Goal: Download file/media

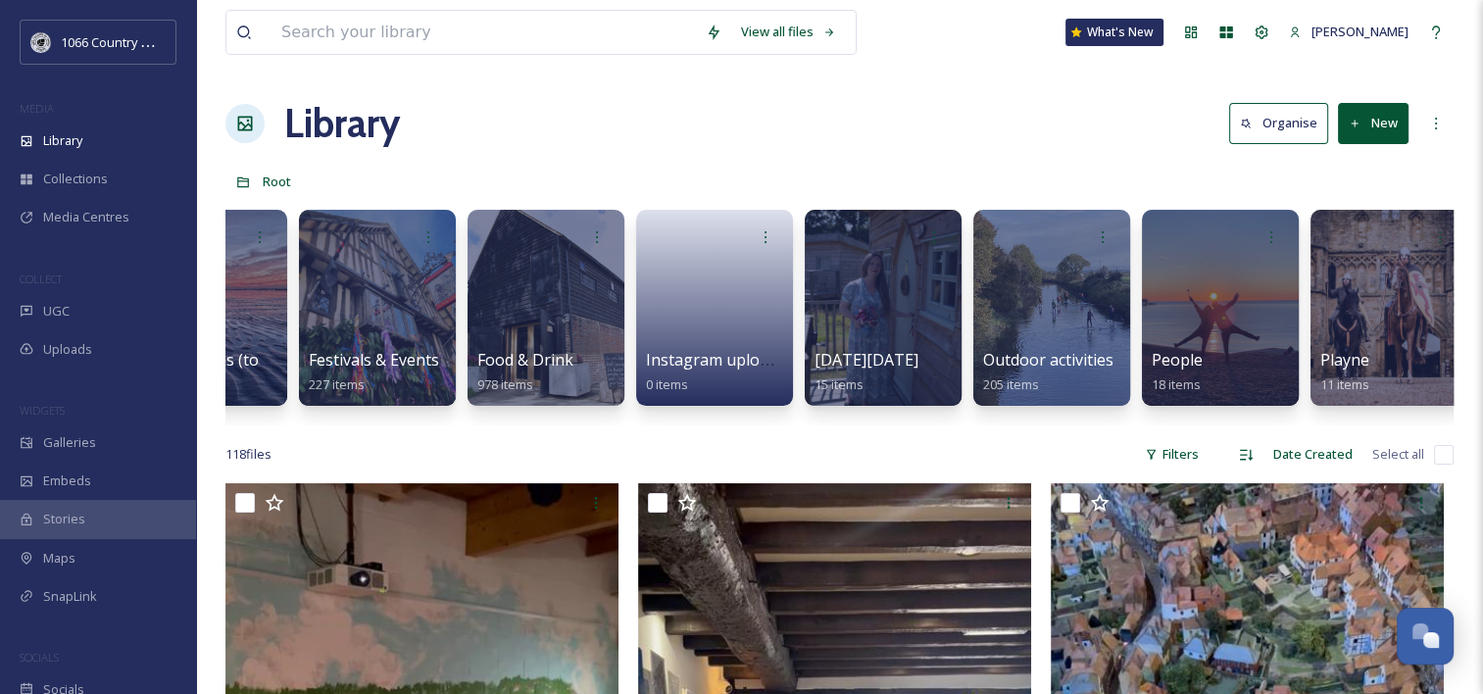
scroll to position [0, 977]
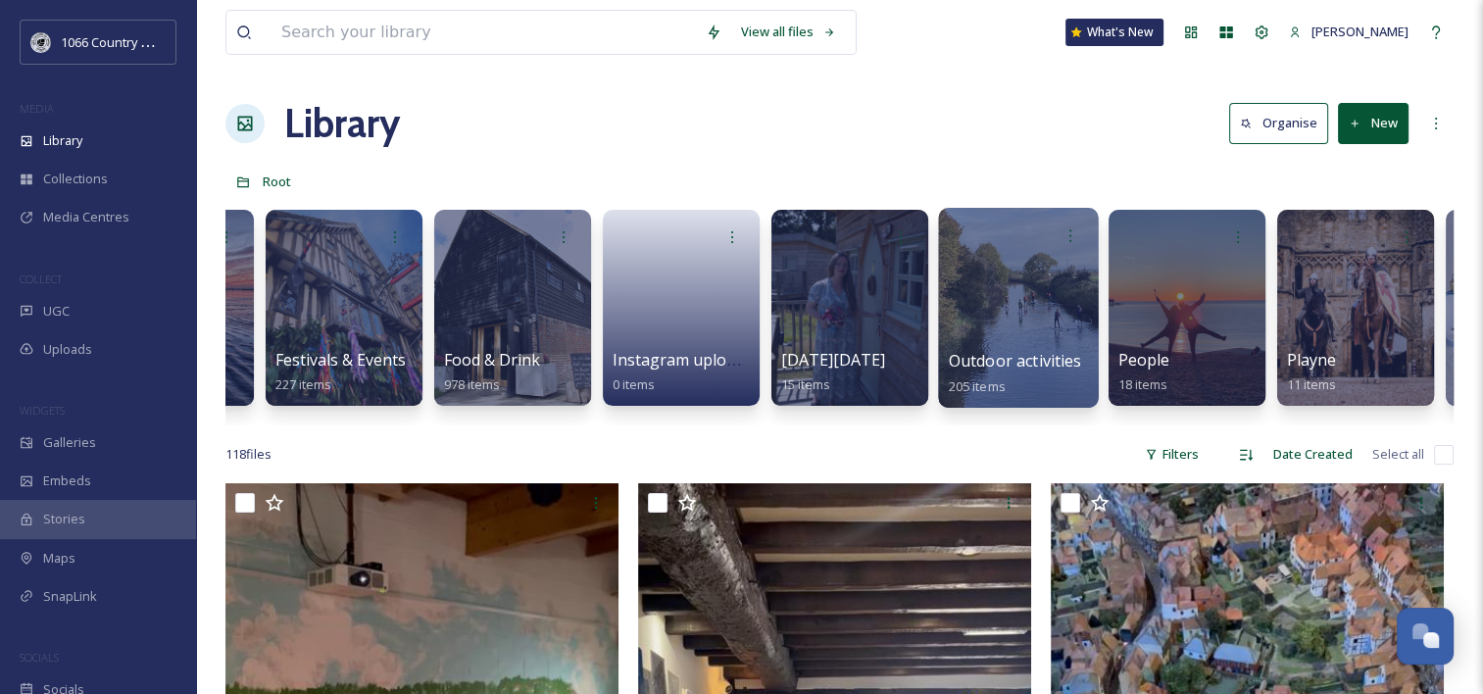
click at [978, 267] on div at bounding box center [1018, 308] width 160 height 200
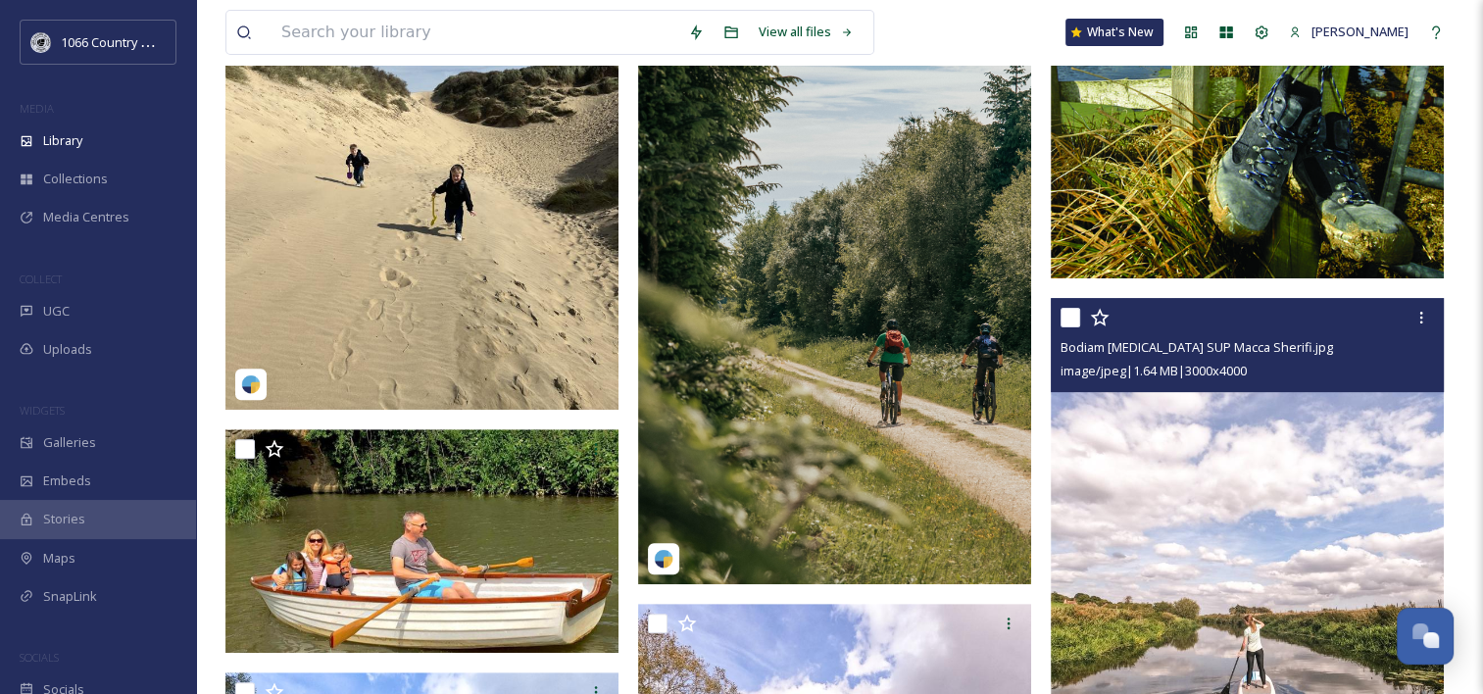
scroll to position [490, 0]
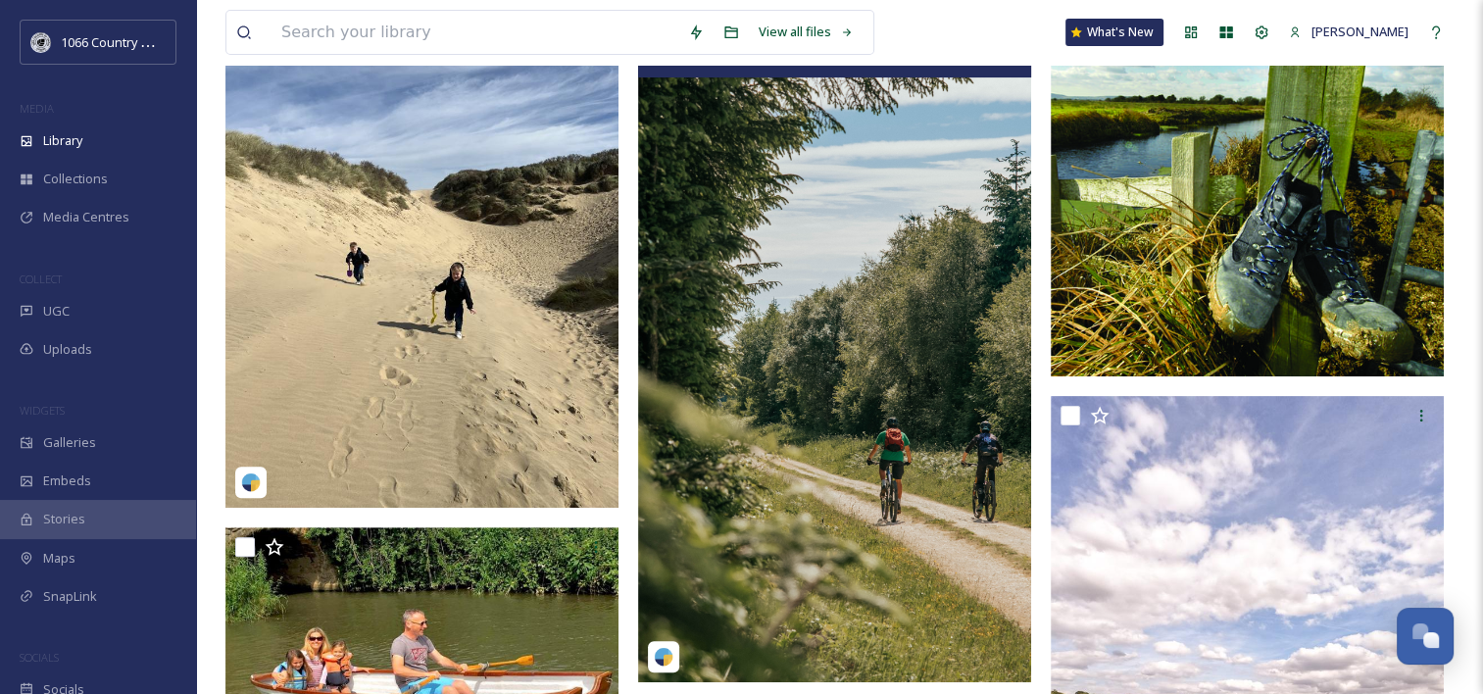
click at [925, 306] on img at bounding box center [834, 332] width 393 height 699
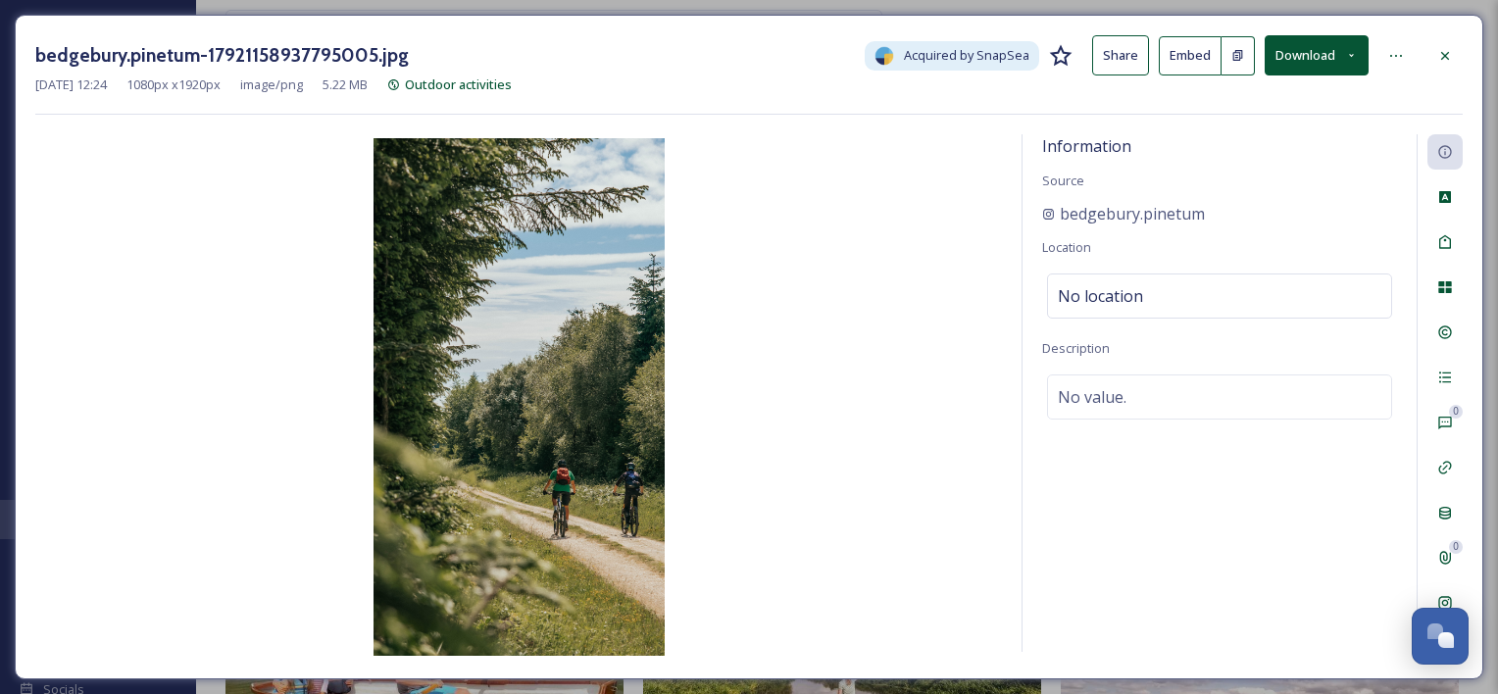
click at [1329, 63] on button "Download" at bounding box center [1317, 55] width 104 height 40
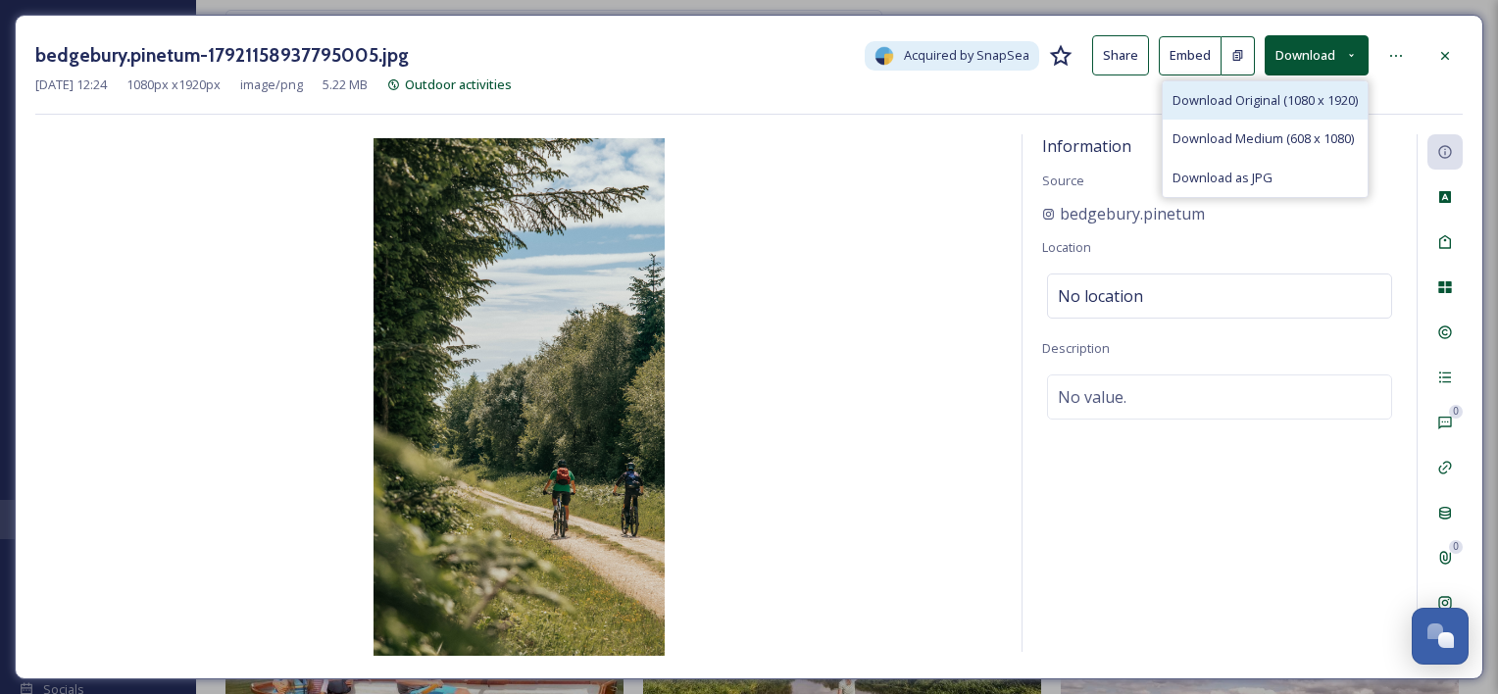
click at [1294, 98] on span "Download Original (1080 x 1920)" at bounding box center [1264, 100] width 185 height 19
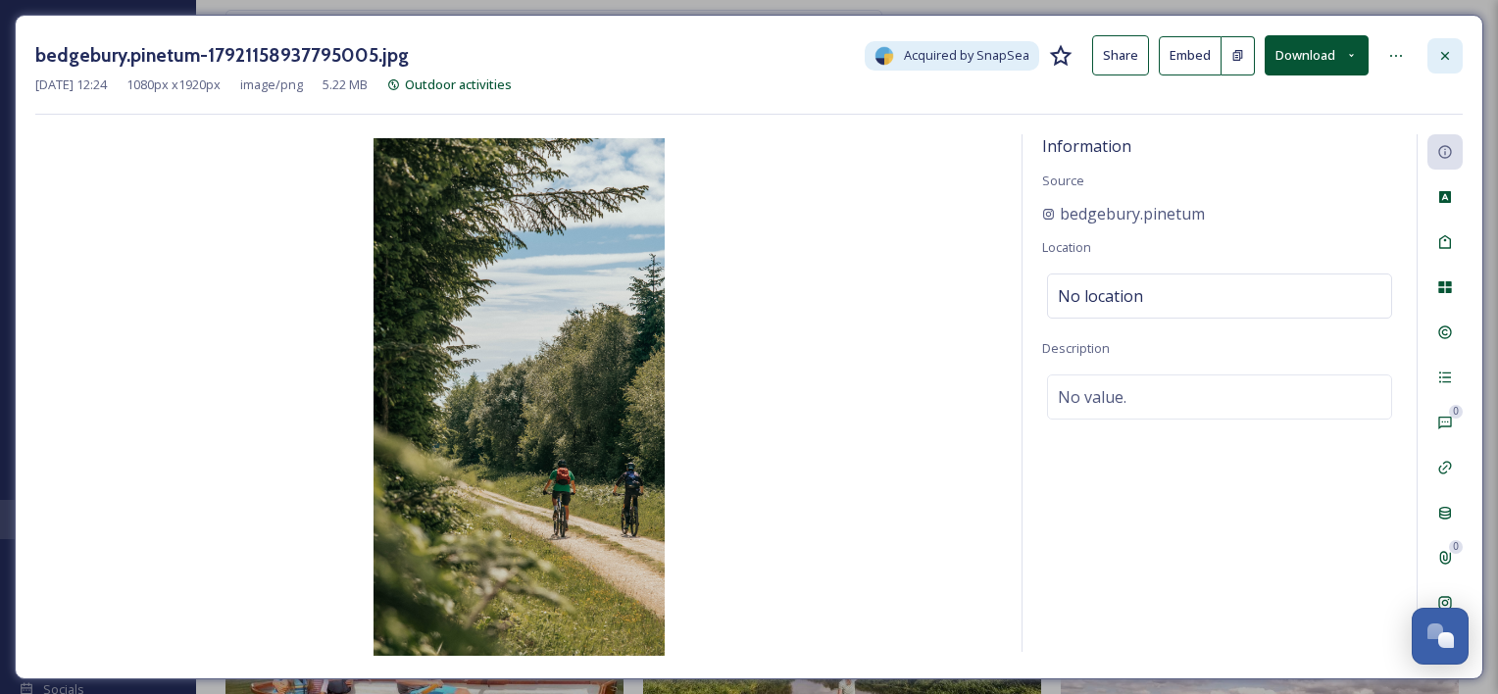
click at [1448, 48] on icon at bounding box center [1445, 56] width 16 height 16
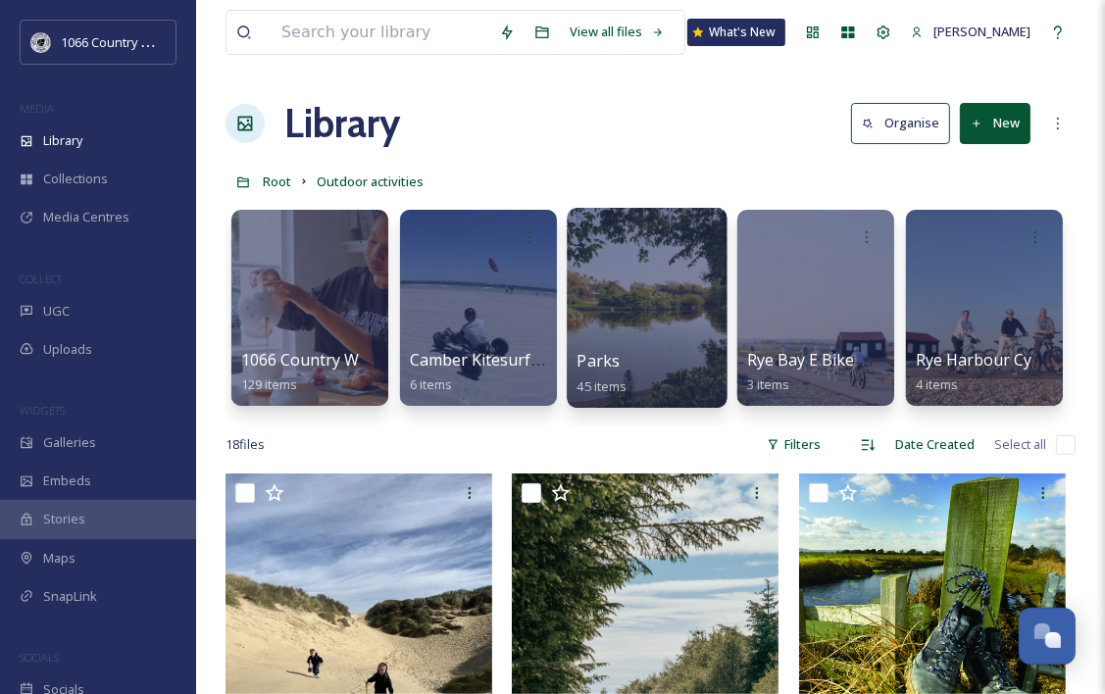
click at [649, 287] on div at bounding box center [647, 308] width 160 height 200
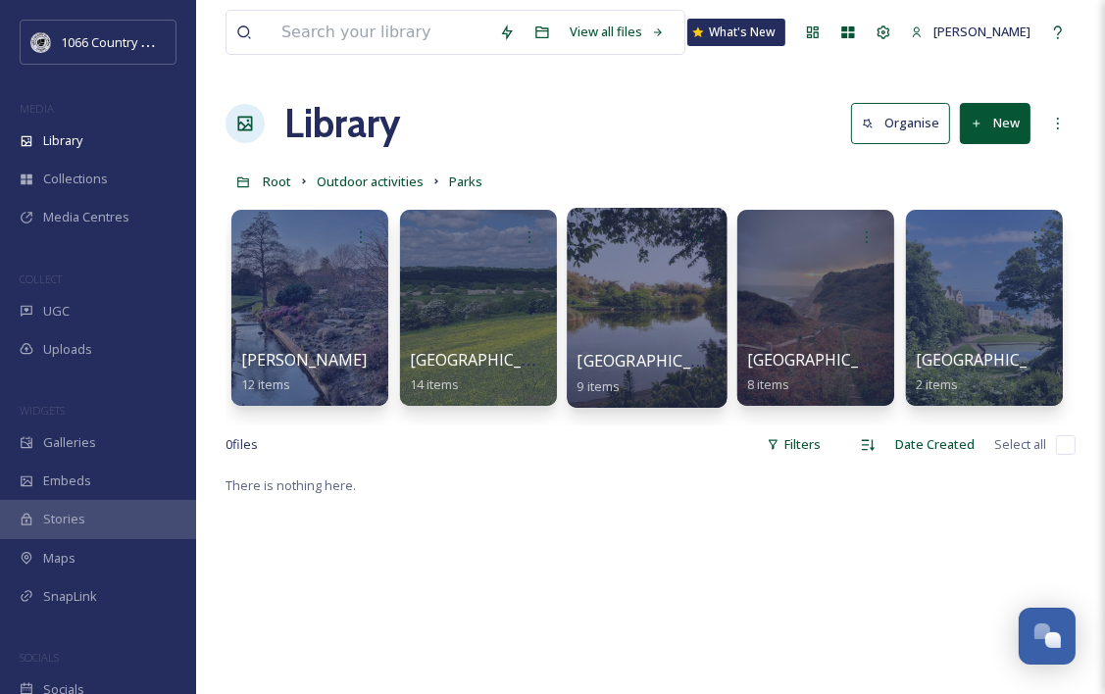
click at [635, 281] on div at bounding box center [647, 308] width 160 height 200
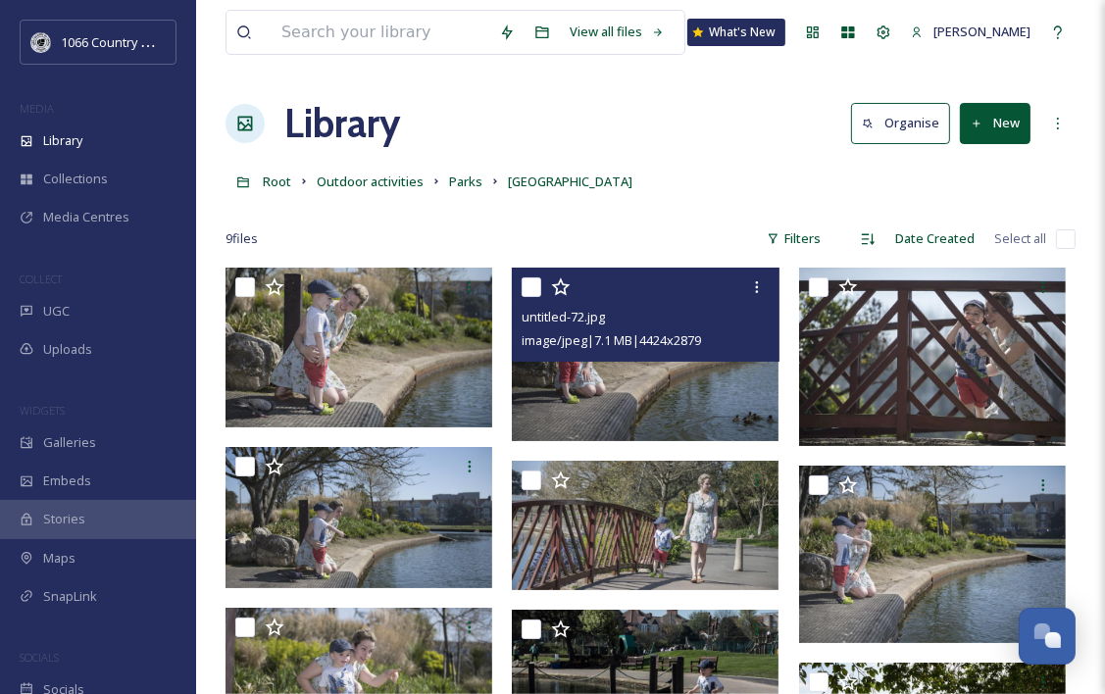
click at [647, 384] on img at bounding box center [645, 355] width 267 height 174
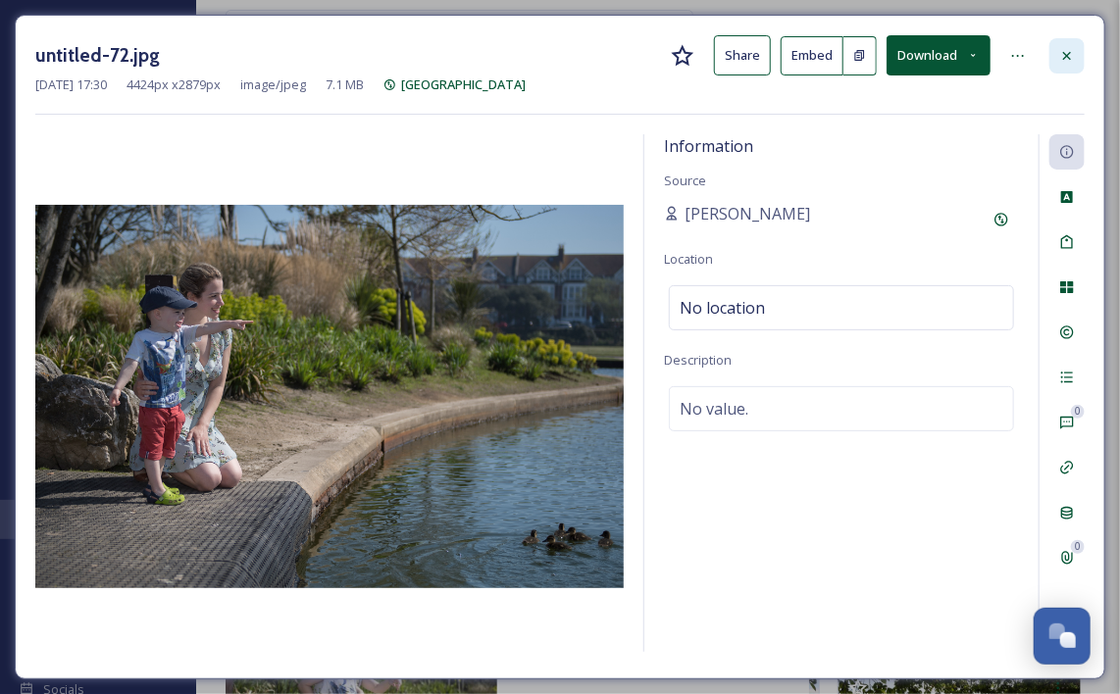
click at [1074, 46] on div at bounding box center [1066, 55] width 35 height 35
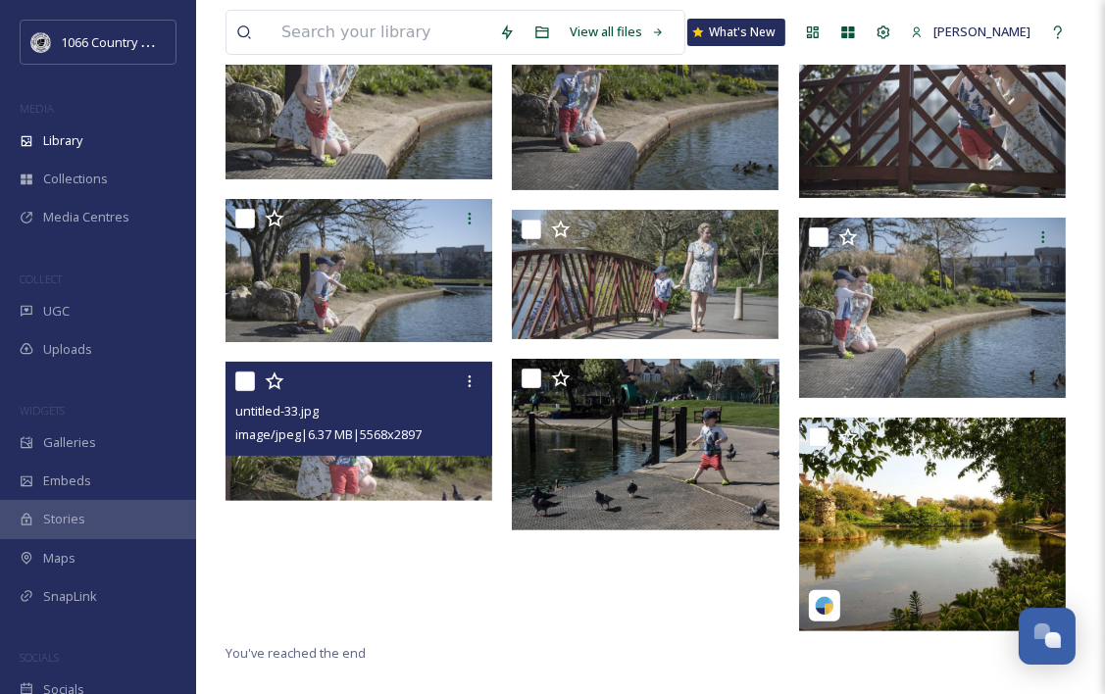
scroll to position [267, 0]
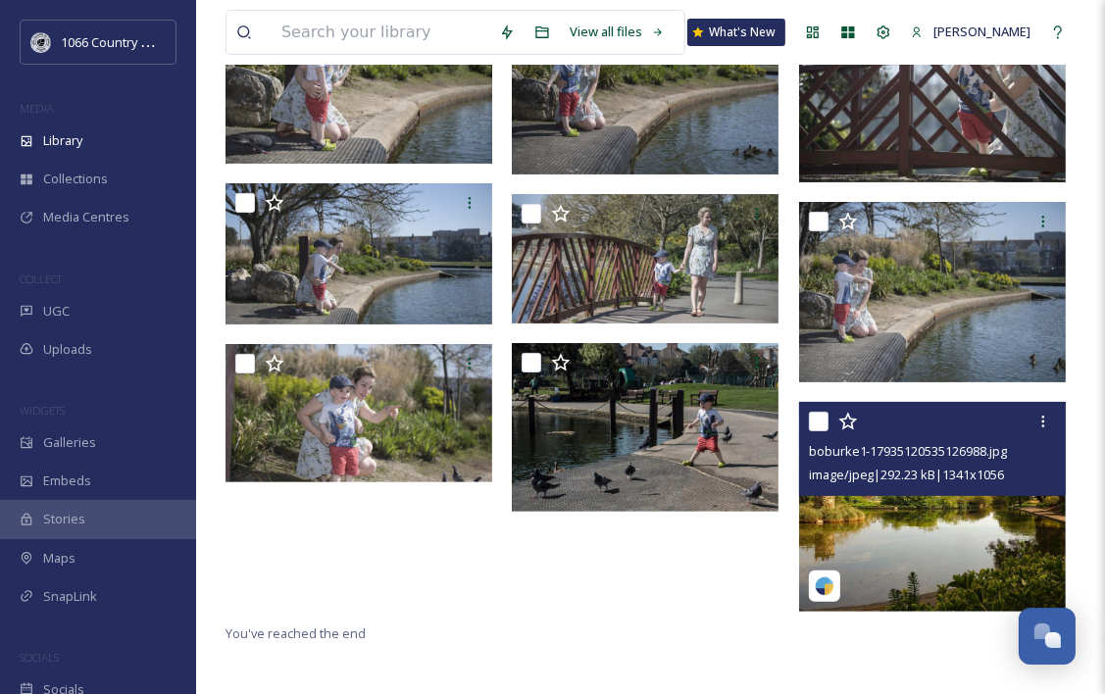
click at [889, 511] on img at bounding box center [932, 507] width 267 height 210
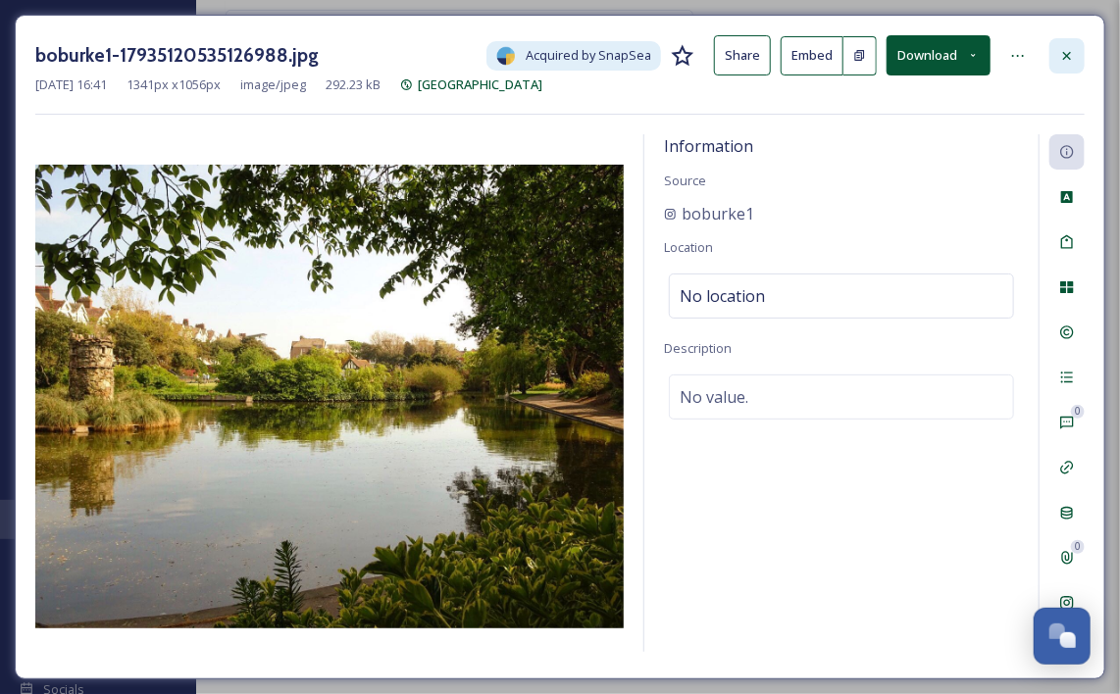
click at [1067, 46] on div at bounding box center [1066, 55] width 35 height 35
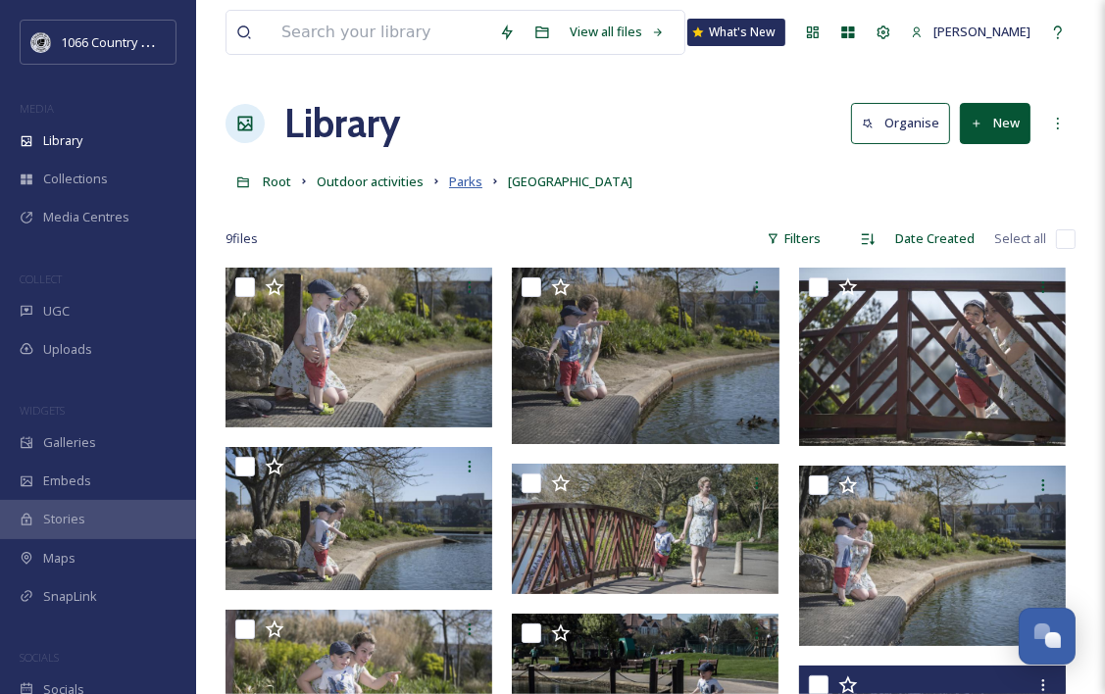
click at [464, 186] on span "Parks" at bounding box center [465, 182] width 33 height 18
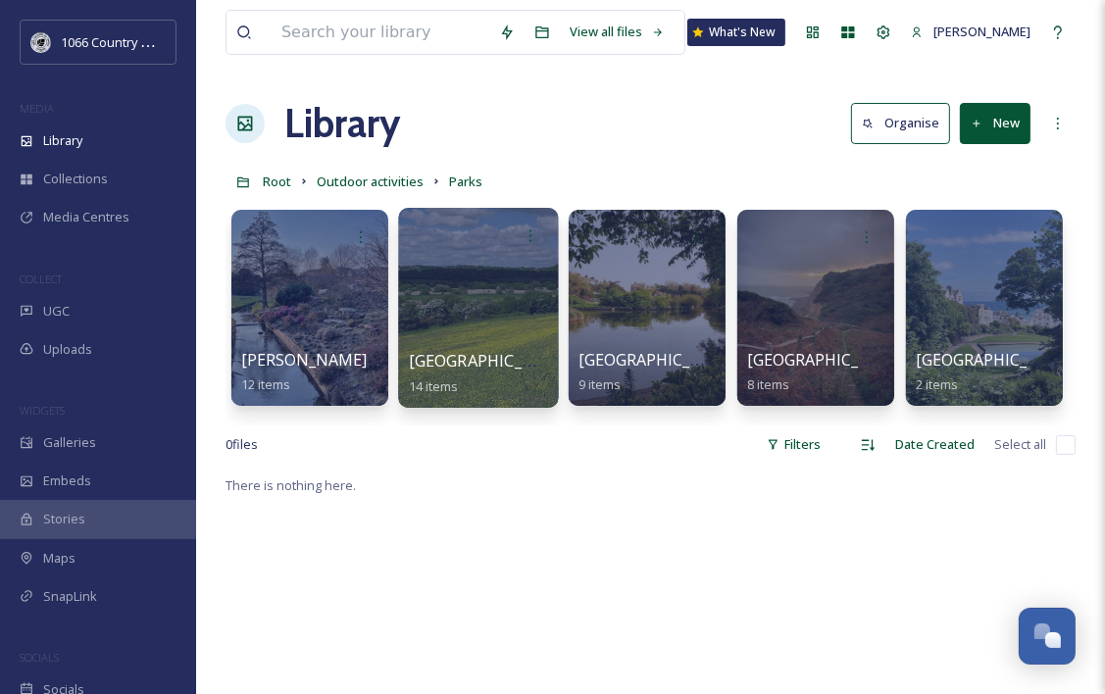
click at [463, 315] on div at bounding box center [478, 308] width 160 height 200
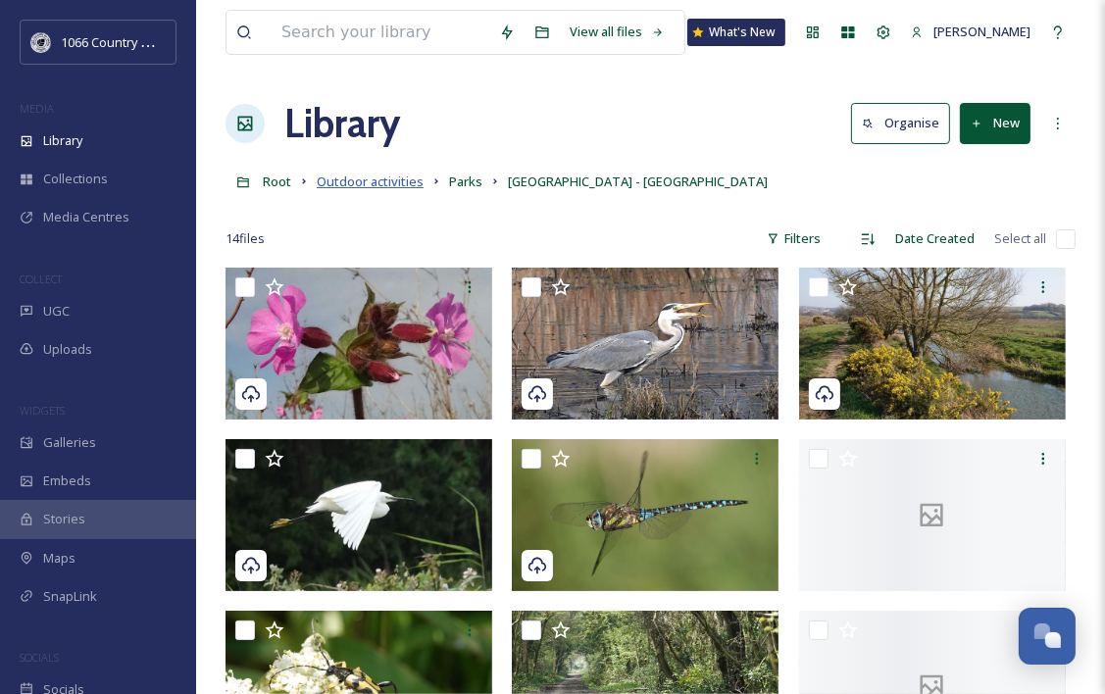
click at [376, 176] on span "Outdoor activities" at bounding box center [370, 182] width 107 height 18
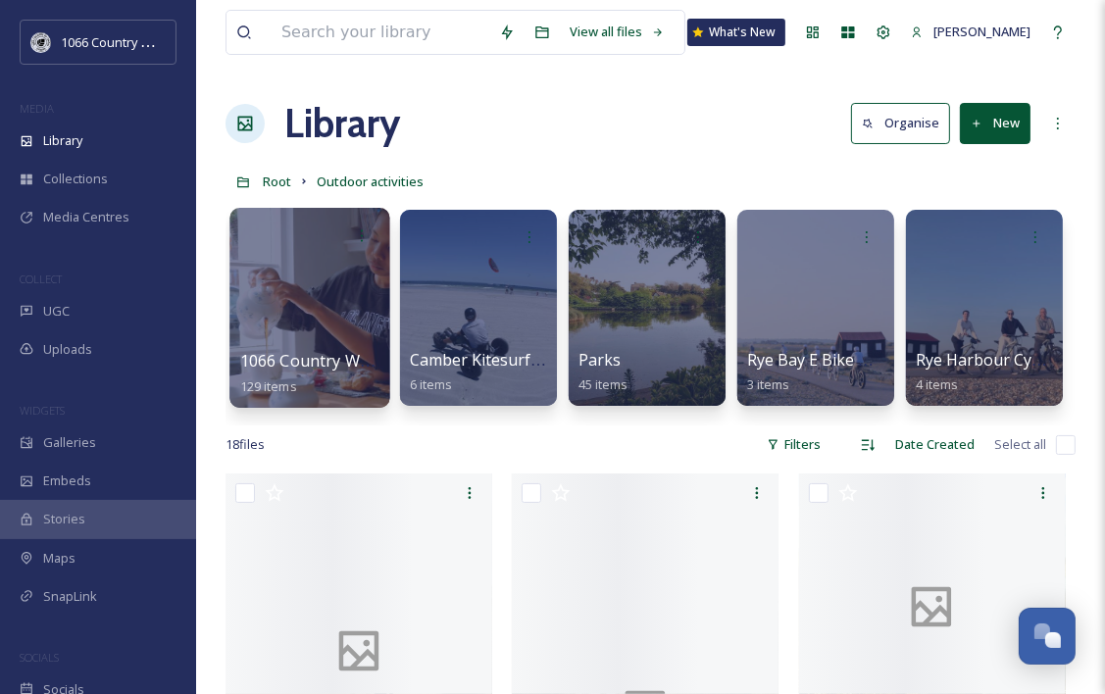
click at [302, 310] on div at bounding box center [309, 308] width 160 height 200
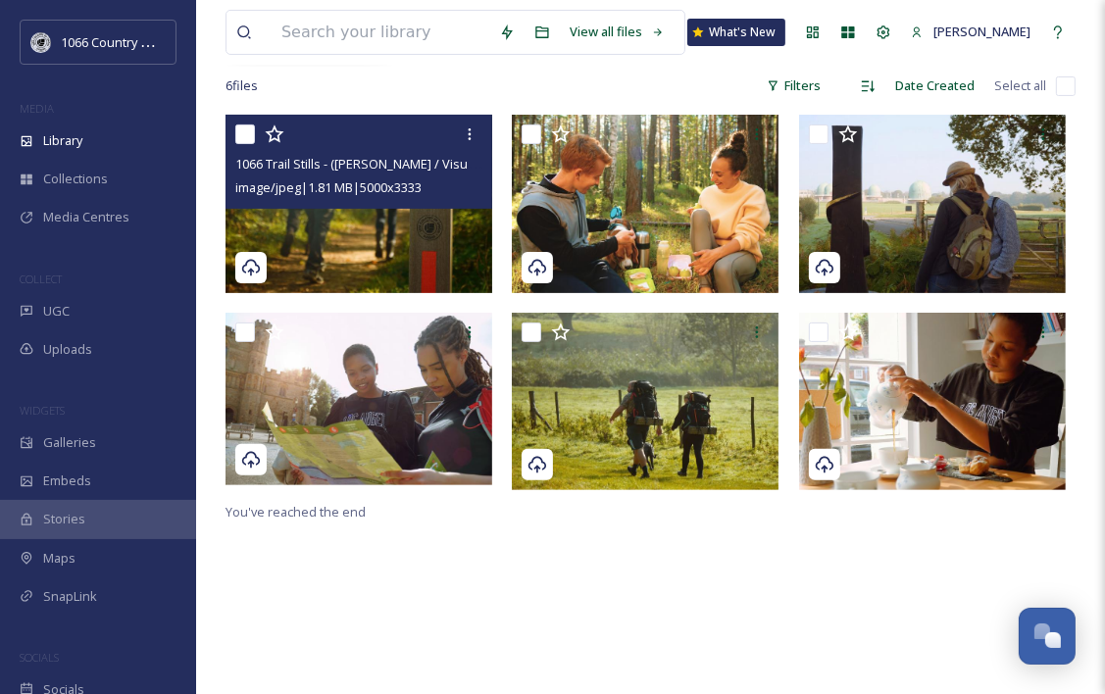
scroll to position [392, 0]
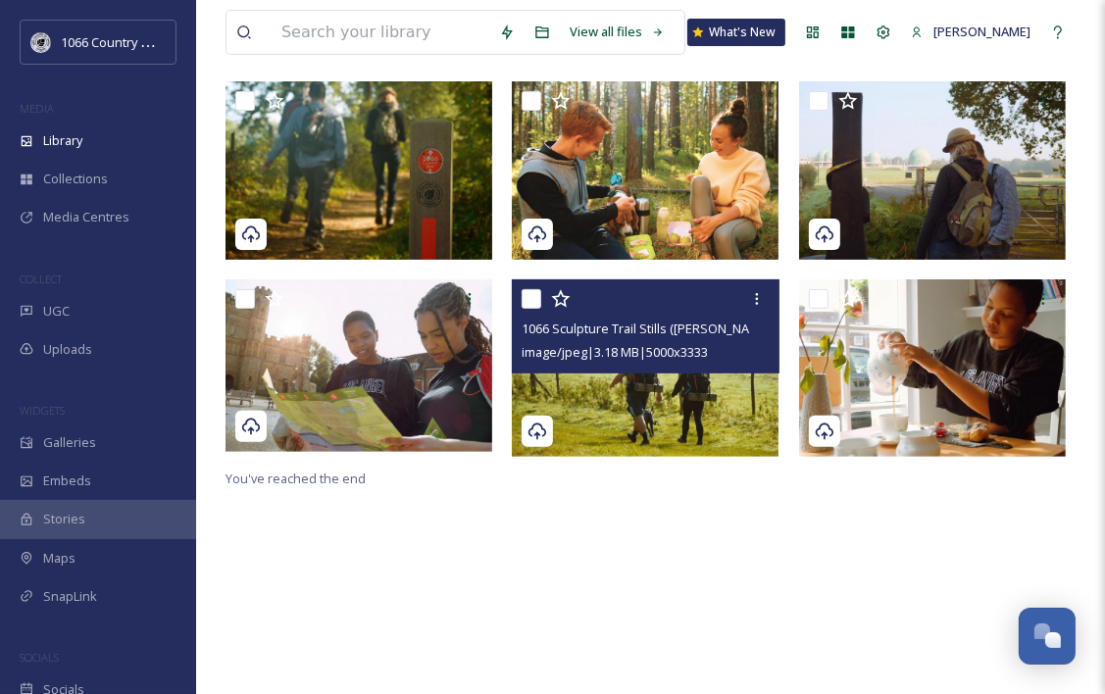
click at [648, 394] on img at bounding box center [645, 366] width 267 height 177
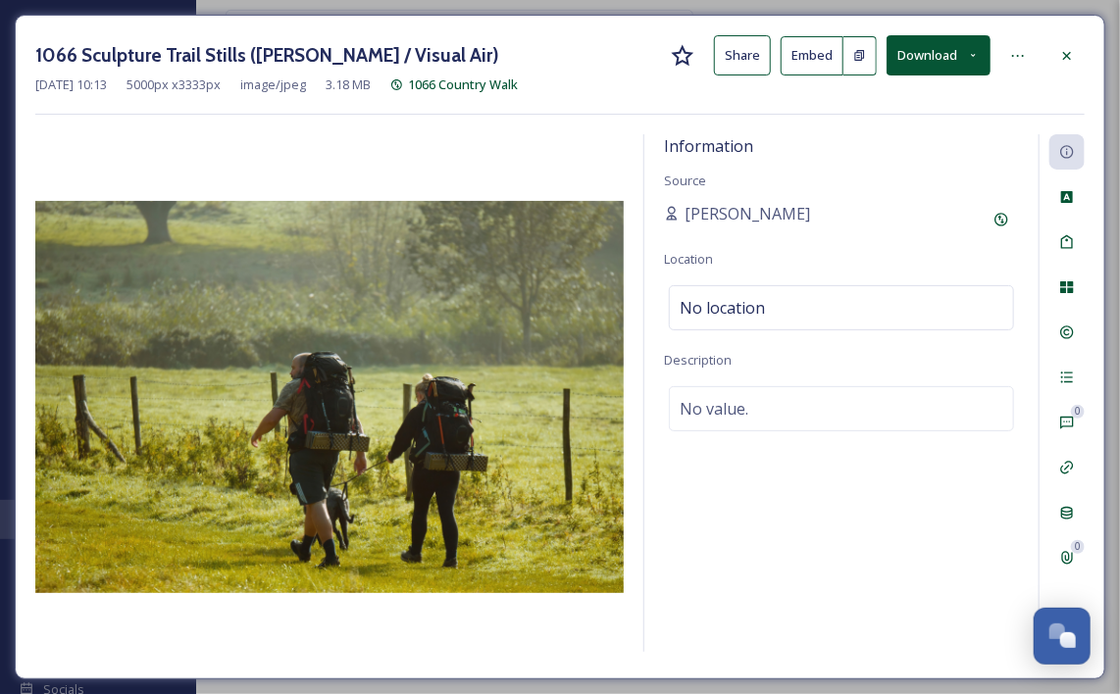
click at [954, 64] on button "Download" at bounding box center [938, 55] width 104 height 40
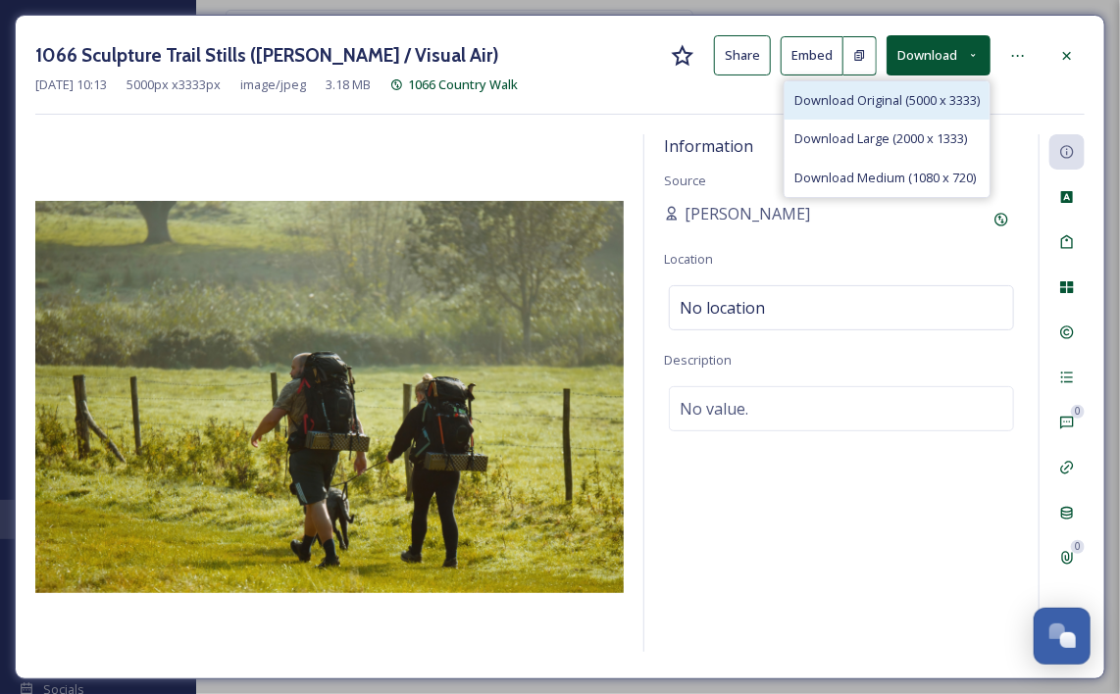
click at [907, 102] on span "Download Original (5000 x 3333)" at bounding box center [886, 100] width 185 height 19
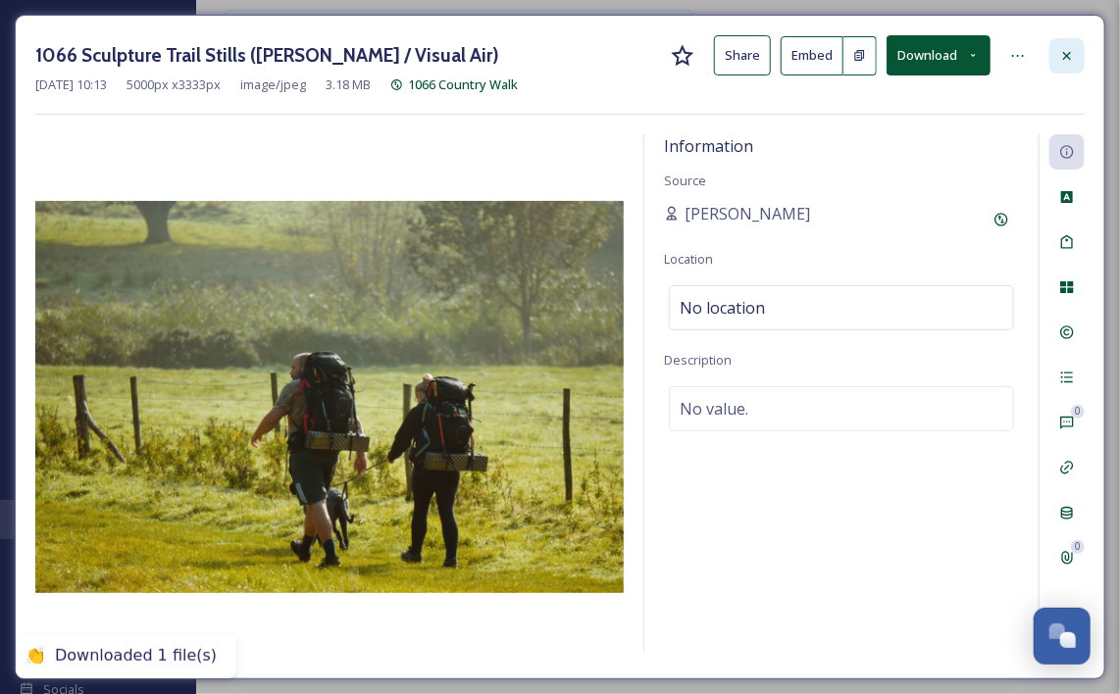
click at [1070, 62] on icon at bounding box center [1067, 56] width 16 height 16
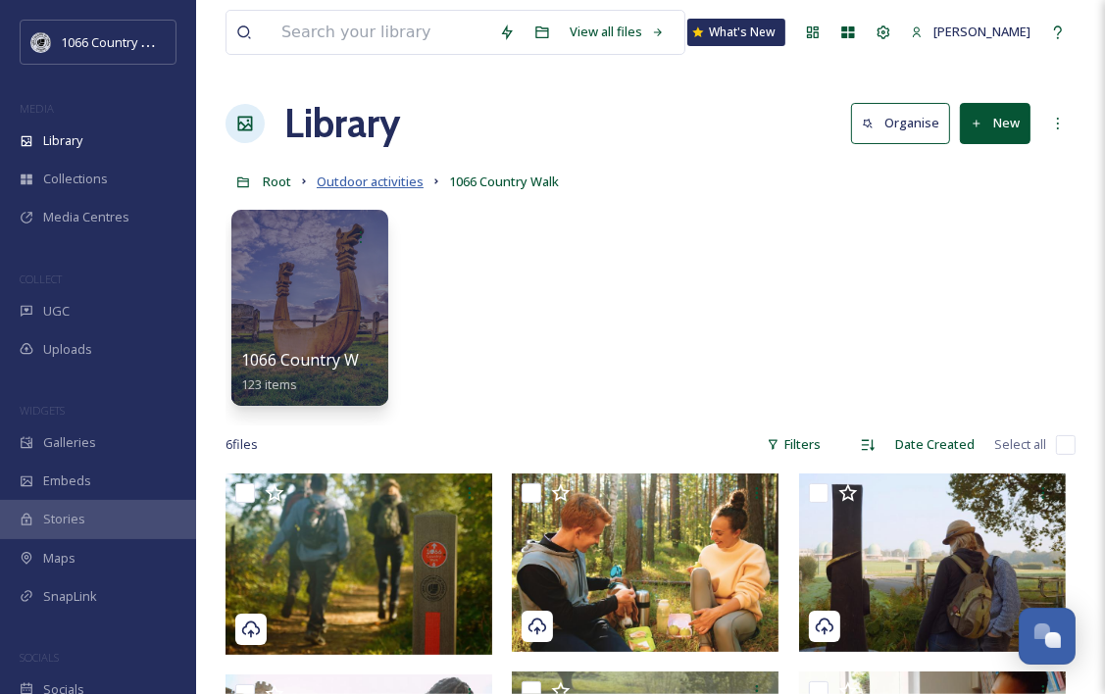
click at [388, 179] on span "Outdoor activities" at bounding box center [370, 182] width 107 height 18
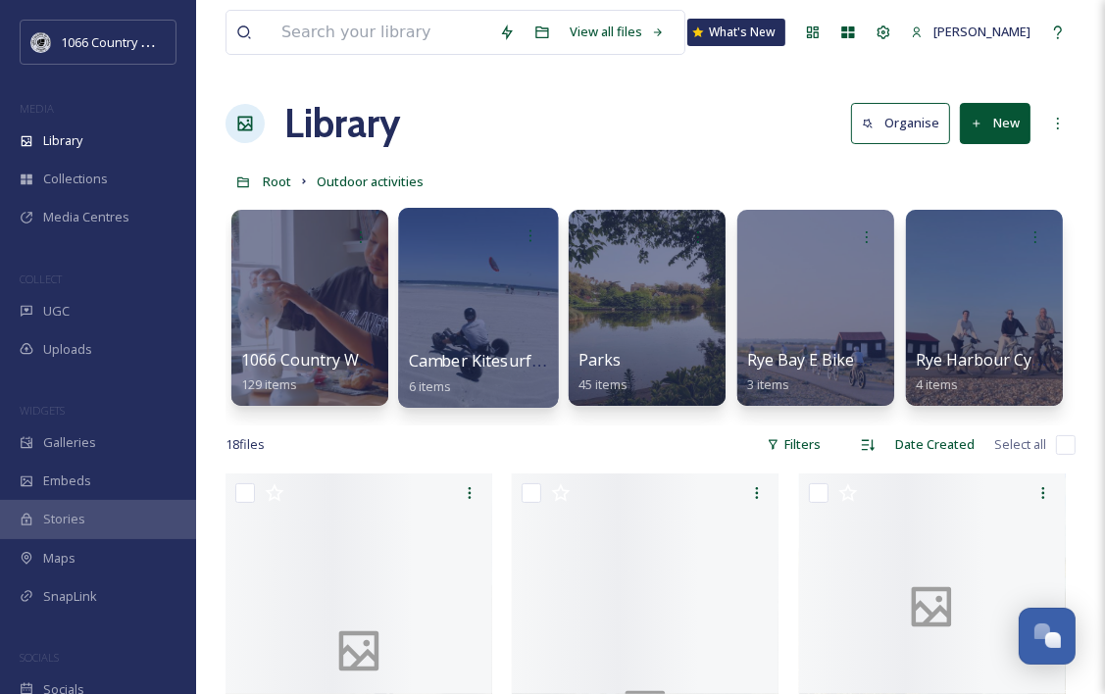
click at [471, 269] on div at bounding box center [478, 308] width 160 height 200
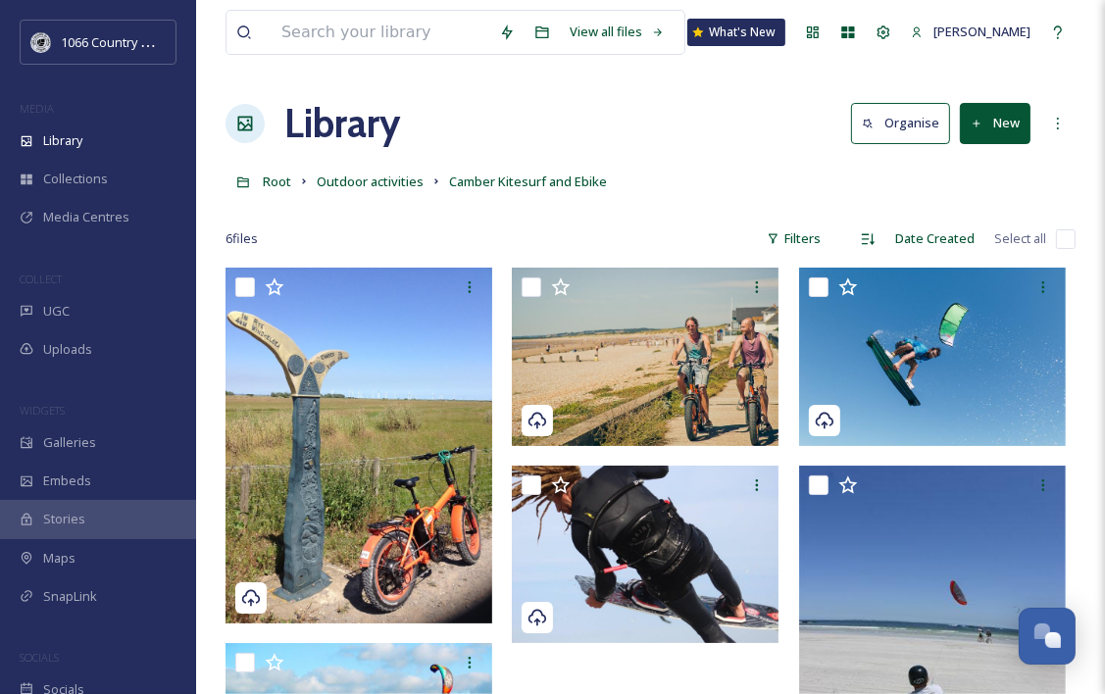
click at [721, 184] on div "Root Outdoor activities Camber Kitesurf and Ebike" at bounding box center [650, 181] width 850 height 37
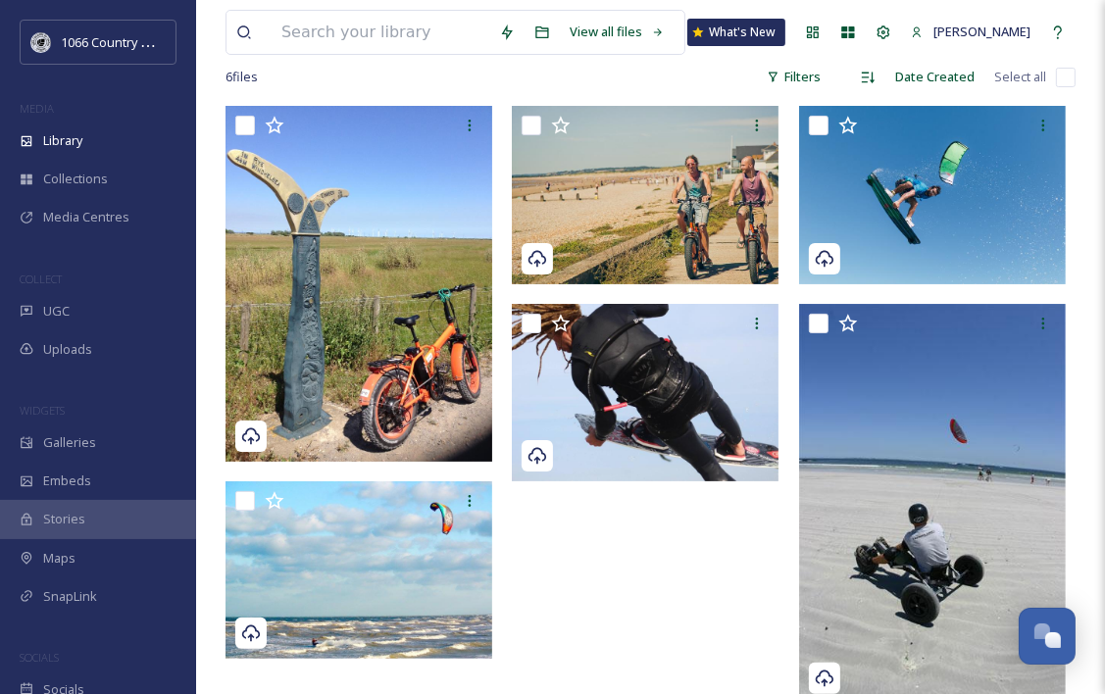
scroll to position [196, 0]
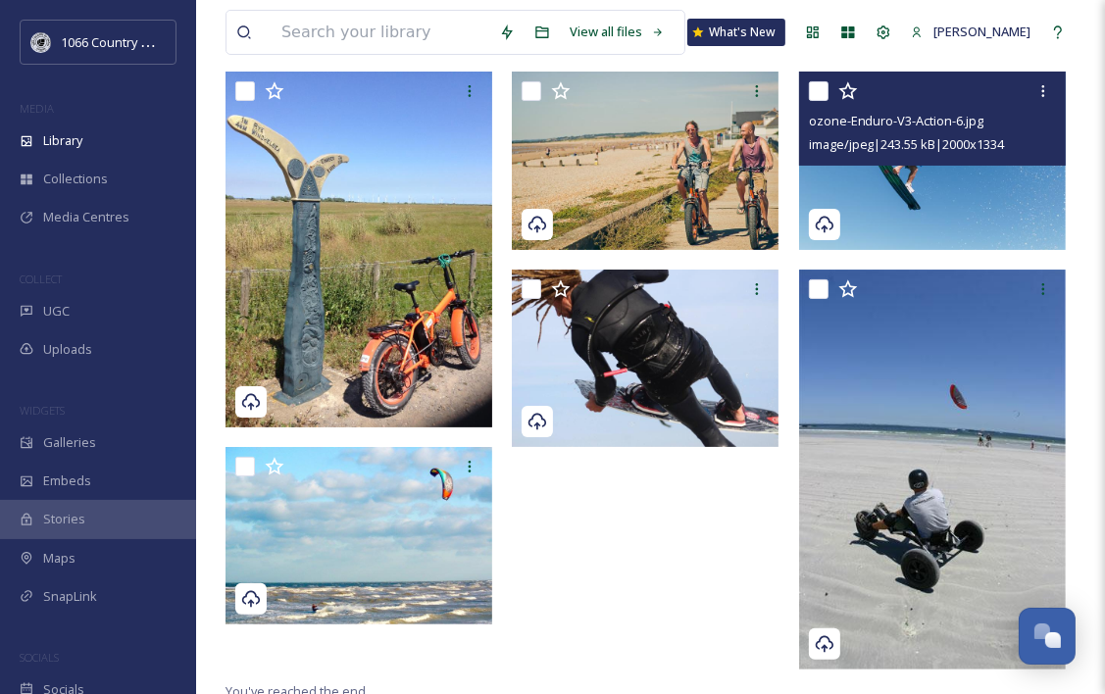
click at [893, 188] on img at bounding box center [932, 160] width 267 height 177
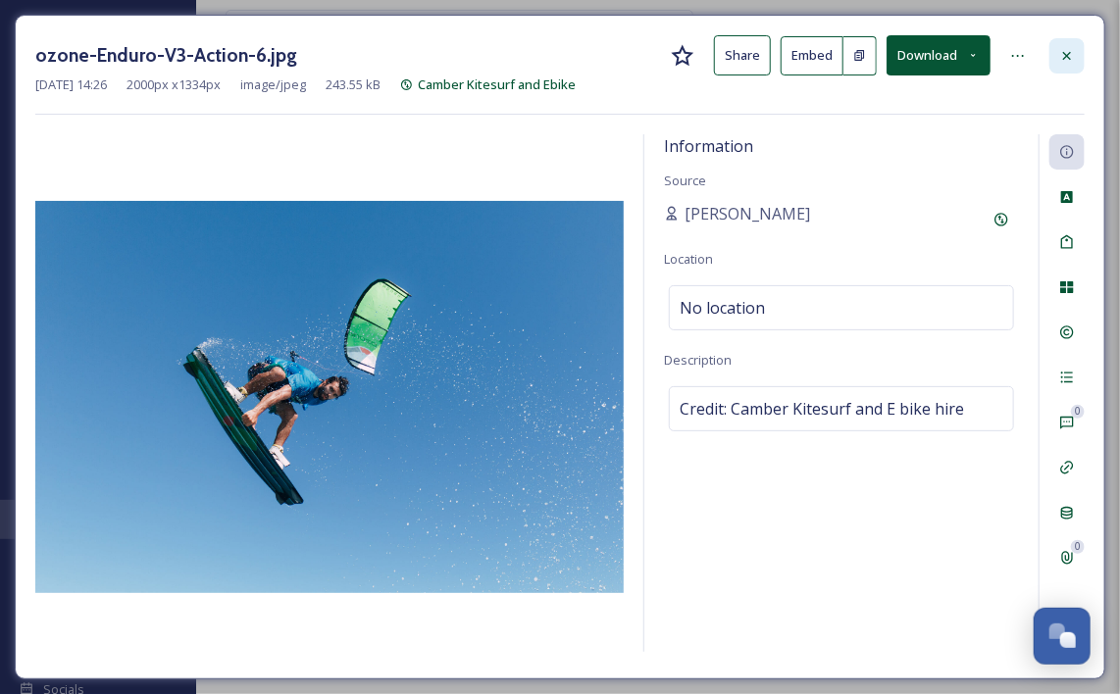
click at [1077, 59] on div at bounding box center [1066, 55] width 35 height 35
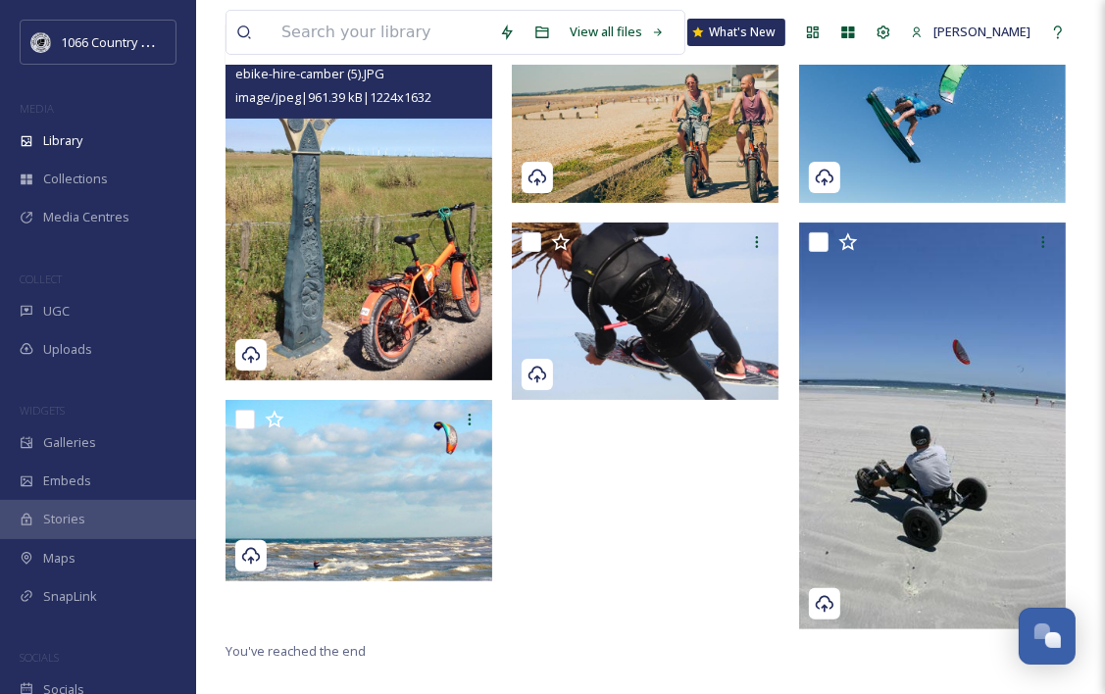
scroll to position [267, 0]
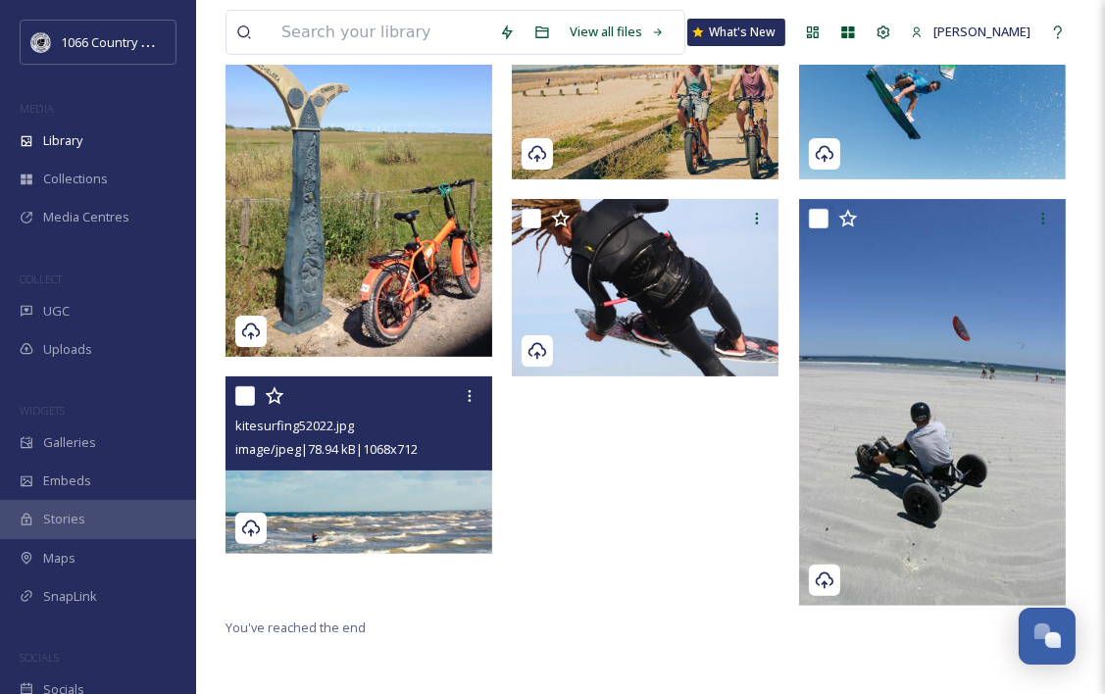
click at [376, 495] on img at bounding box center [358, 464] width 267 height 177
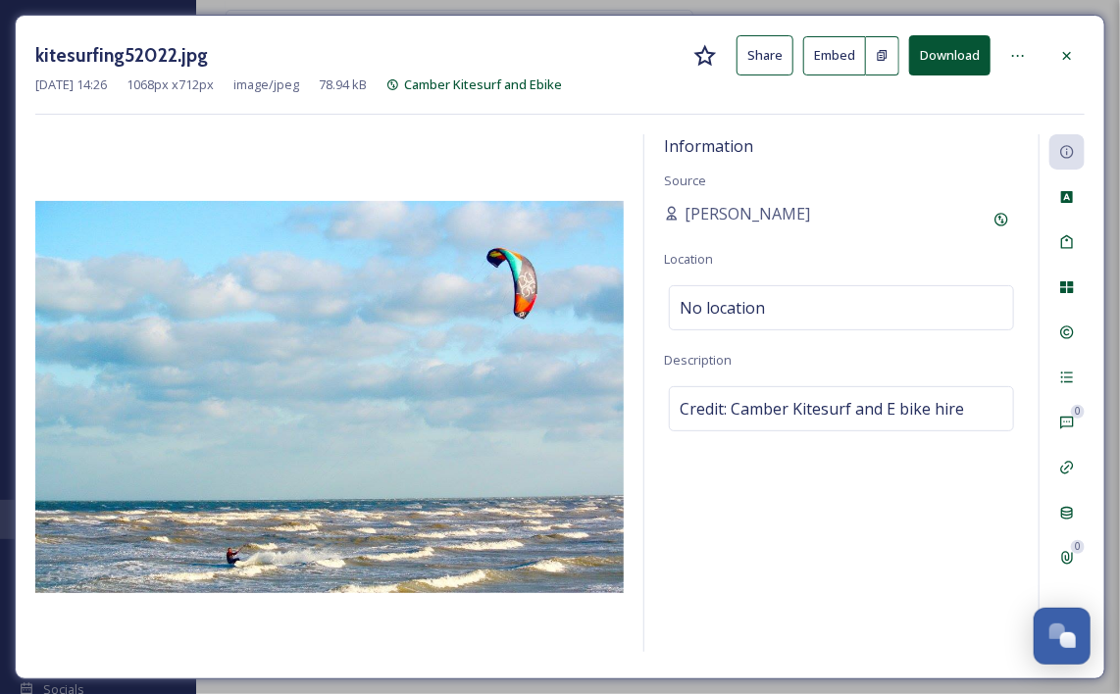
click at [966, 53] on button "Download" at bounding box center [949, 55] width 81 height 40
click at [1060, 55] on icon at bounding box center [1067, 56] width 16 height 16
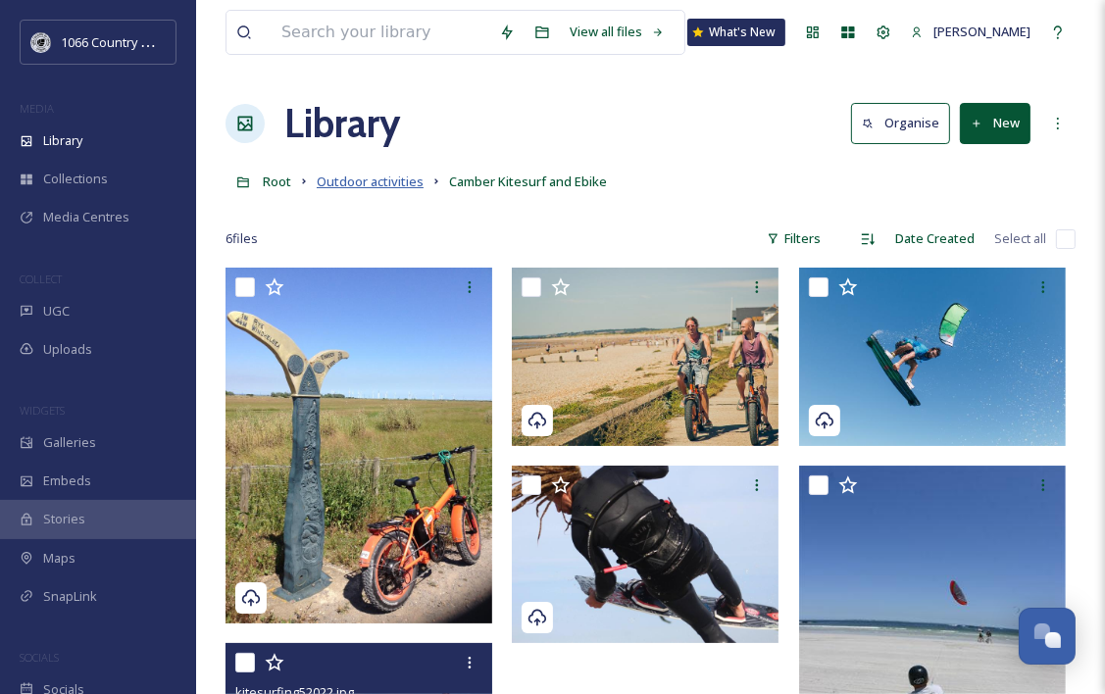
click at [395, 176] on span "Outdoor activities" at bounding box center [370, 182] width 107 height 18
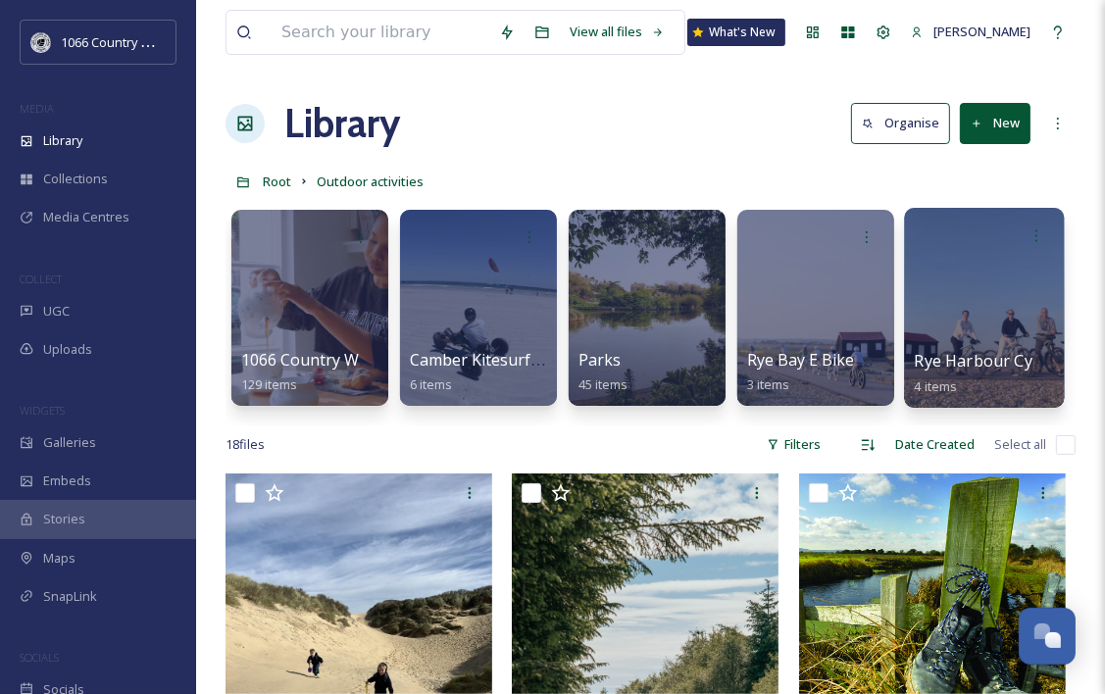
click at [1013, 302] on div at bounding box center [984, 308] width 160 height 200
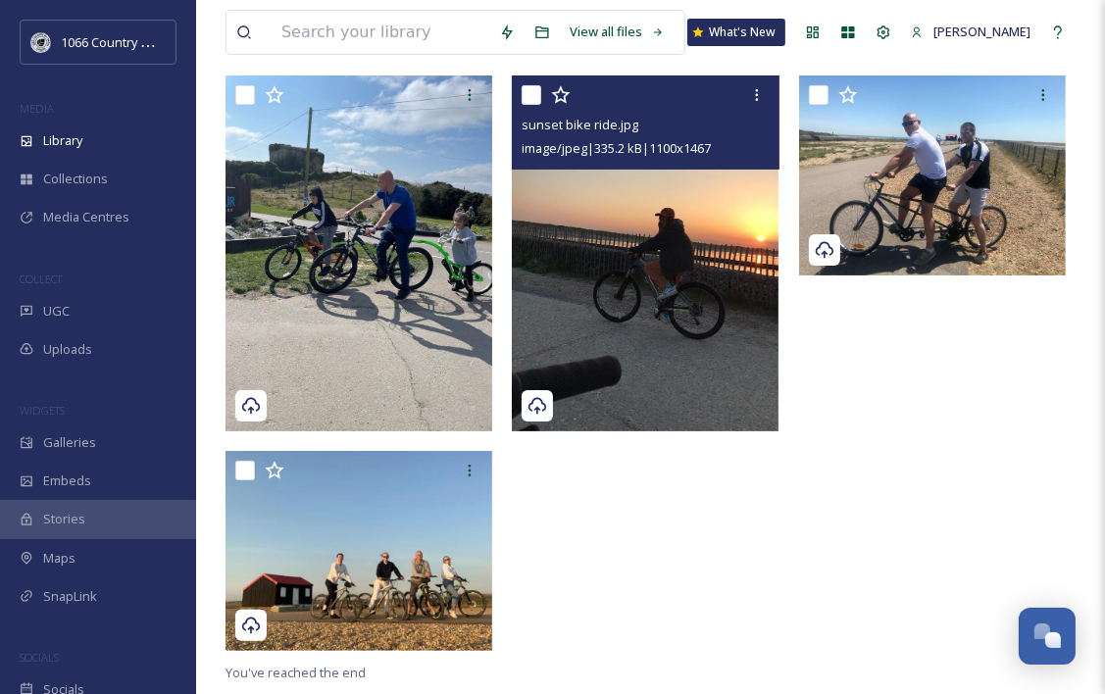
scroll to position [267, 0]
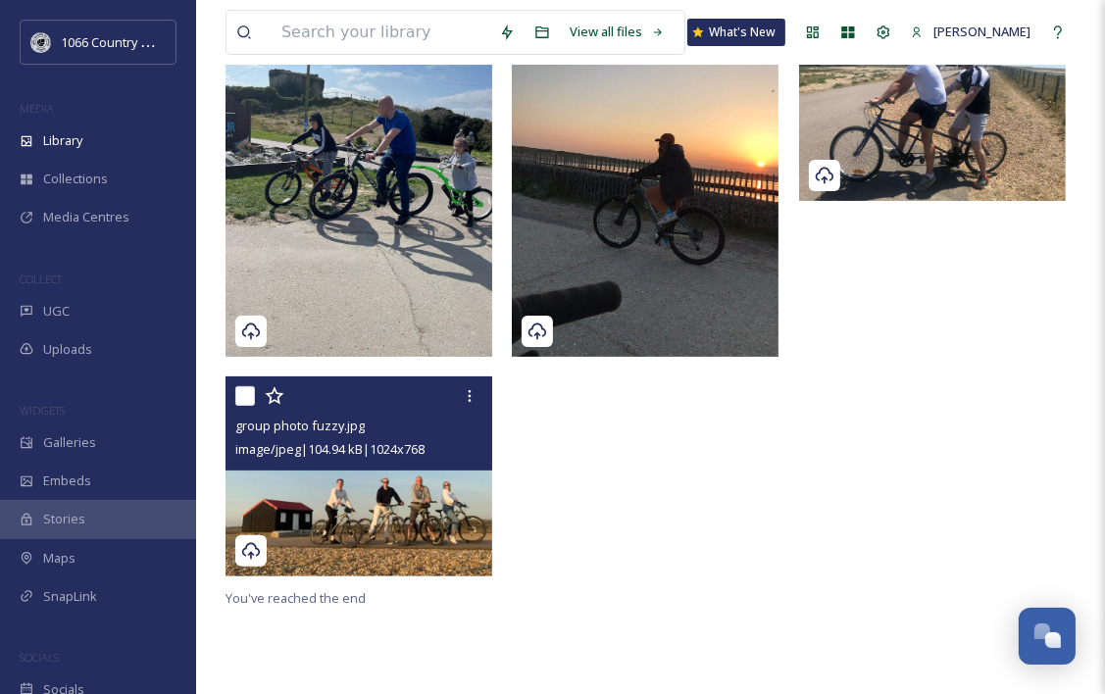
click at [359, 510] on img at bounding box center [358, 476] width 267 height 200
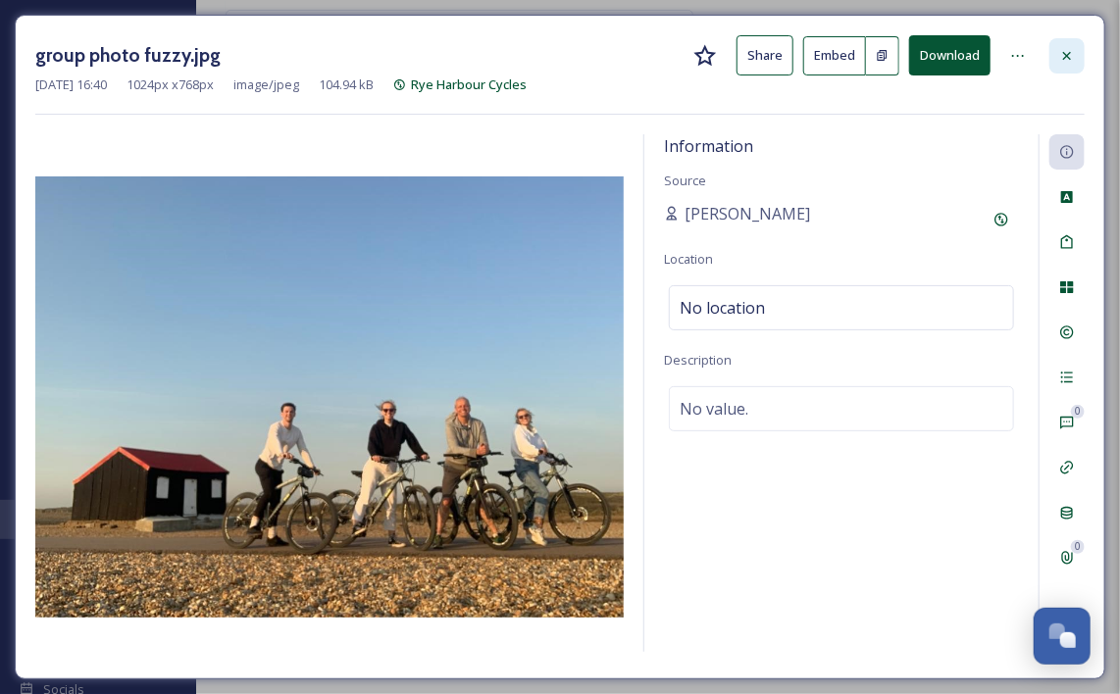
click at [1062, 52] on icon at bounding box center [1067, 56] width 16 height 16
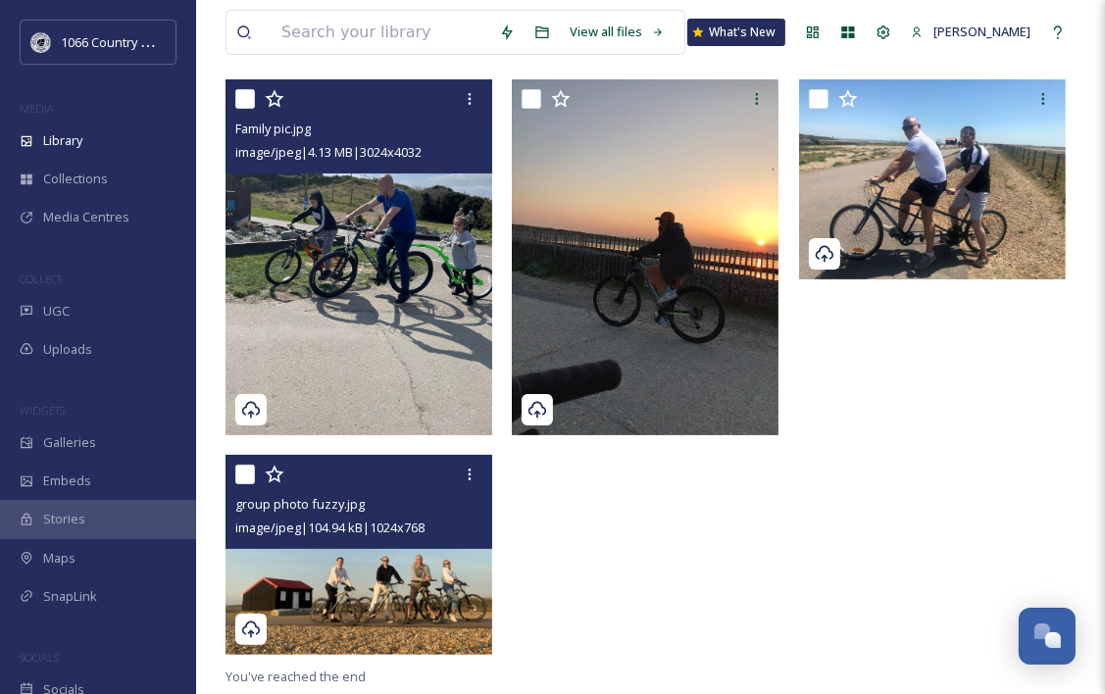
scroll to position [196, 0]
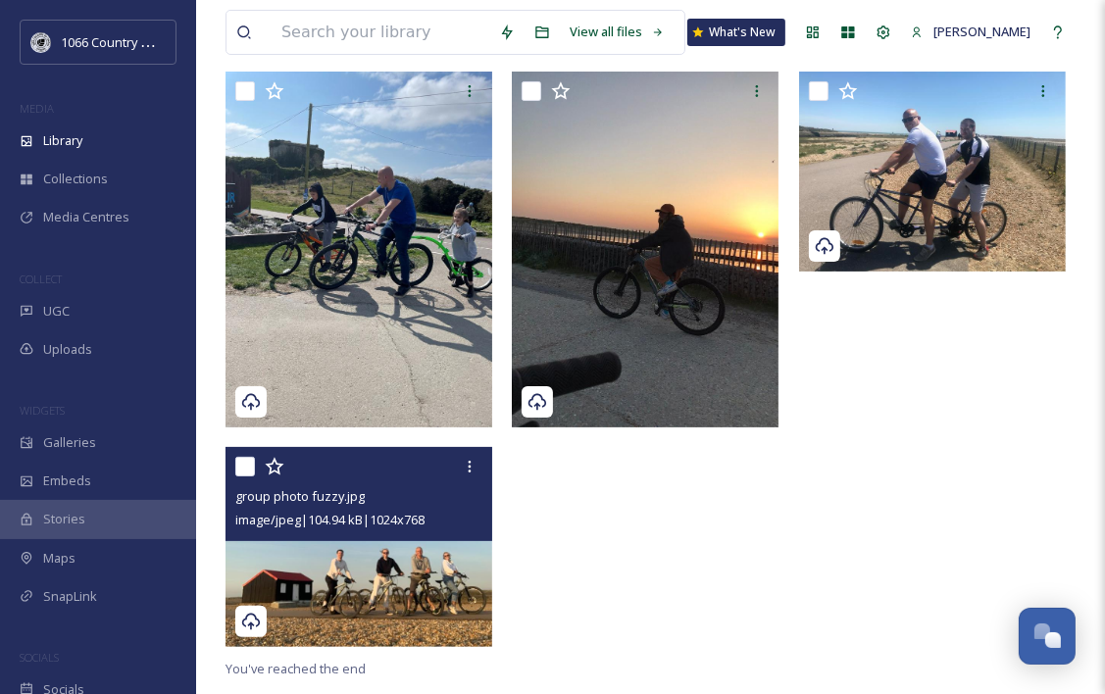
click at [363, 571] on img at bounding box center [358, 547] width 267 height 200
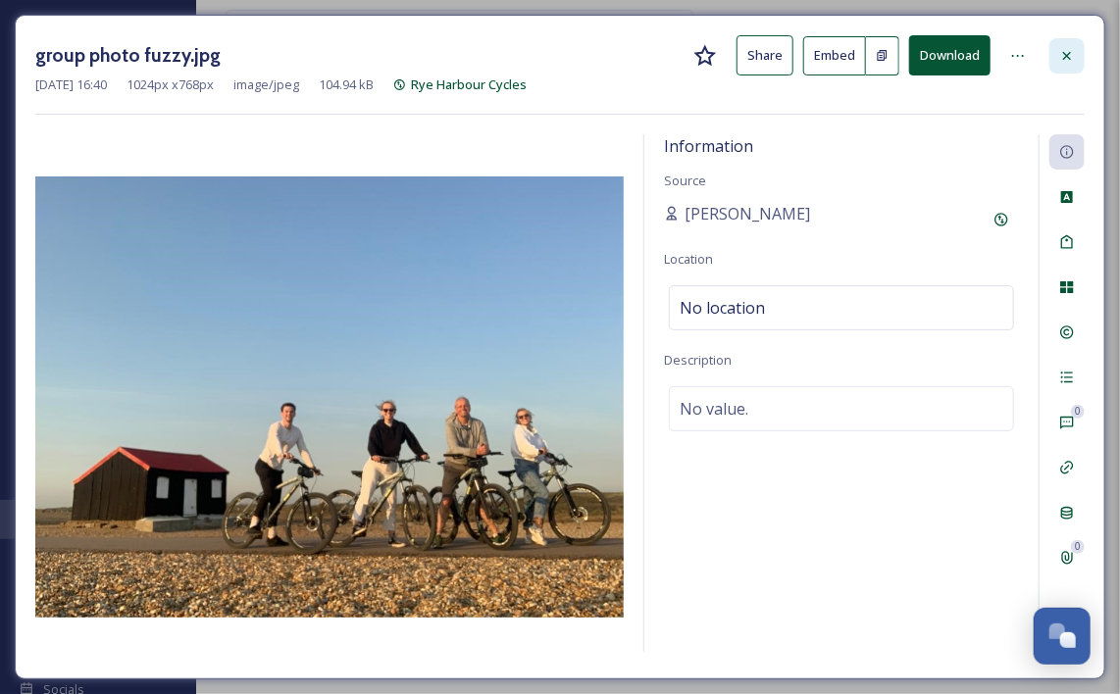
click at [1058, 49] on div at bounding box center [1066, 55] width 35 height 35
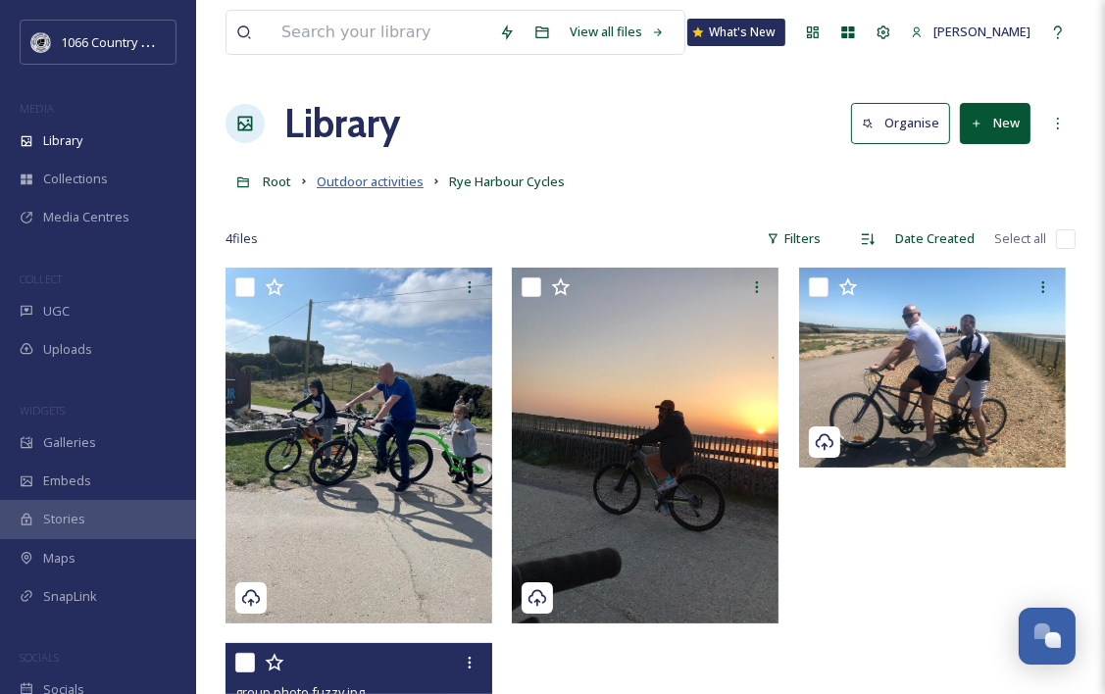
click at [356, 185] on span "Outdoor activities" at bounding box center [370, 182] width 107 height 18
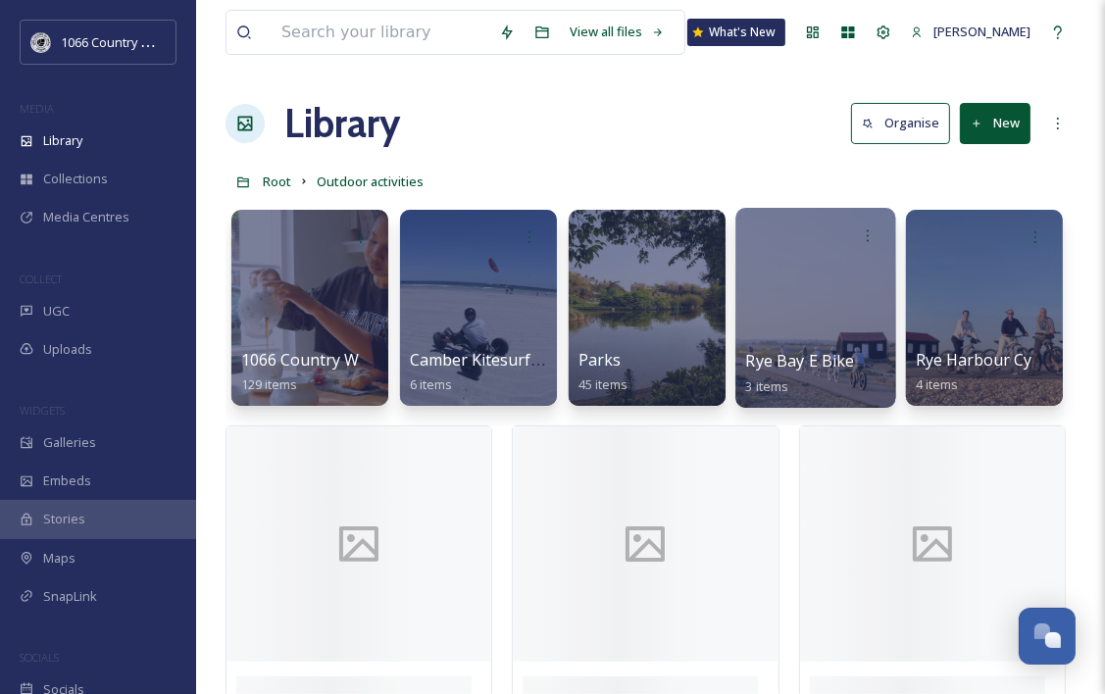
click at [827, 287] on div at bounding box center [815, 308] width 160 height 200
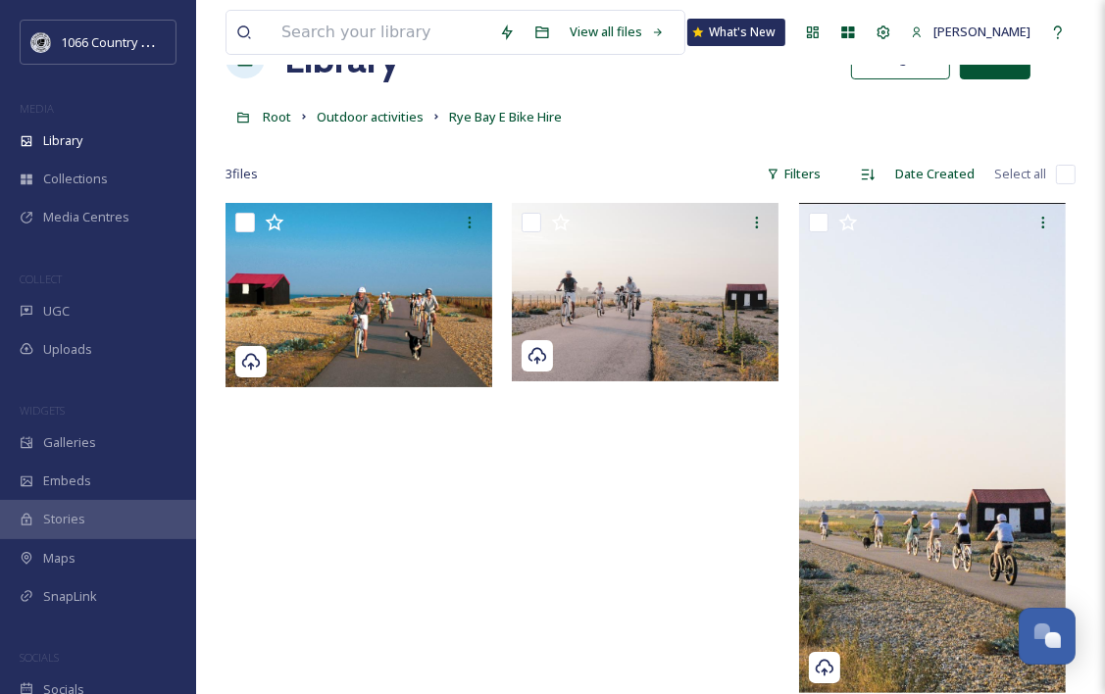
scroll to position [98, 0]
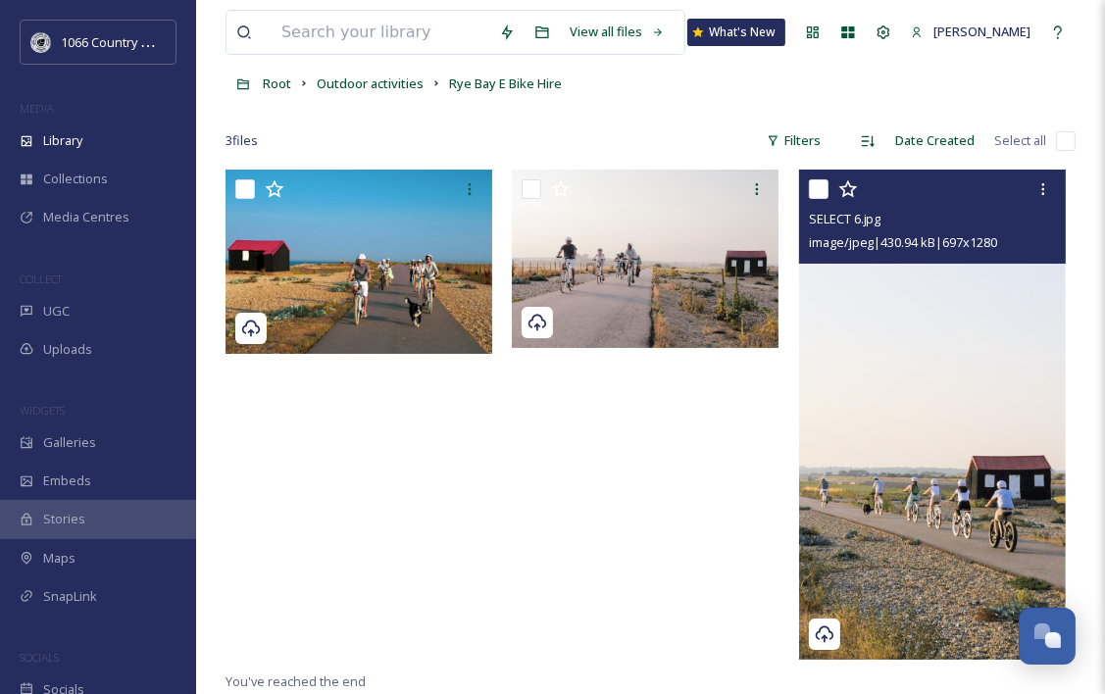
click at [982, 415] on img at bounding box center [932, 415] width 267 height 490
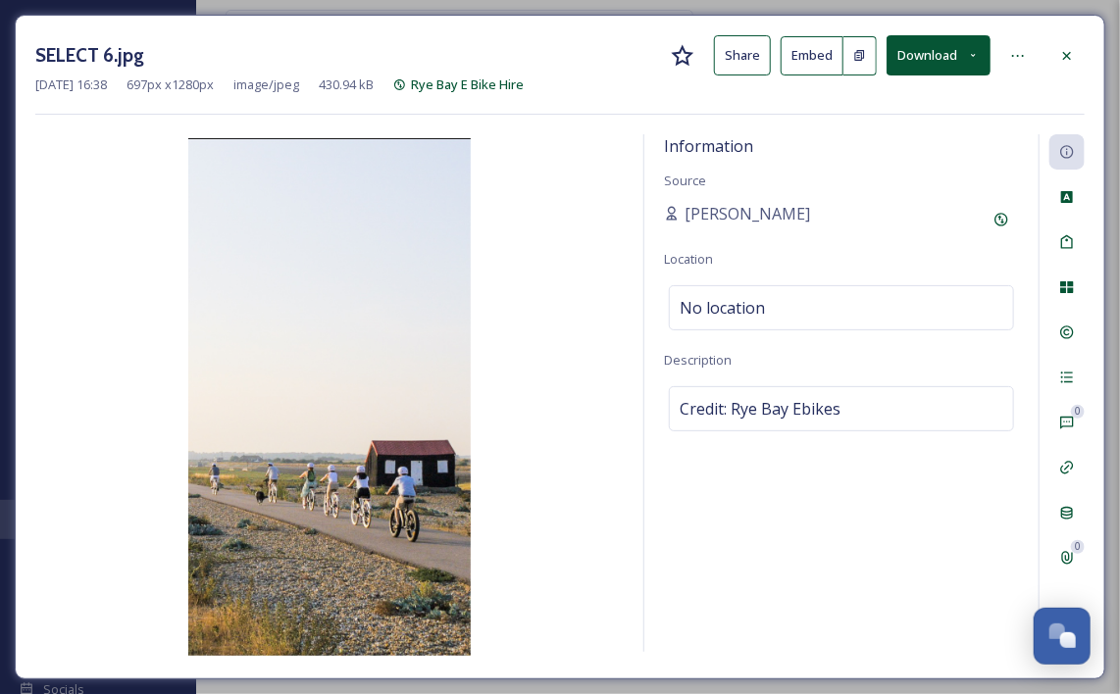
click at [951, 58] on button "Download" at bounding box center [938, 55] width 104 height 40
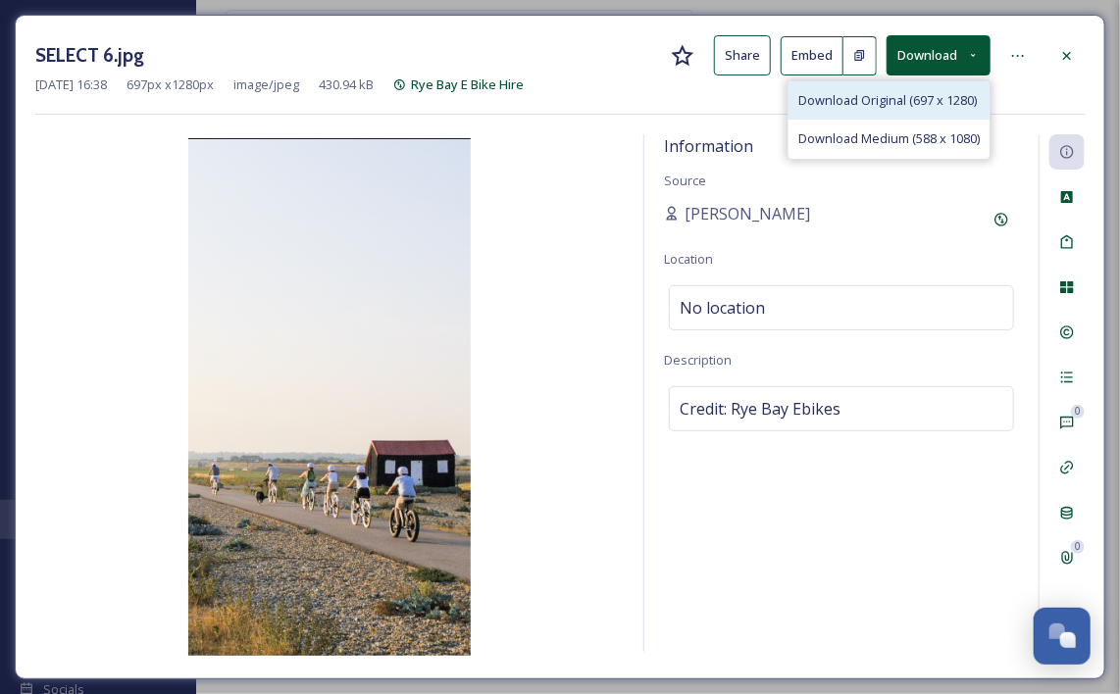
click at [919, 91] on span "Download Original (697 x 1280)" at bounding box center [887, 100] width 178 height 19
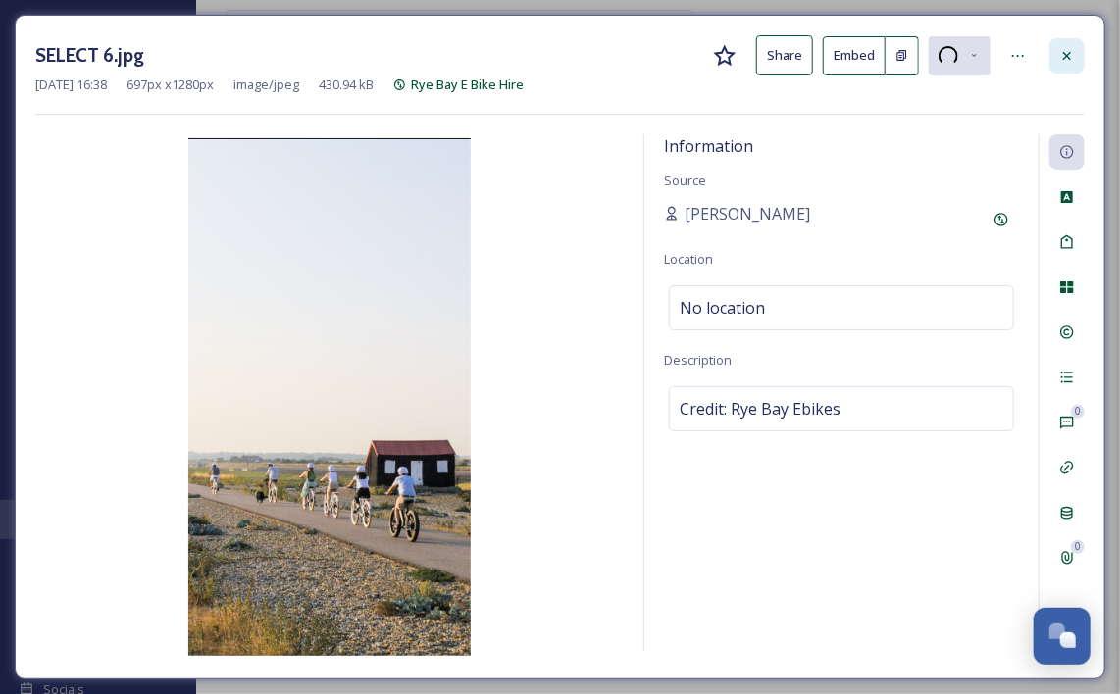
click at [1084, 51] on div at bounding box center [1066, 55] width 35 height 35
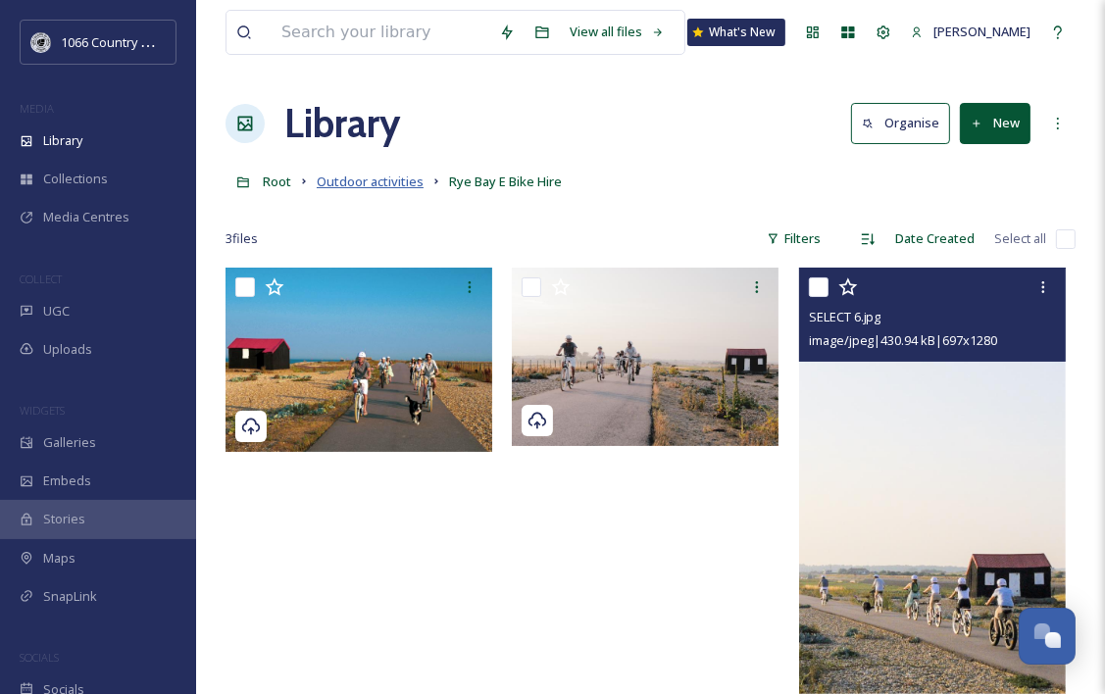
click at [383, 184] on span "Outdoor activities" at bounding box center [370, 182] width 107 height 18
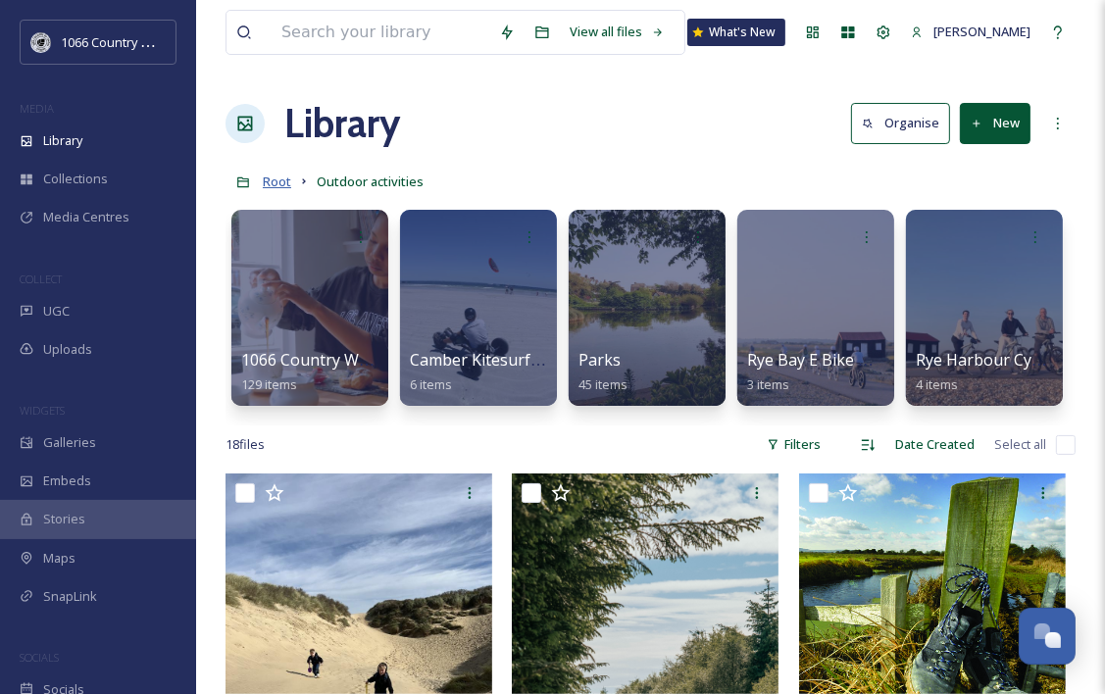
click at [271, 180] on span "Root" at bounding box center [277, 182] width 28 height 18
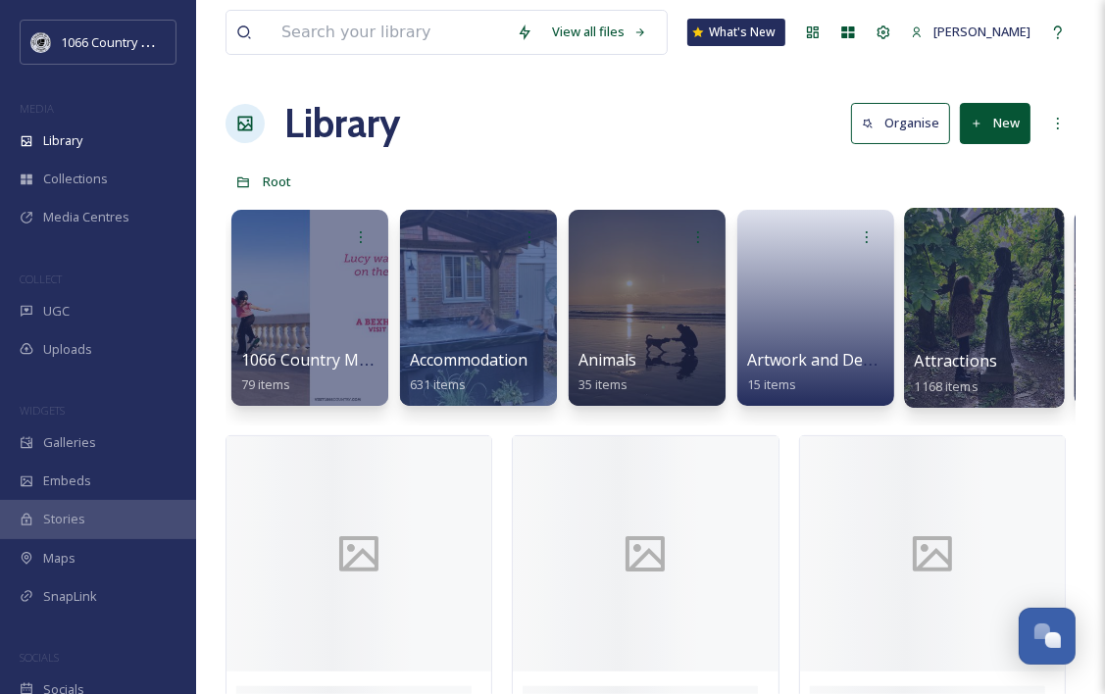
click at [986, 301] on div at bounding box center [984, 308] width 160 height 200
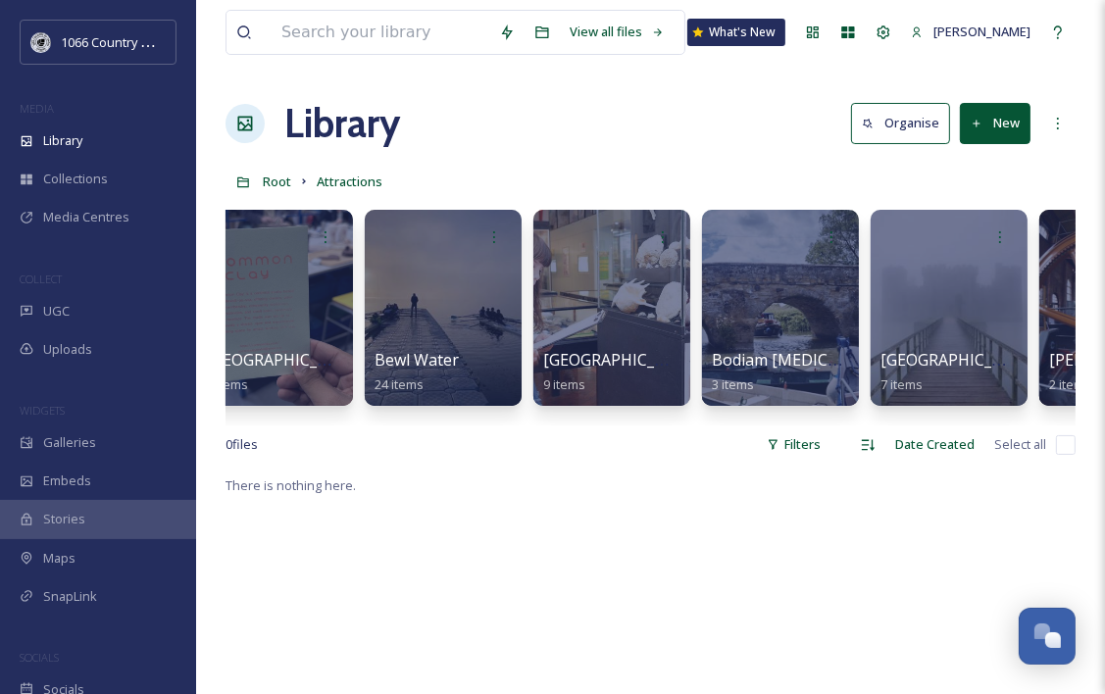
scroll to position [0, 843]
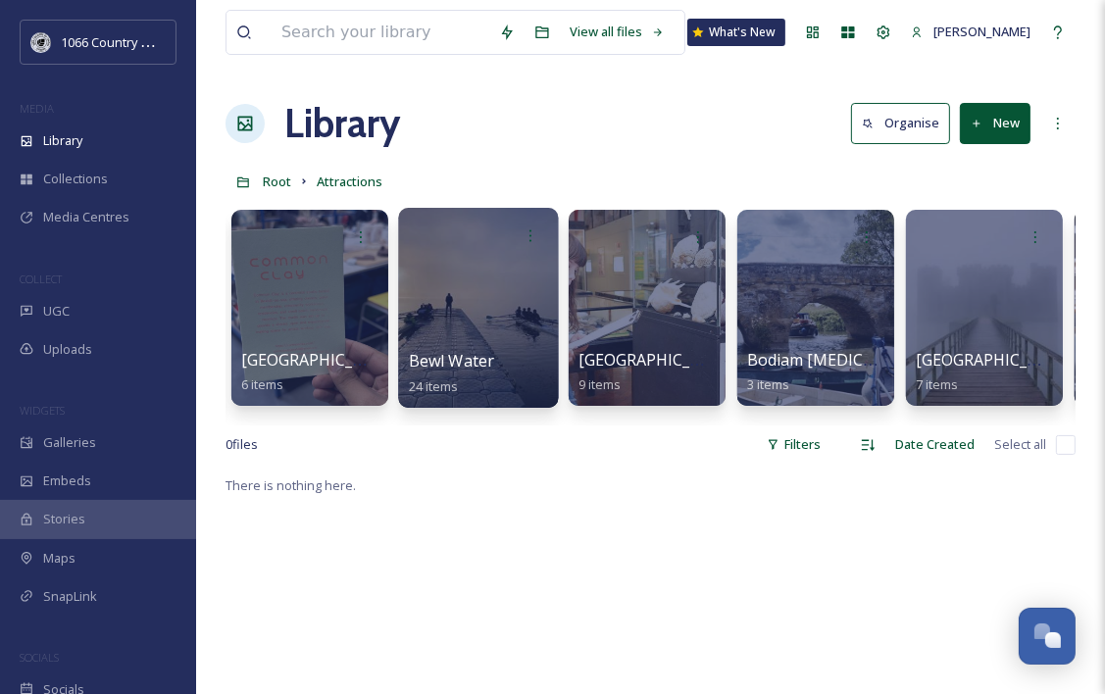
click at [447, 283] on div at bounding box center [478, 308] width 160 height 200
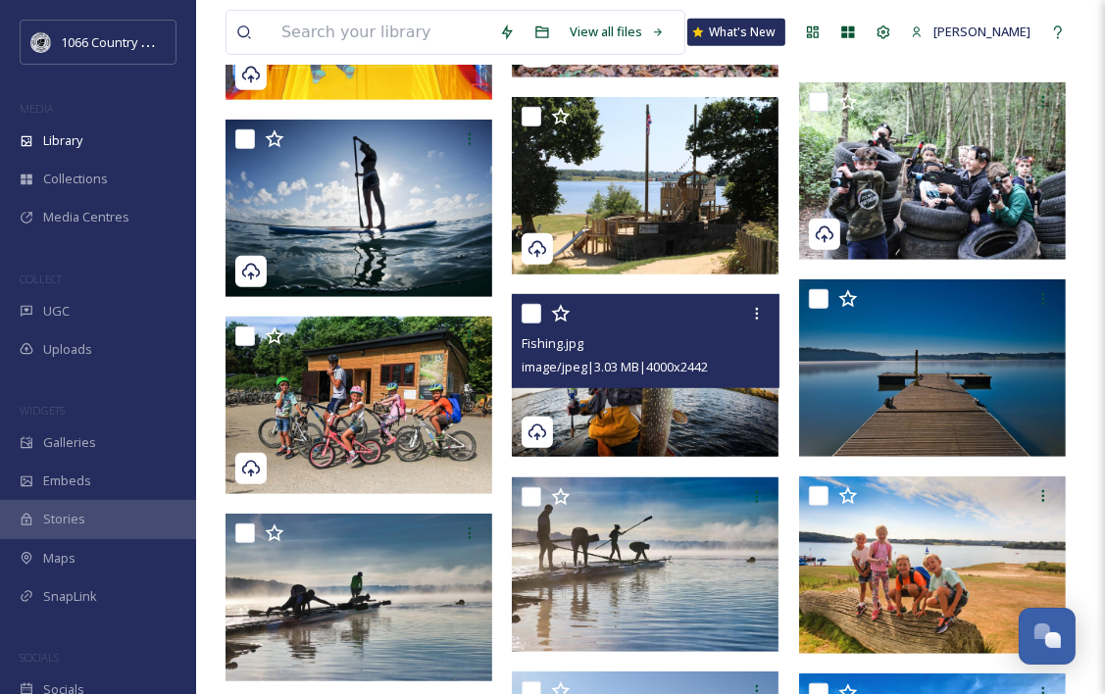
scroll to position [882, 0]
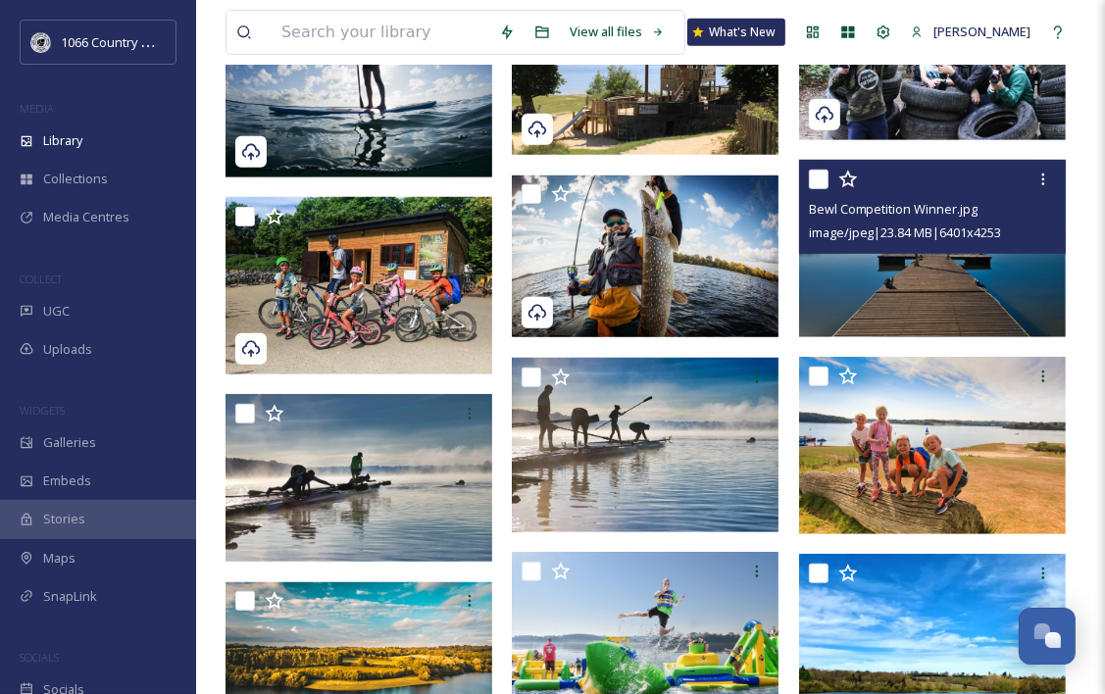
click at [891, 298] on img at bounding box center [932, 248] width 267 height 177
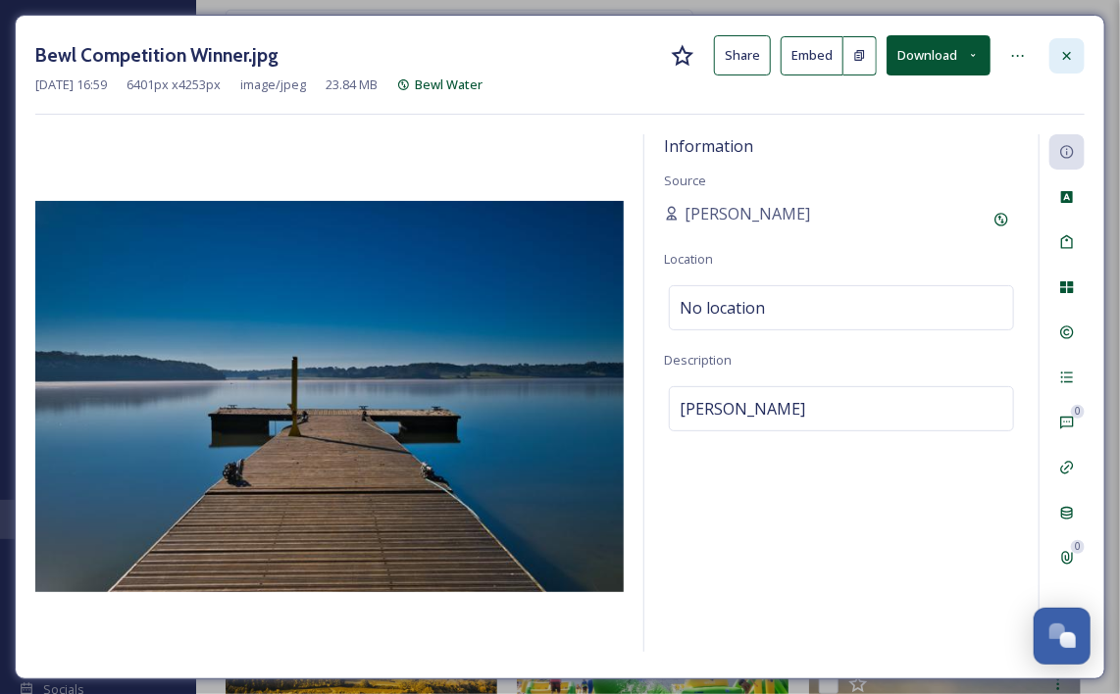
click at [1063, 62] on icon at bounding box center [1067, 56] width 16 height 16
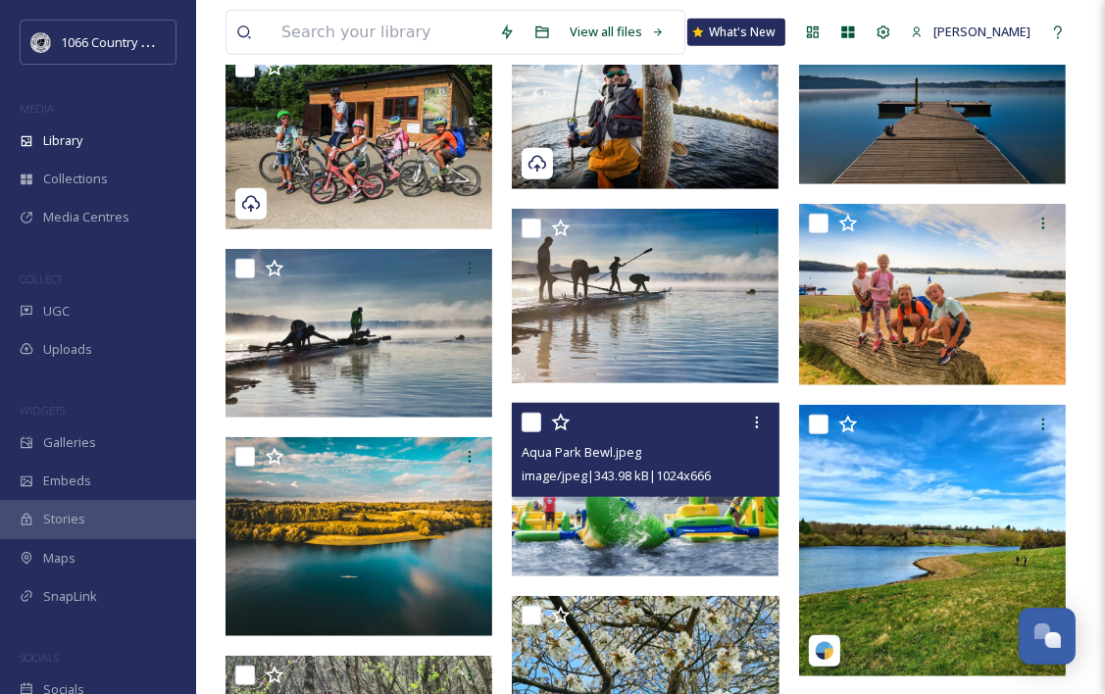
scroll to position [1078, 0]
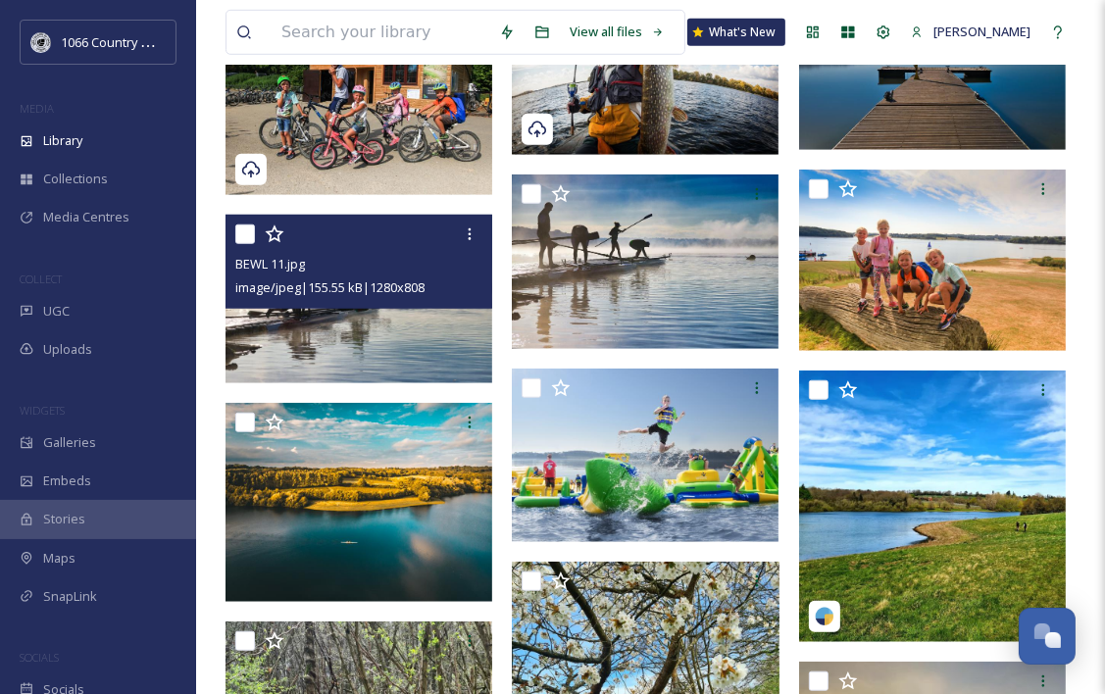
click at [396, 331] on img at bounding box center [358, 299] width 267 height 169
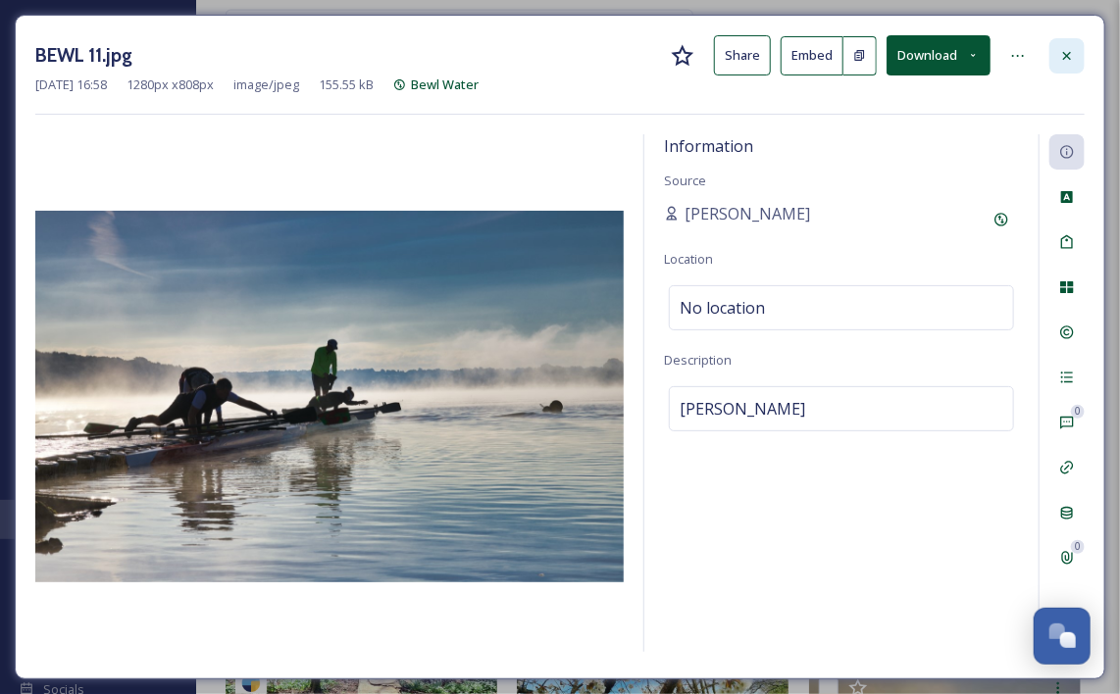
click at [1068, 50] on icon at bounding box center [1067, 56] width 16 height 16
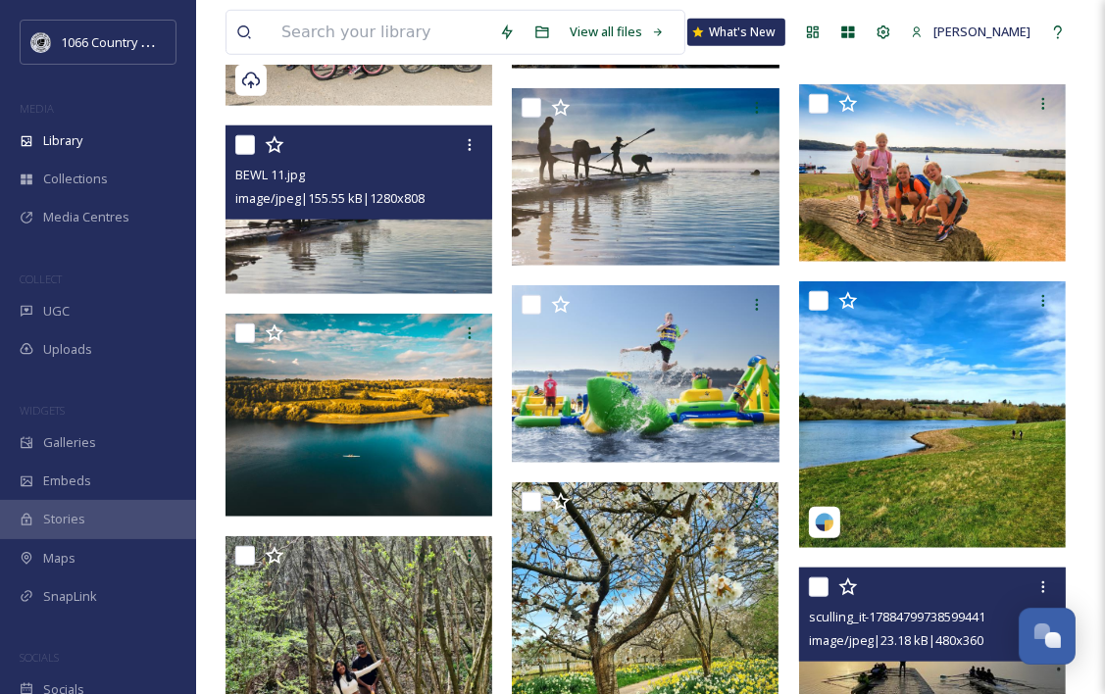
scroll to position [1016, 0]
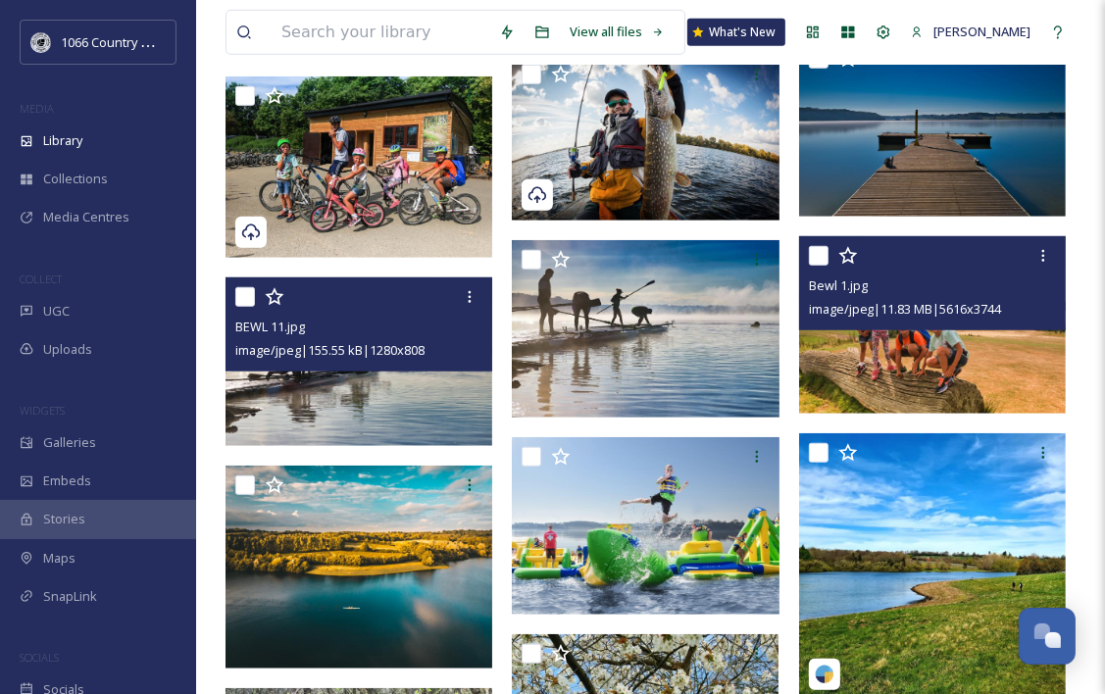
click at [930, 356] on img at bounding box center [932, 324] width 267 height 177
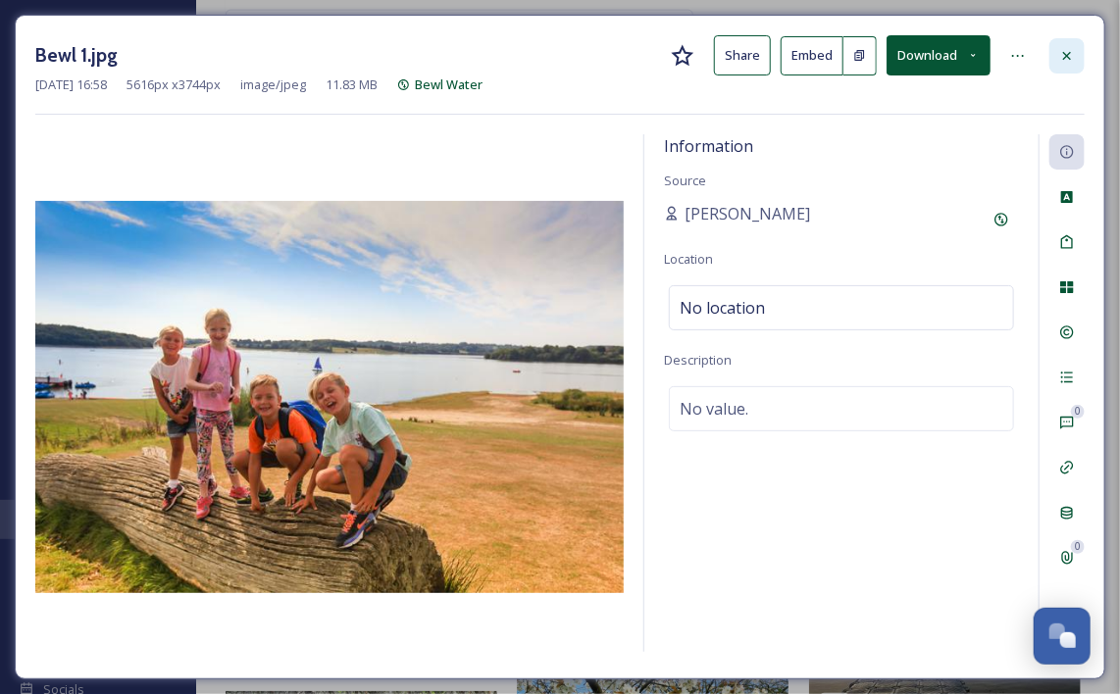
click at [1061, 43] on div at bounding box center [1066, 55] width 35 height 35
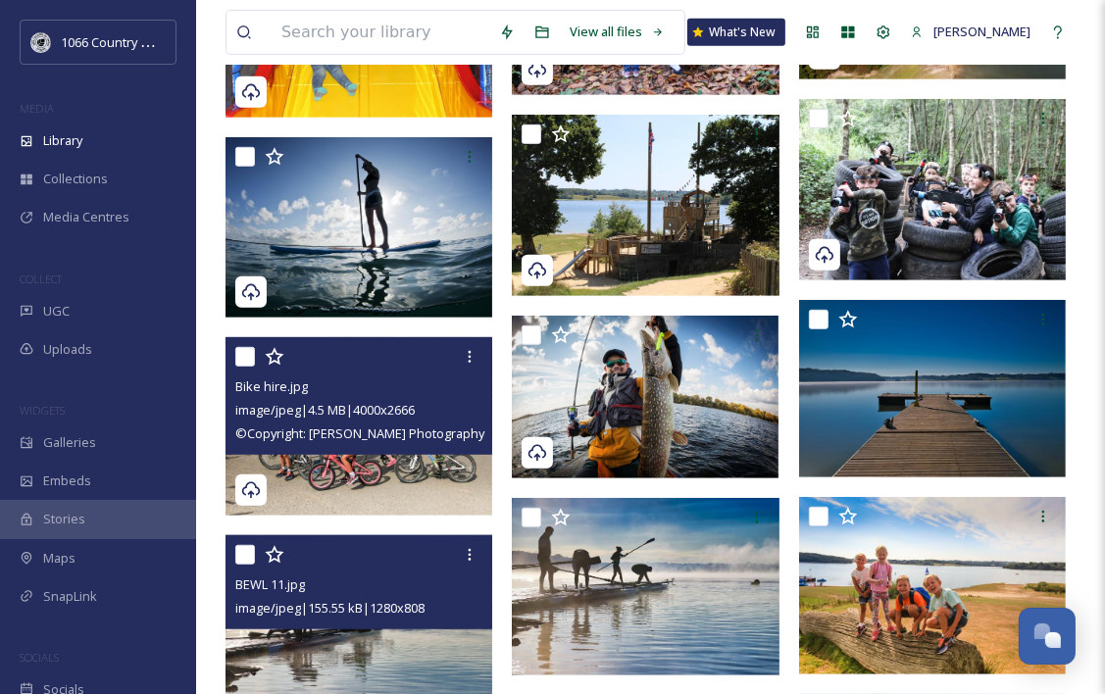
scroll to position [722, 0]
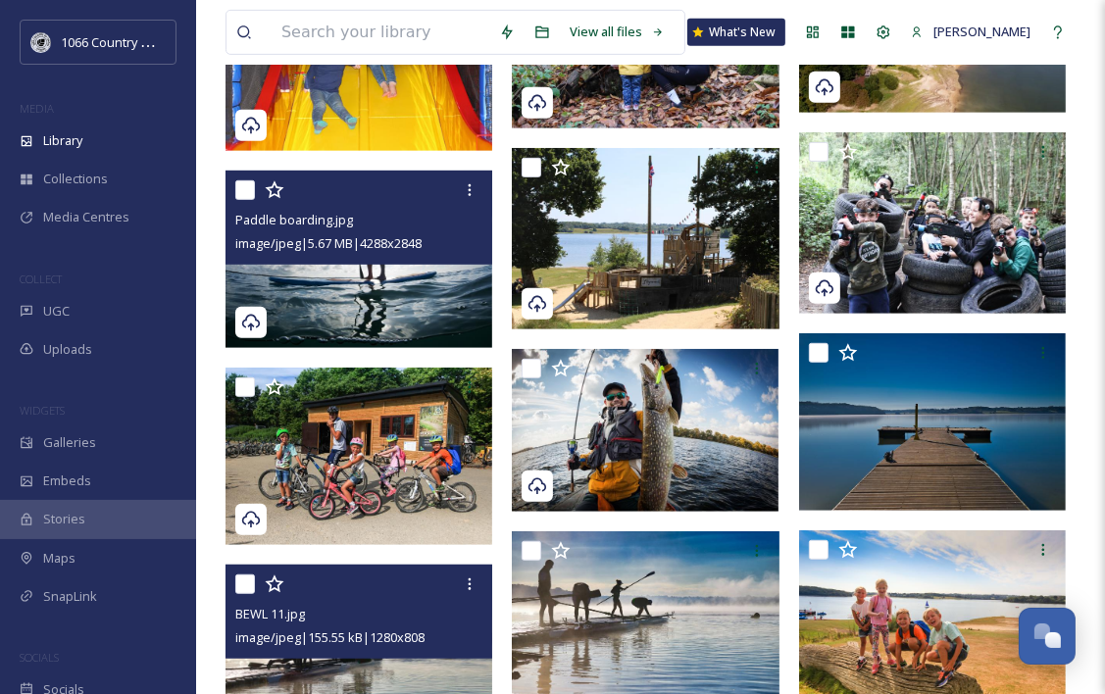
click at [358, 312] on img at bounding box center [358, 259] width 267 height 177
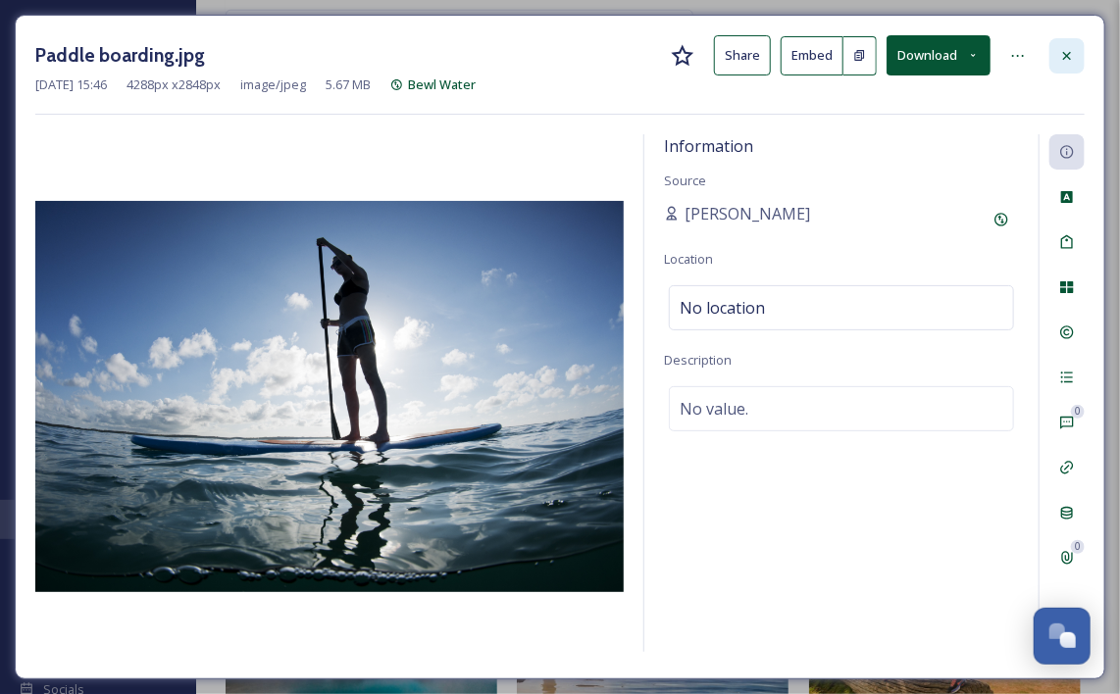
click at [1067, 71] on div at bounding box center [1066, 55] width 35 height 35
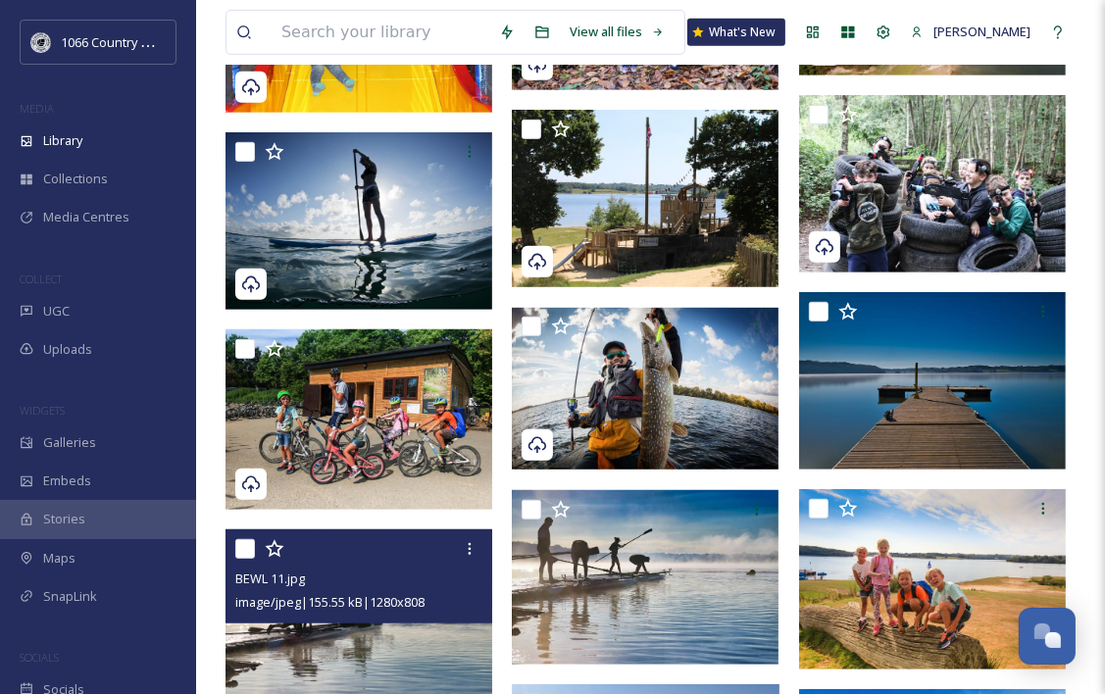
scroll to position [918, 0]
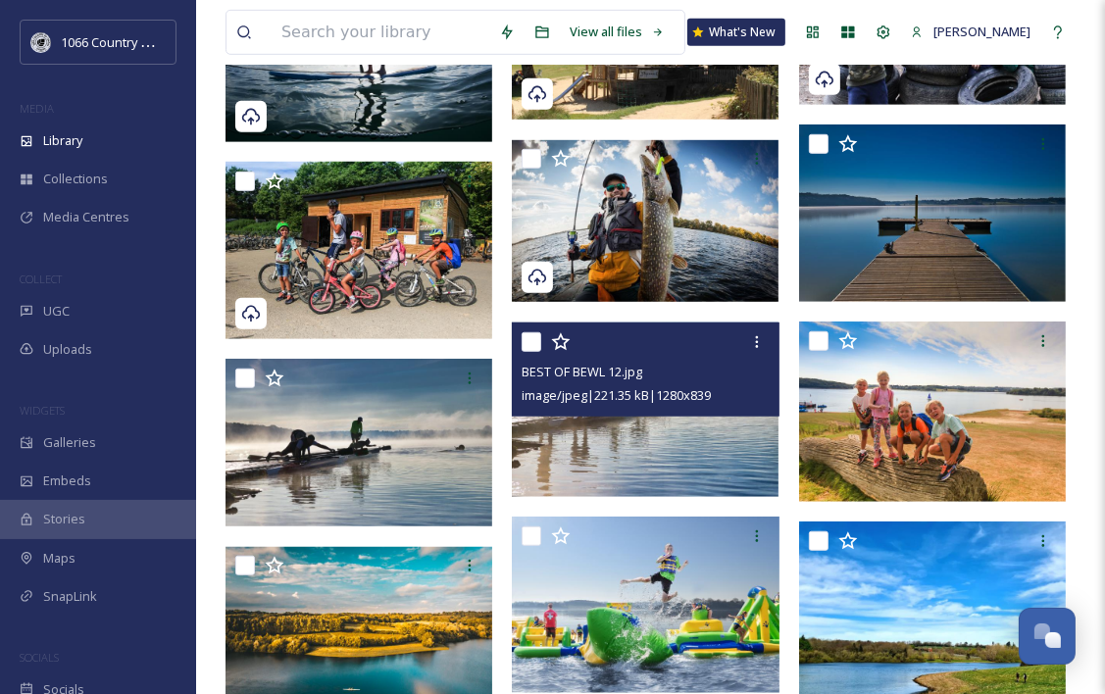
click at [638, 449] on img at bounding box center [645, 409] width 267 height 174
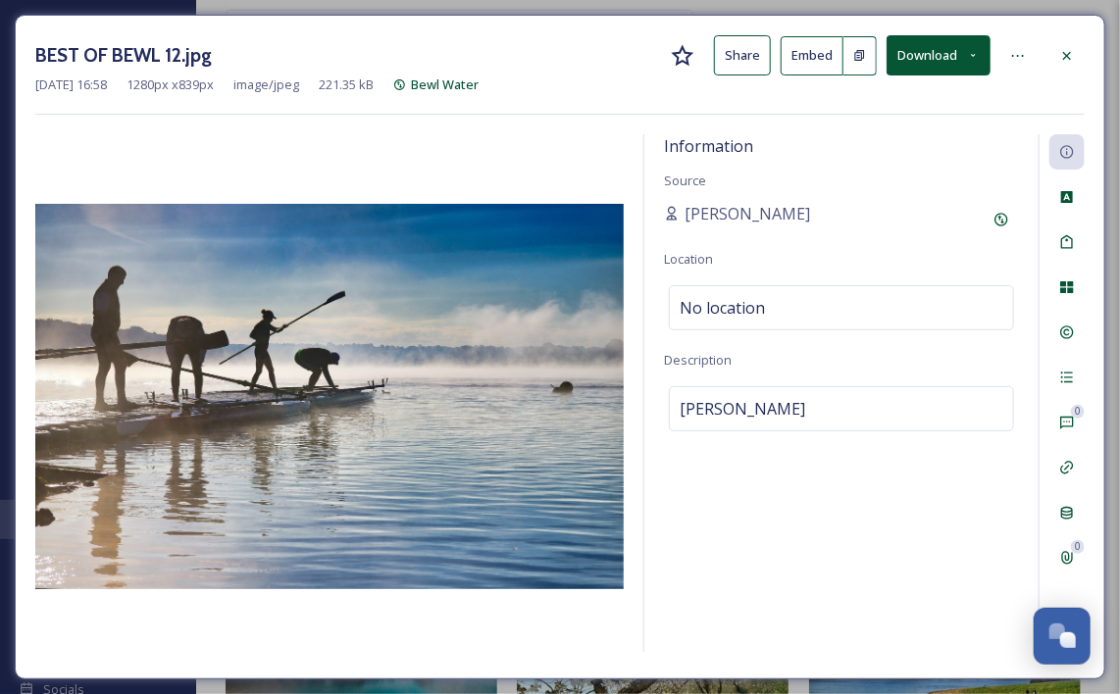
click at [945, 62] on button "Download" at bounding box center [938, 55] width 104 height 40
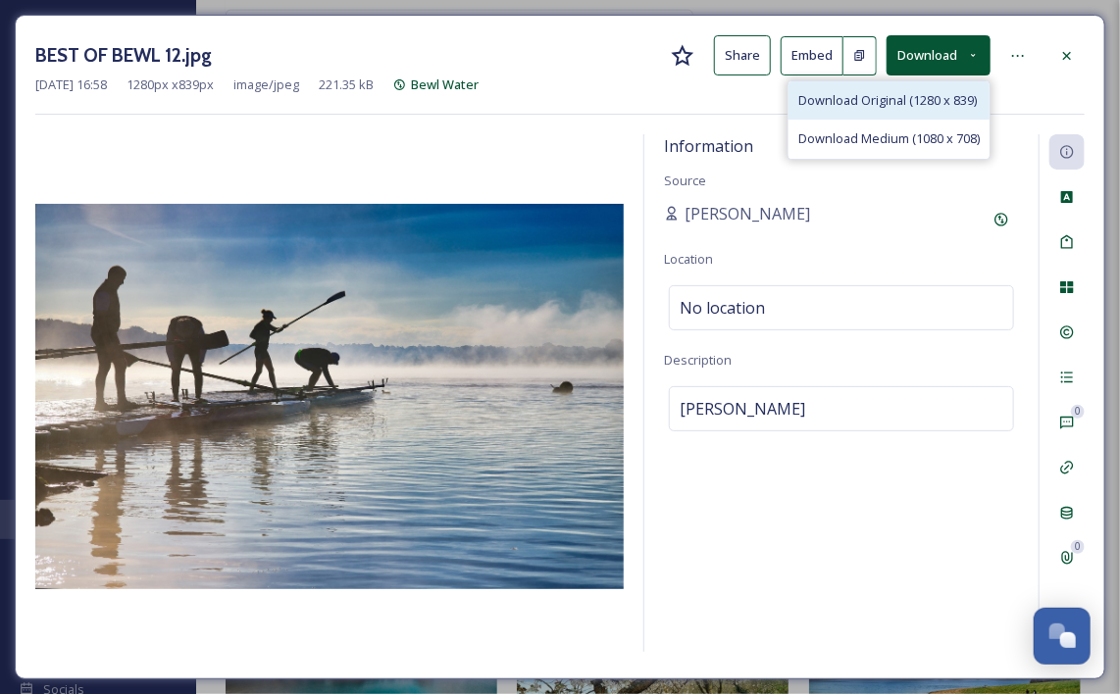
click at [901, 104] on span "Download Original (1280 x 839)" at bounding box center [887, 100] width 178 height 19
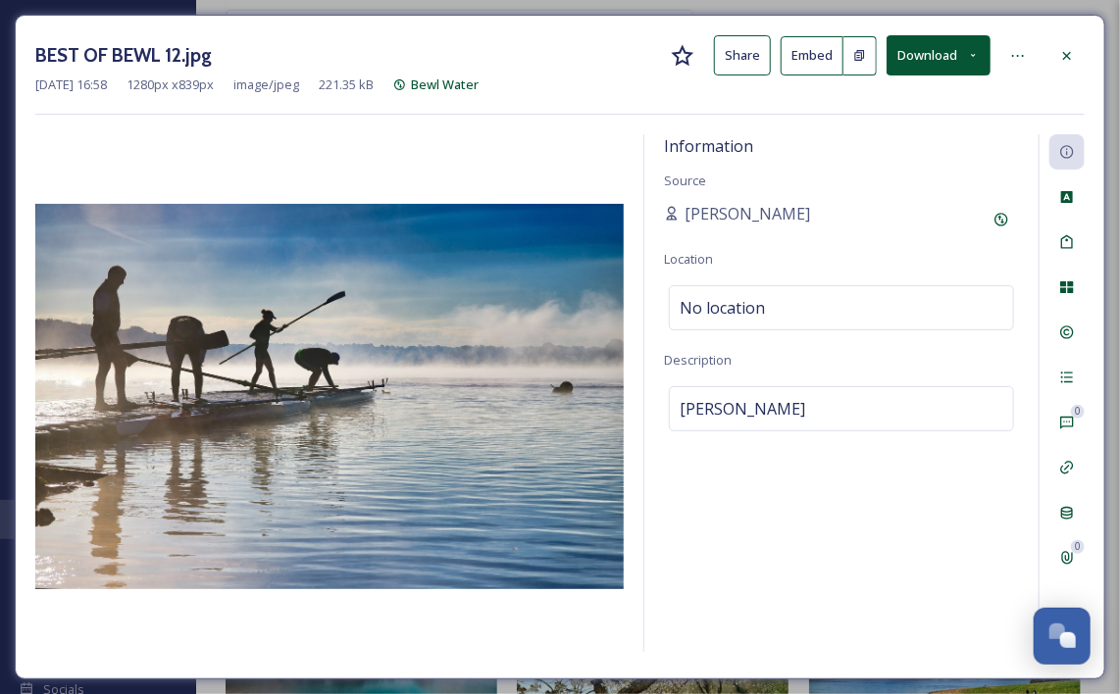
click at [972, 47] on button "Download" at bounding box center [938, 55] width 104 height 40
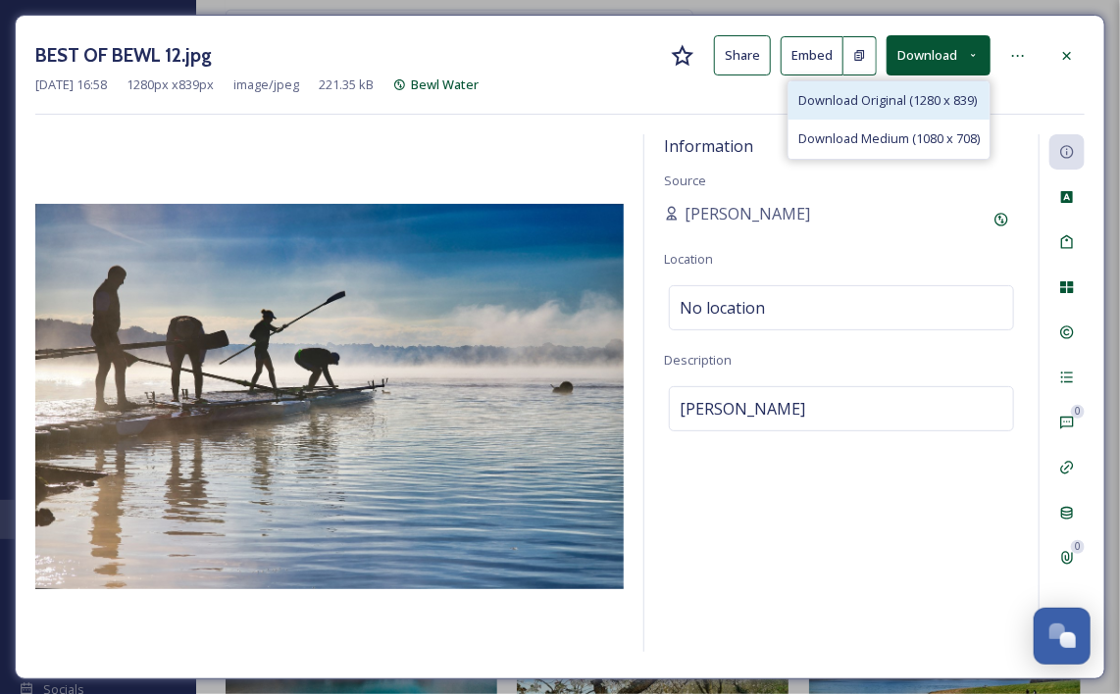
click at [934, 108] on span "Download Original (1280 x 839)" at bounding box center [887, 100] width 178 height 19
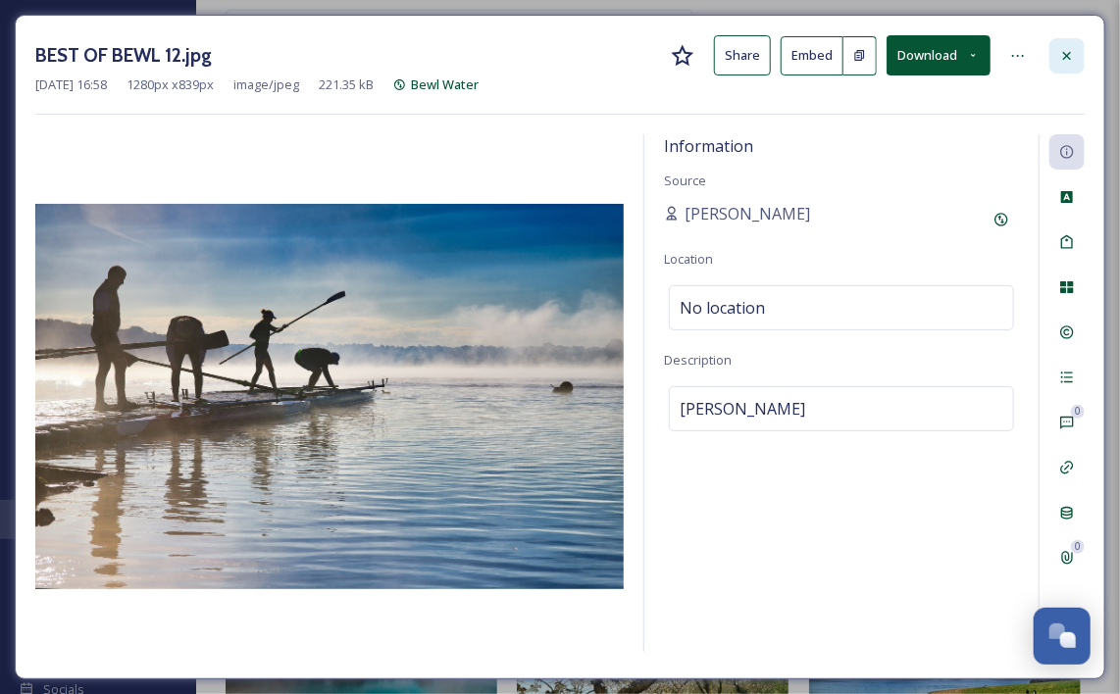
click at [1066, 43] on div at bounding box center [1066, 55] width 35 height 35
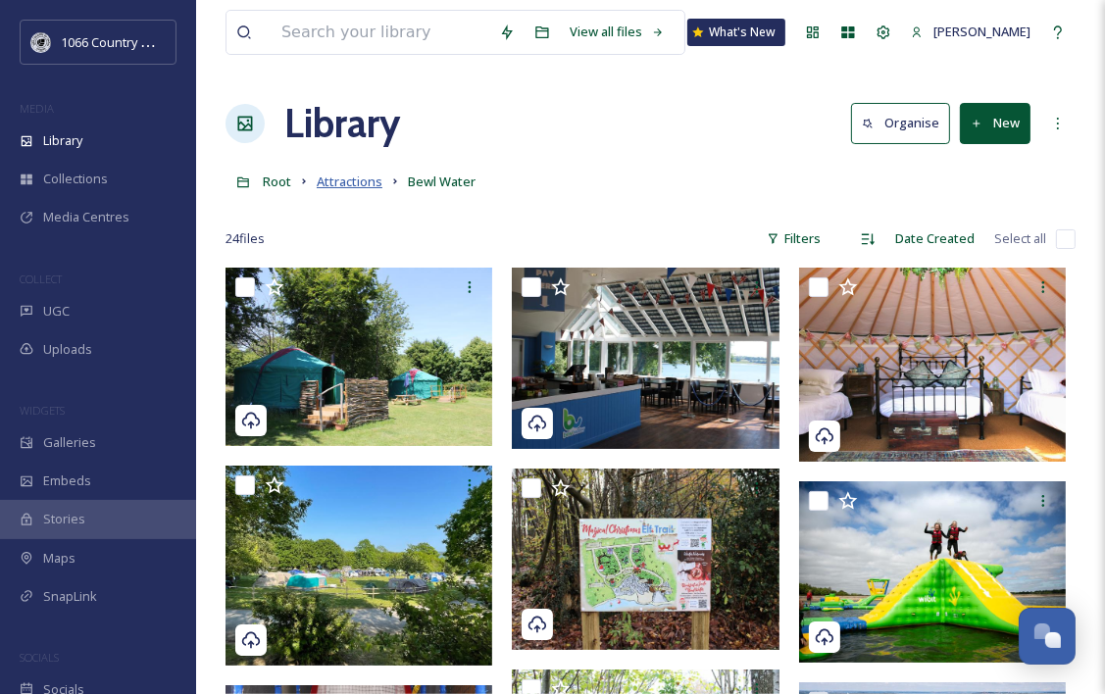
click at [357, 180] on span "Attractions" at bounding box center [350, 182] width 66 height 18
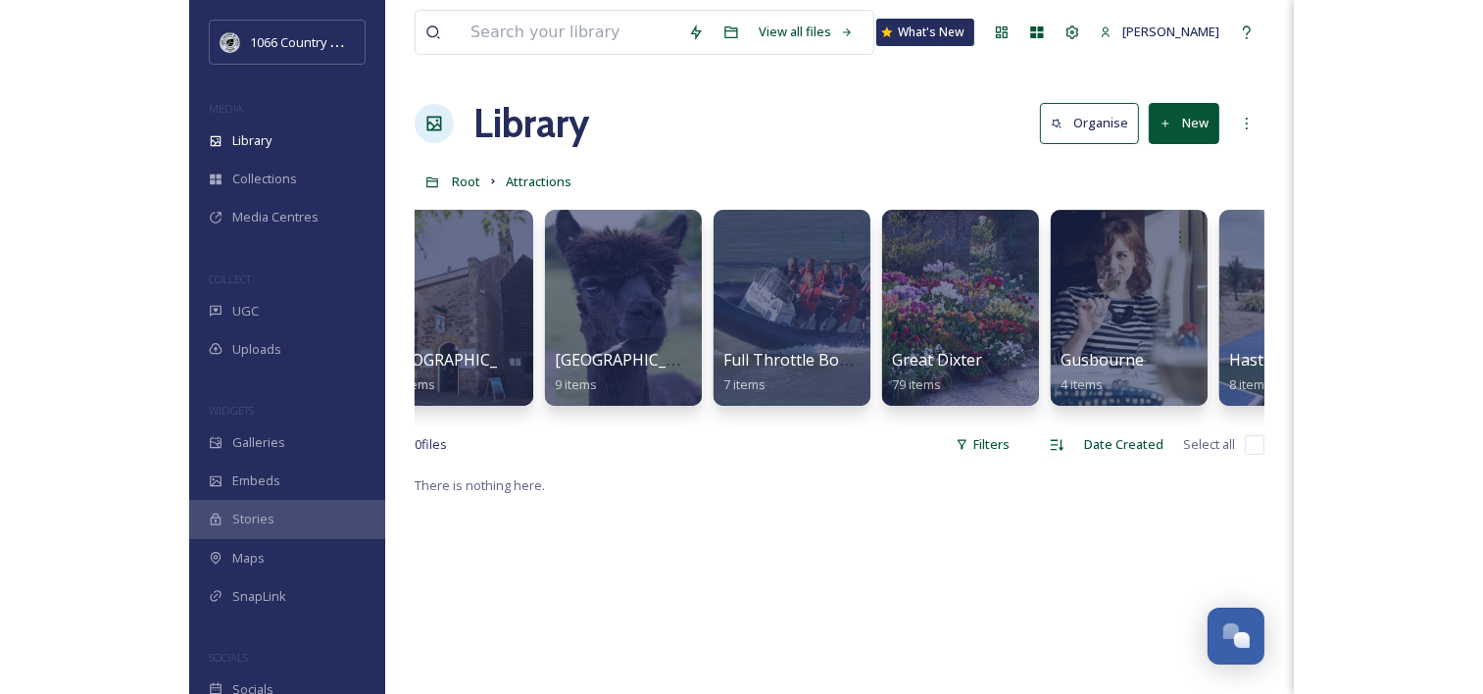
scroll to position [0, 3017]
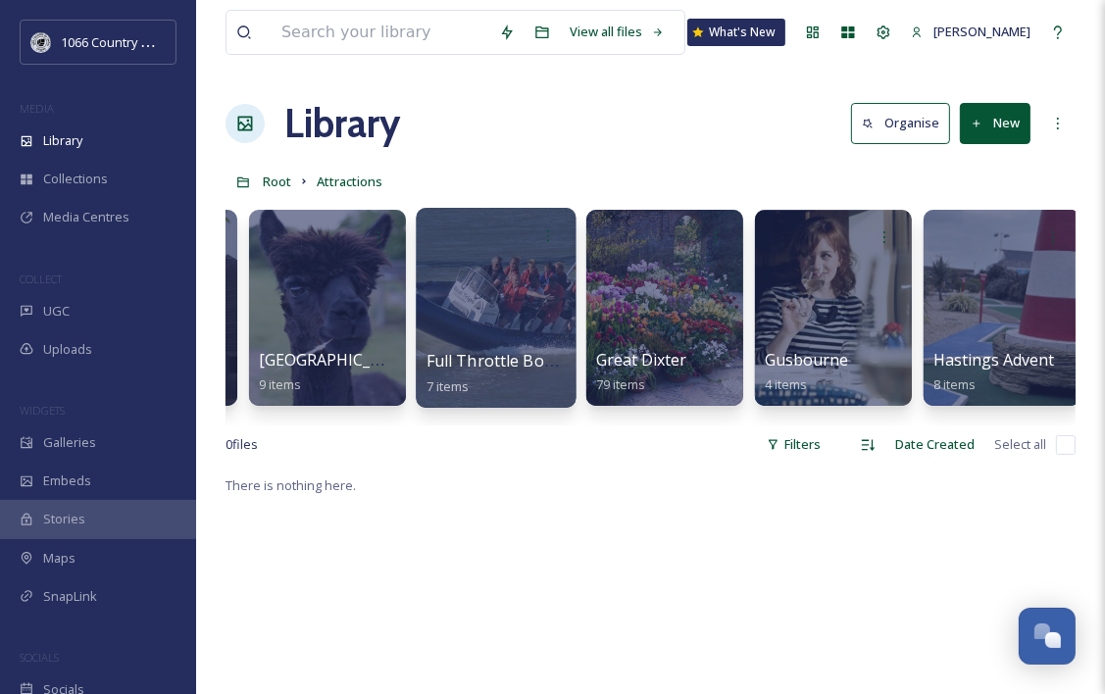
click at [502, 282] on div at bounding box center [496, 308] width 160 height 200
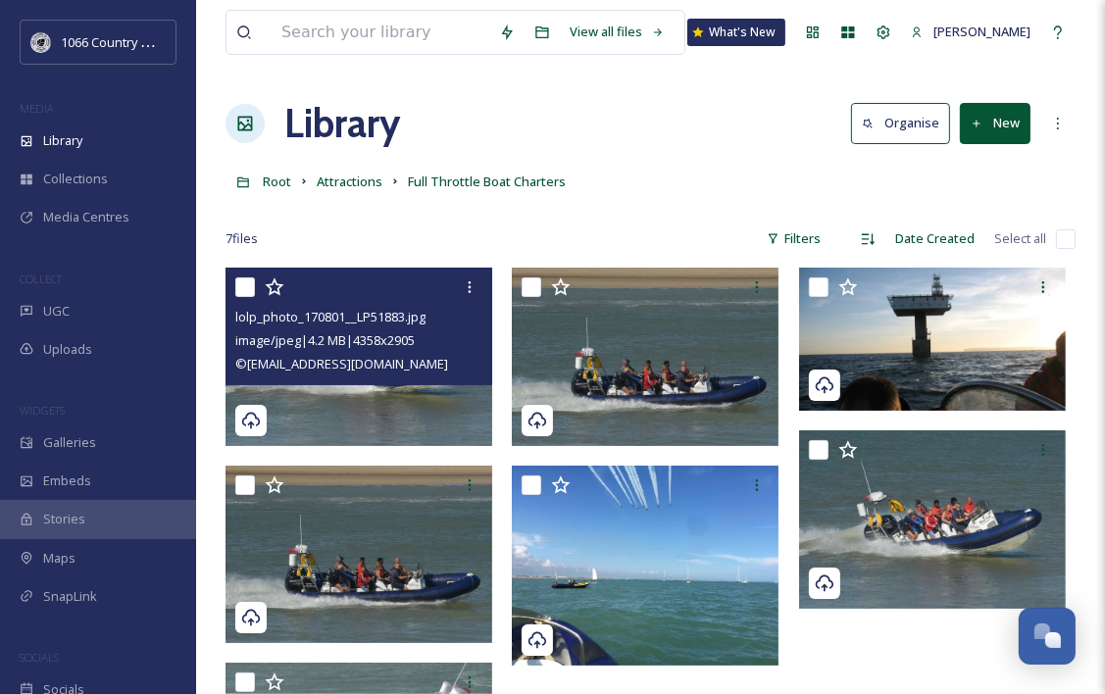
click at [382, 396] on img at bounding box center [358, 356] width 267 height 177
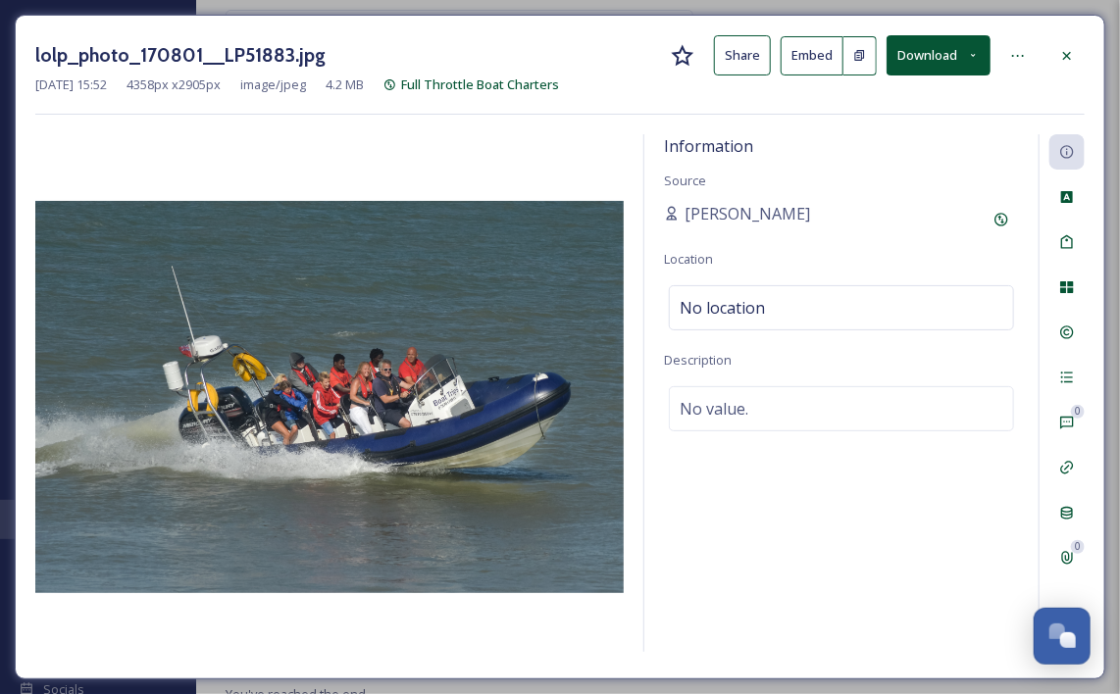
click at [944, 56] on button "Download" at bounding box center [938, 55] width 104 height 40
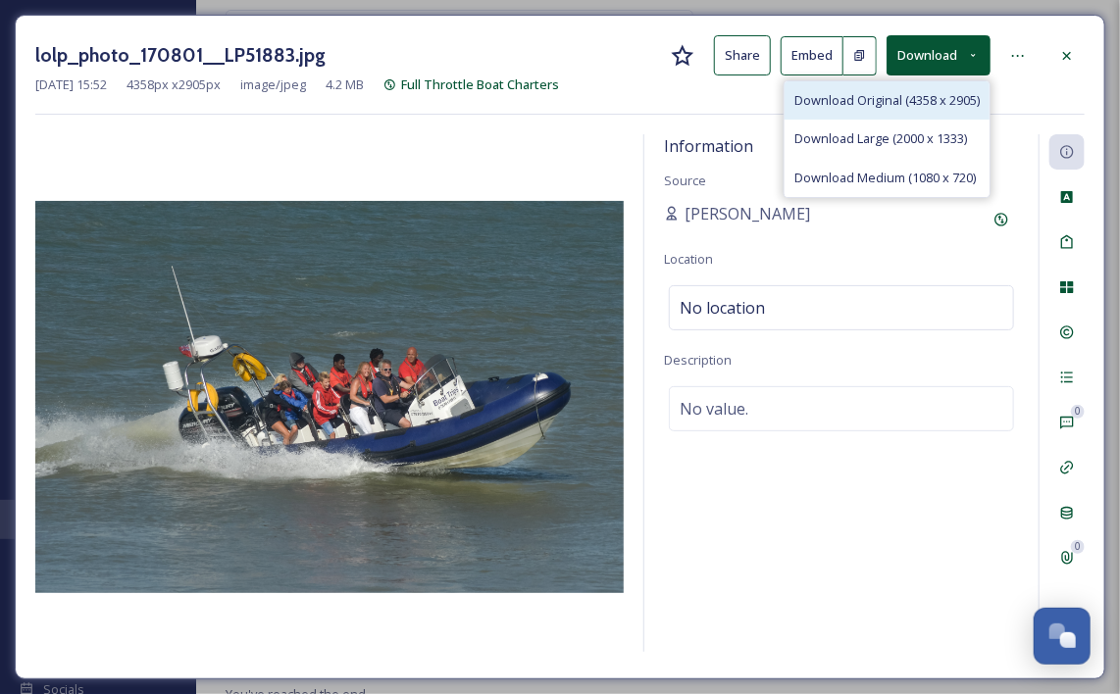
click at [927, 94] on span "Download Original (4358 x 2905)" at bounding box center [886, 100] width 185 height 19
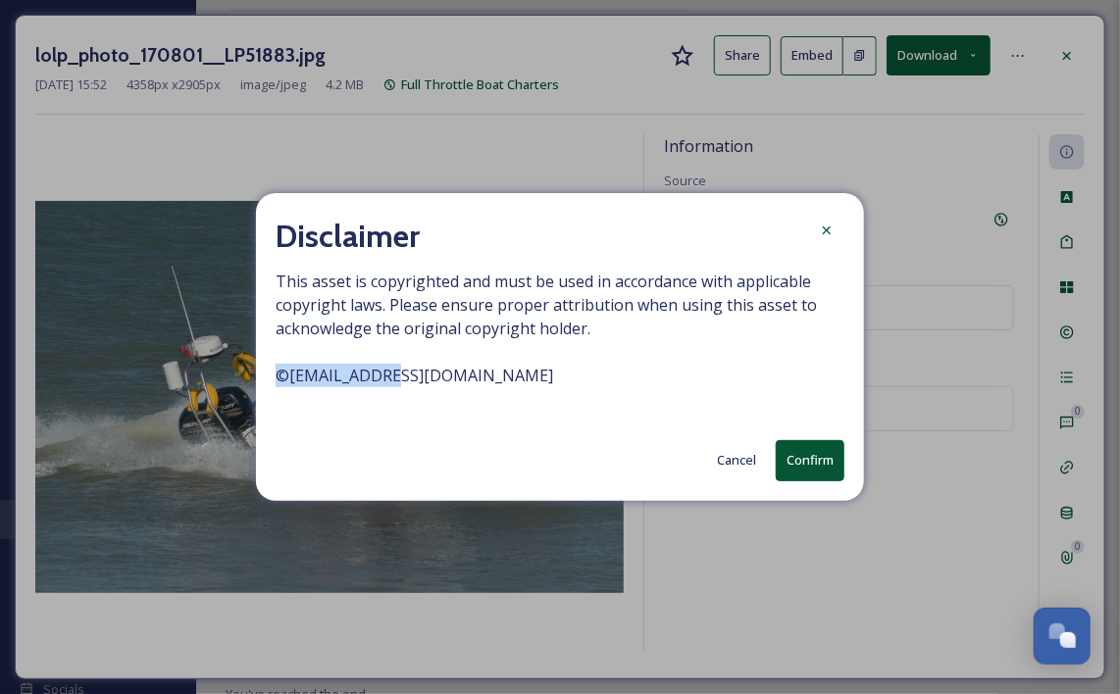
drag, startPoint x: 277, startPoint y: 375, endPoint x: 408, endPoint y: 374, distance: 130.4
click at [408, 374] on span "This asset is copyrighted and must be used in accordance with applicable copyri…" at bounding box center [559, 340] width 569 height 141
drag, startPoint x: 408, startPoint y: 374, endPoint x: 361, endPoint y: 383, distance: 47.9
copy span "© [EMAIL_ADDRESS][DOMAIN_NAME]"
click at [816, 459] on button "Confirm" at bounding box center [809, 460] width 69 height 40
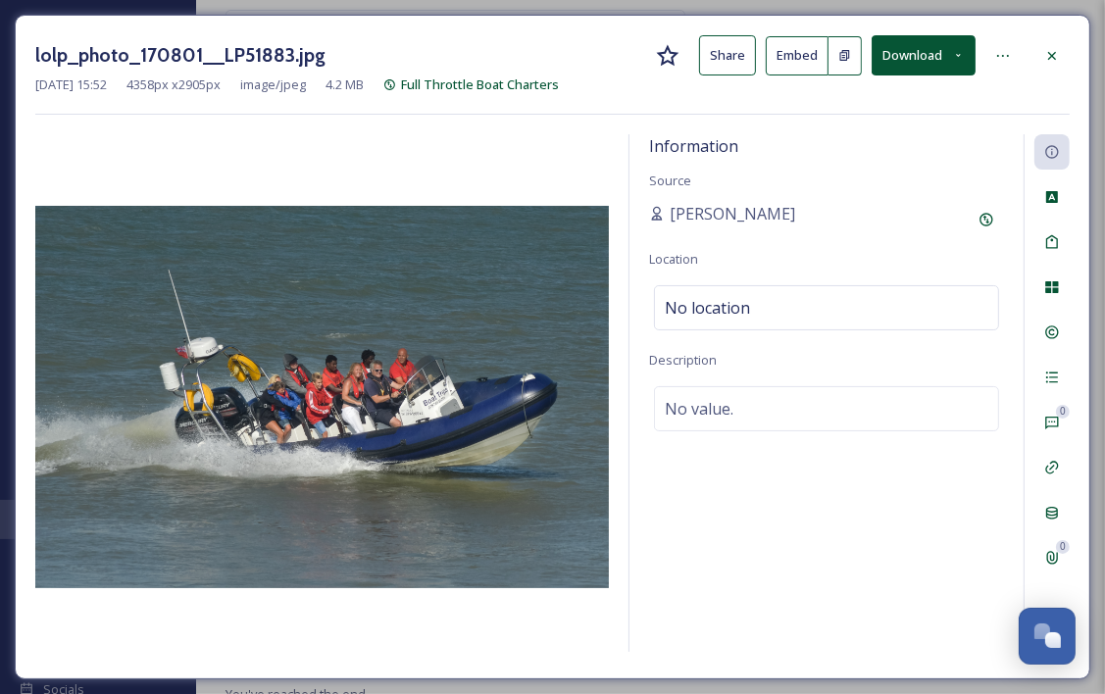
click at [1033, 53] on div "lolp_photo_170801__LP51883.jpg Share Embed Download" at bounding box center [552, 55] width 1034 height 40
click at [1056, 53] on icon at bounding box center [1052, 56] width 16 height 16
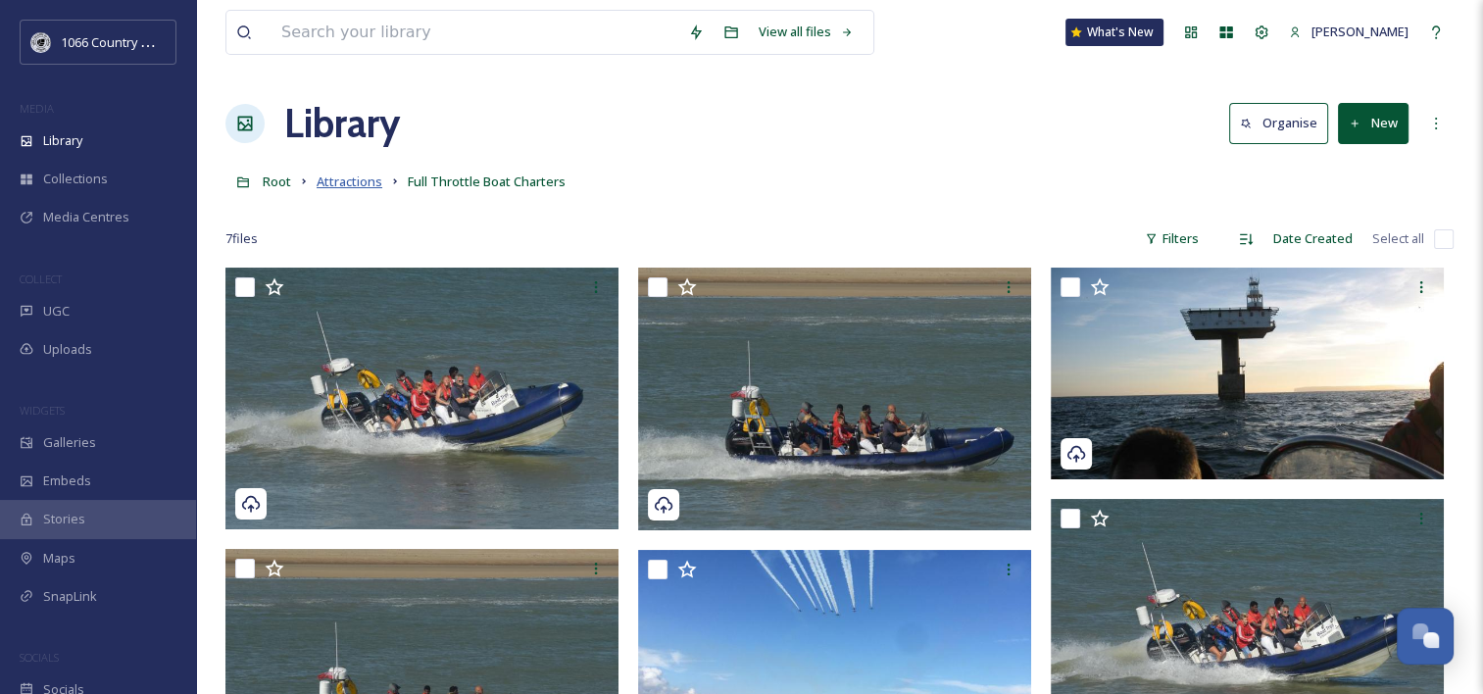
click at [353, 184] on span "Attractions" at bounding box center [350, 182] width 66 height 18
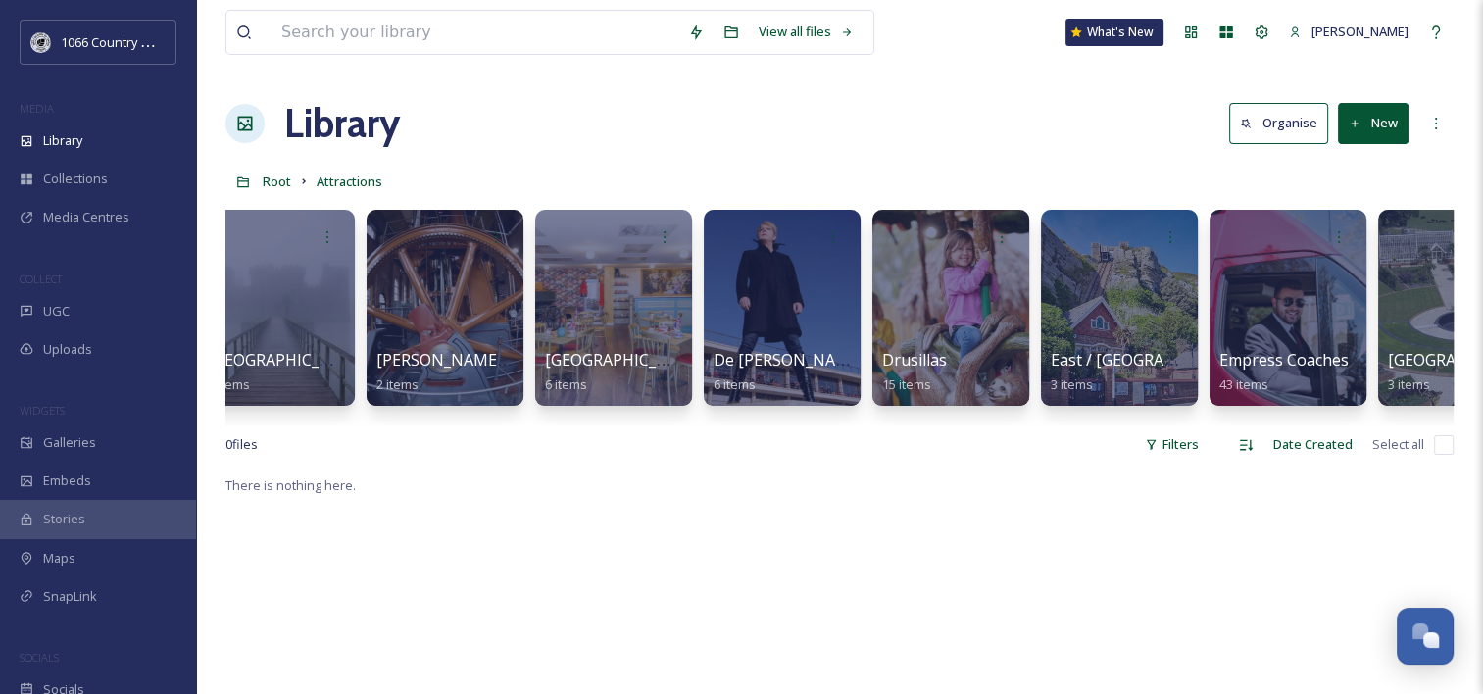
scroll to position [0, 1545]
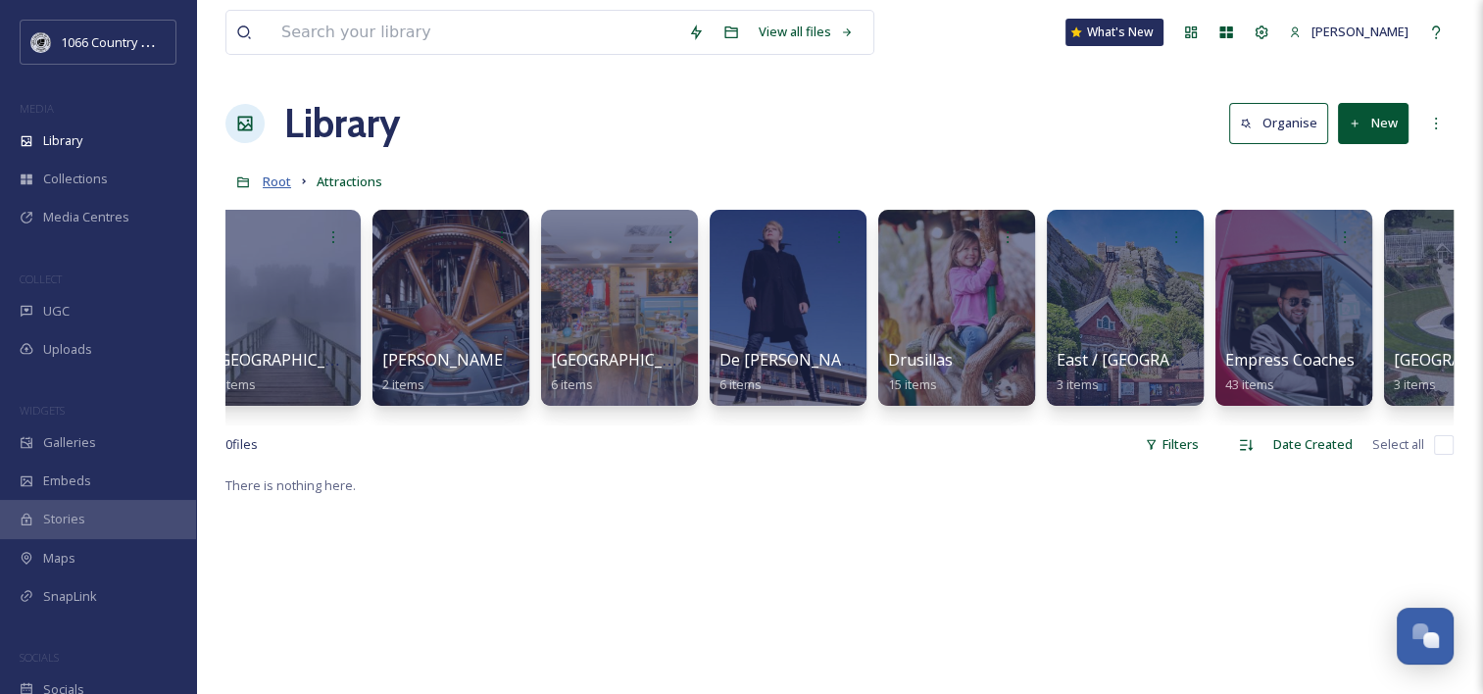
click at [268, 179] on span "Root" at bounding box center [277, 182] width 28 height 18
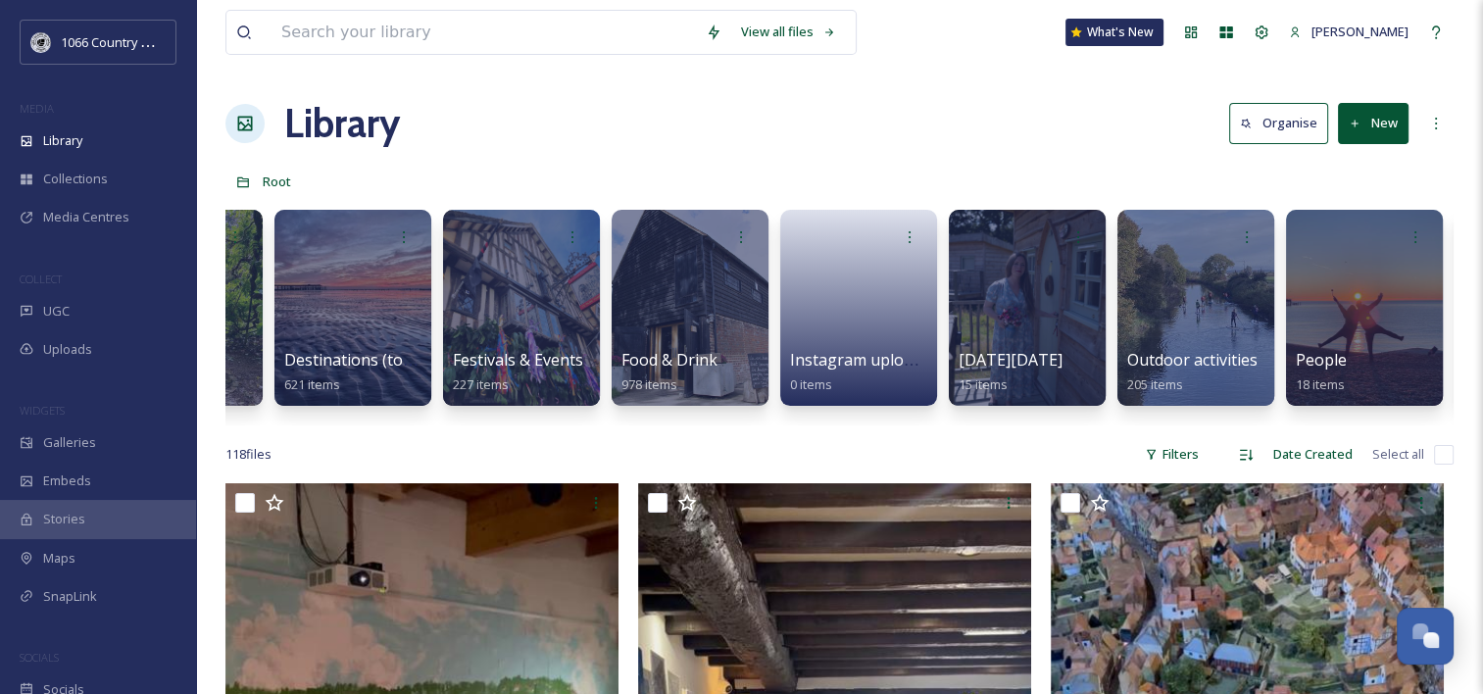
scroll to position [0, 808]
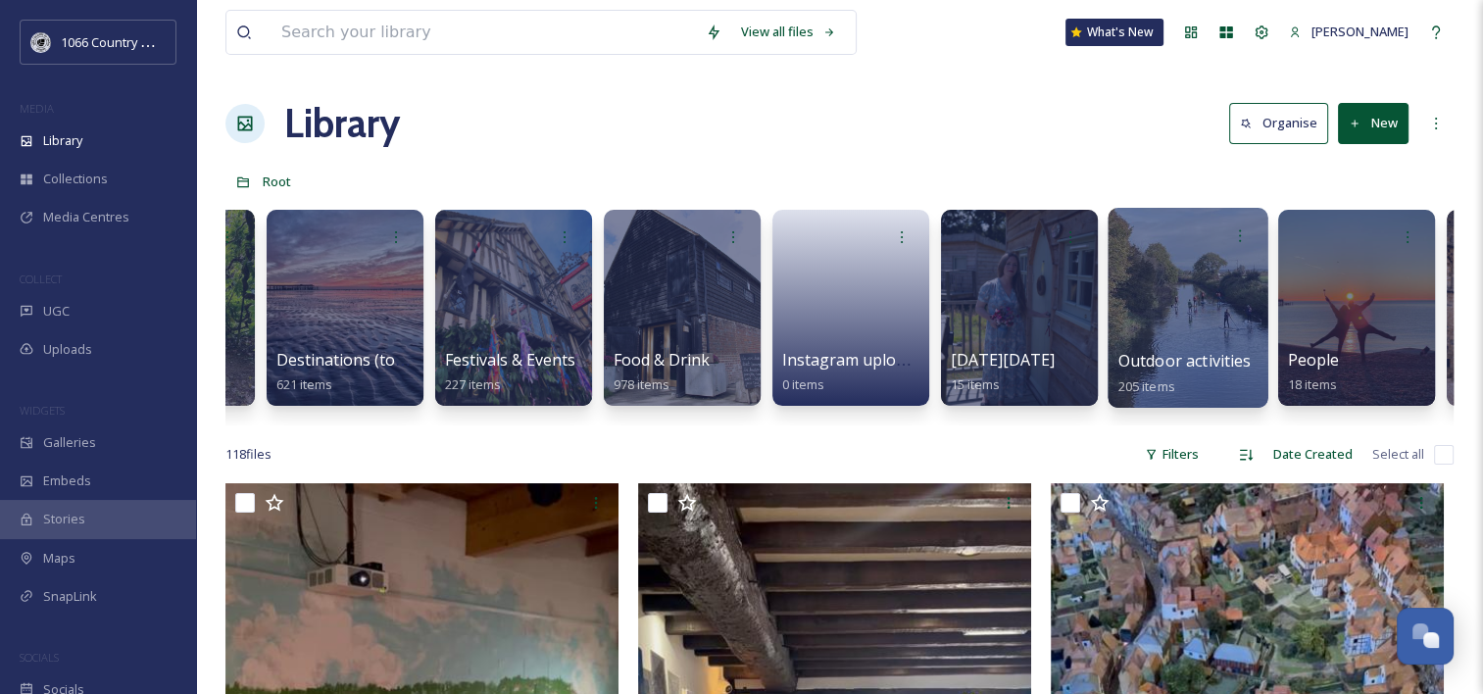
click at [1159, 309] on div at bounding box center [1188, 308] width 160 height 200
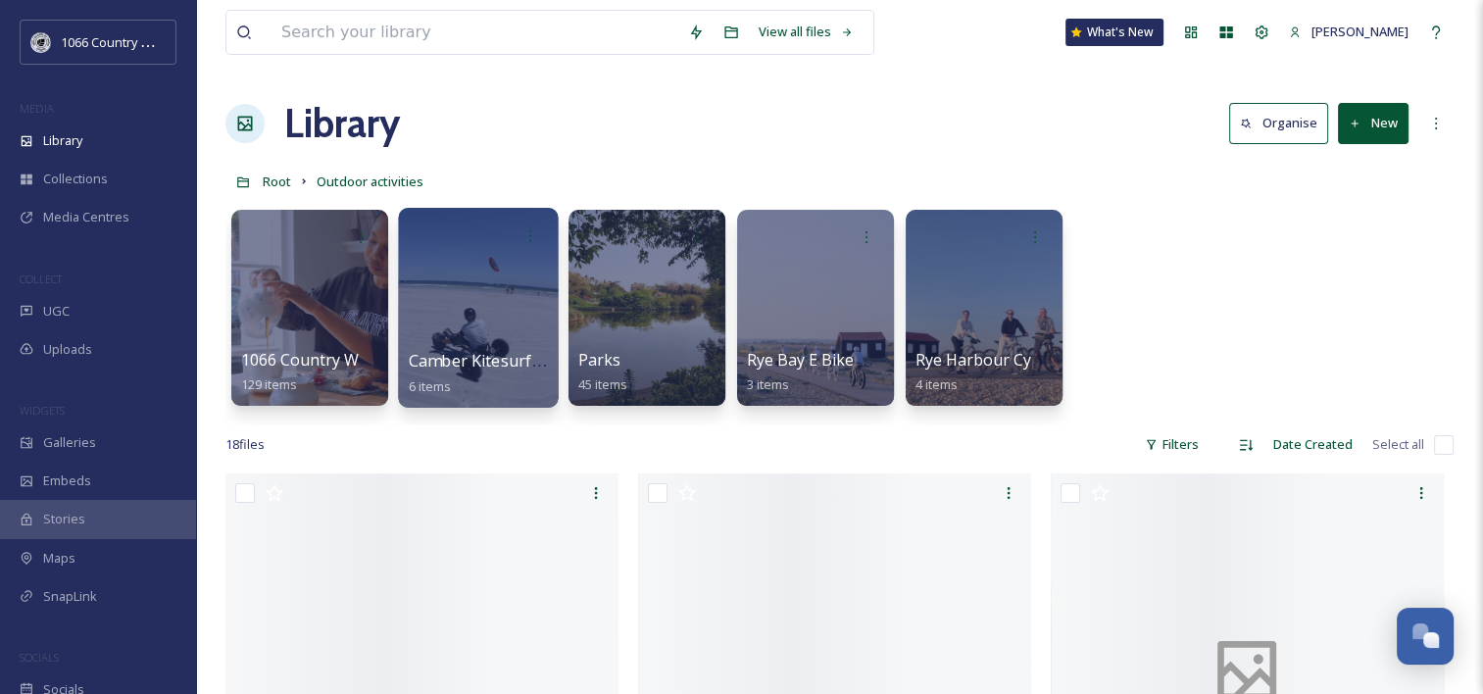
click at [508, 304] on div at bounding box center [478, 308] width 160 height 200
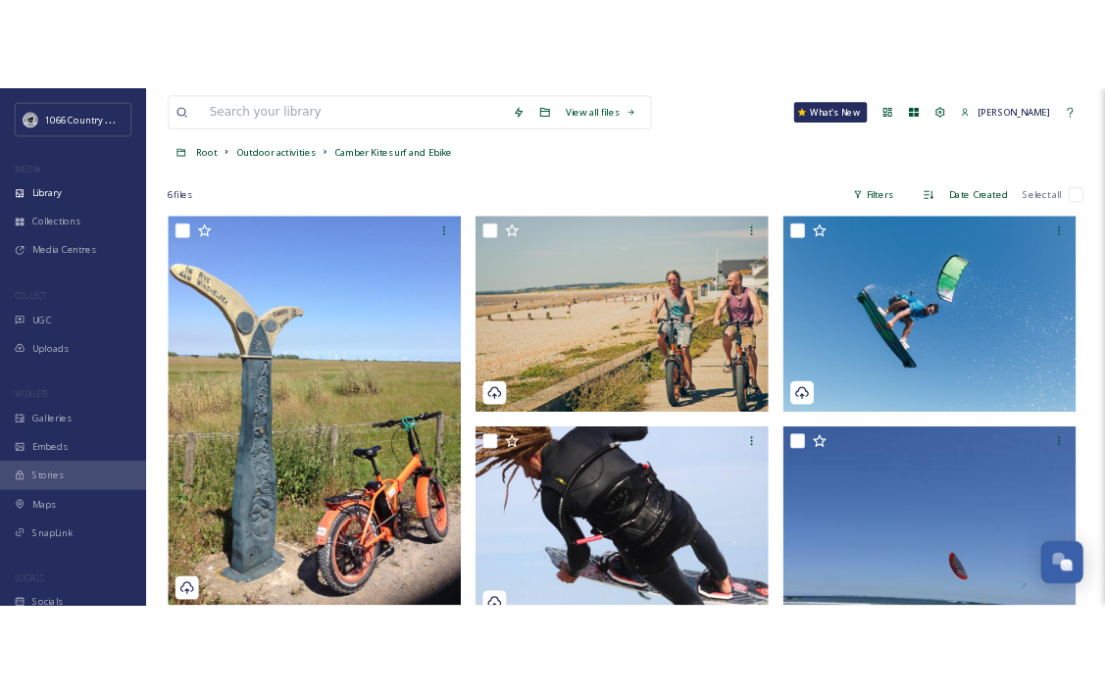
scroll to position [196, 0]
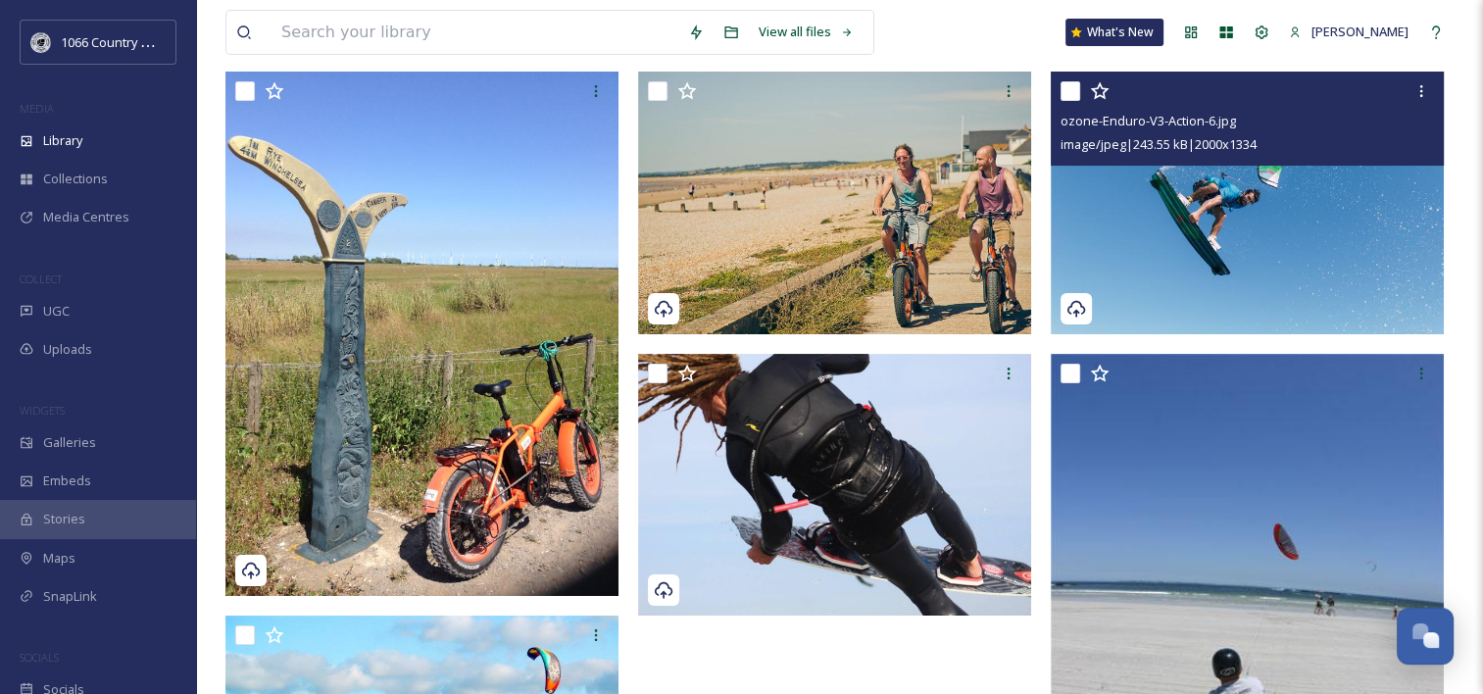
click at [1223, 204] on img at bounding box center [1247, 203] width 393 height 263
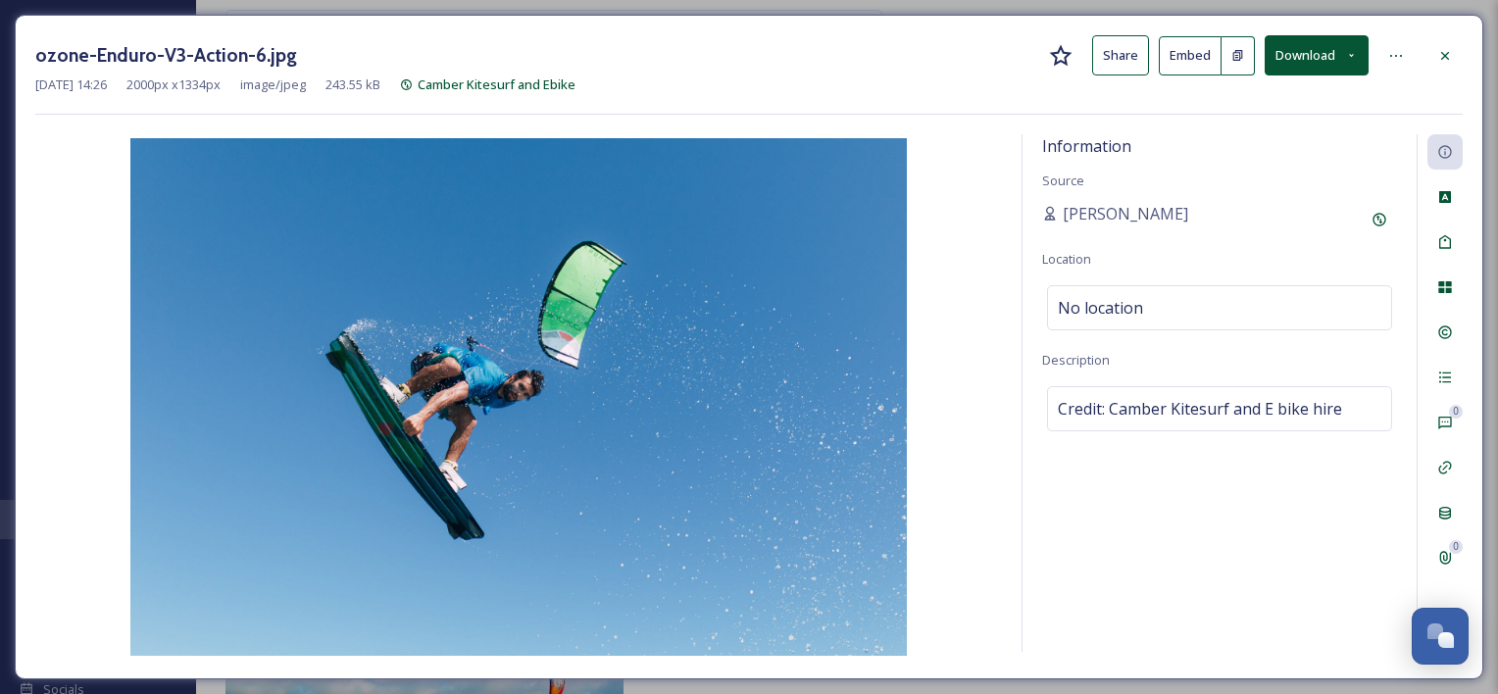
click at [1327, 59] on button "Download" at bounding box center [1317, 55] width 104 height 40
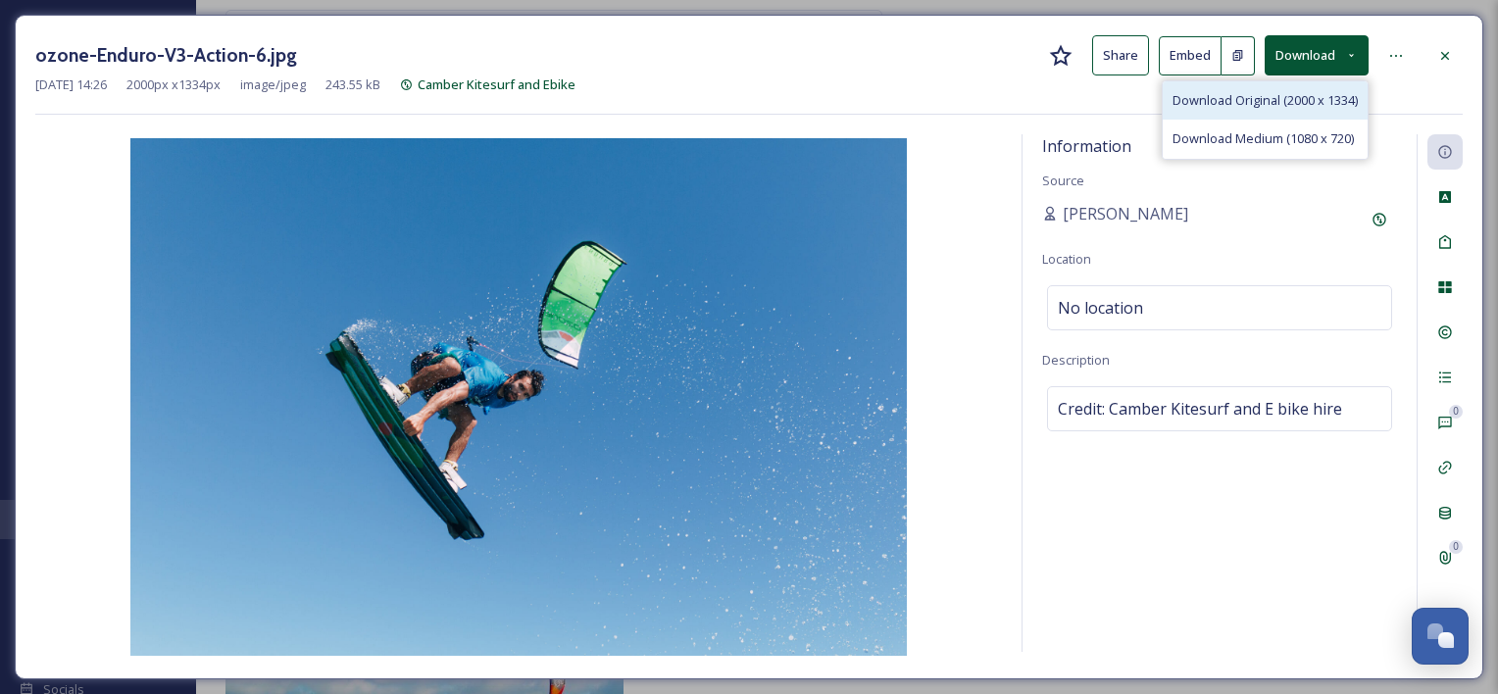
click at [1257, 95] on span "Download Original (2000 x 1334)" at bounding box center [1264, 100] width 185 height 19
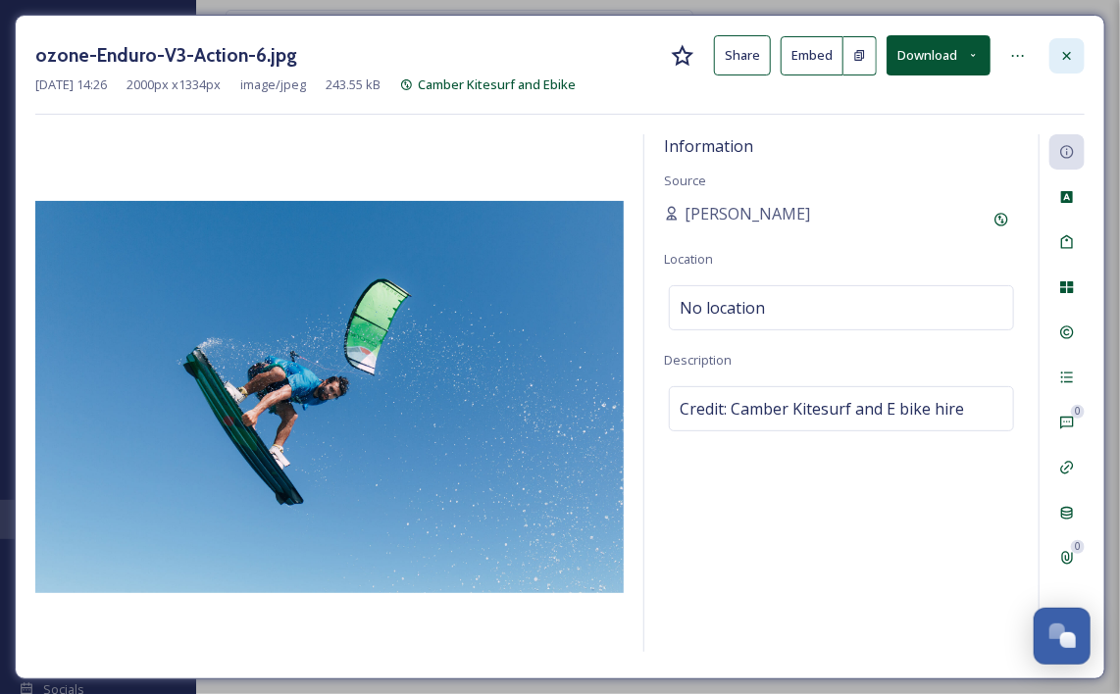
click at [1071, 48] on icon at bounding box center [1067, 56] width 16 height 16
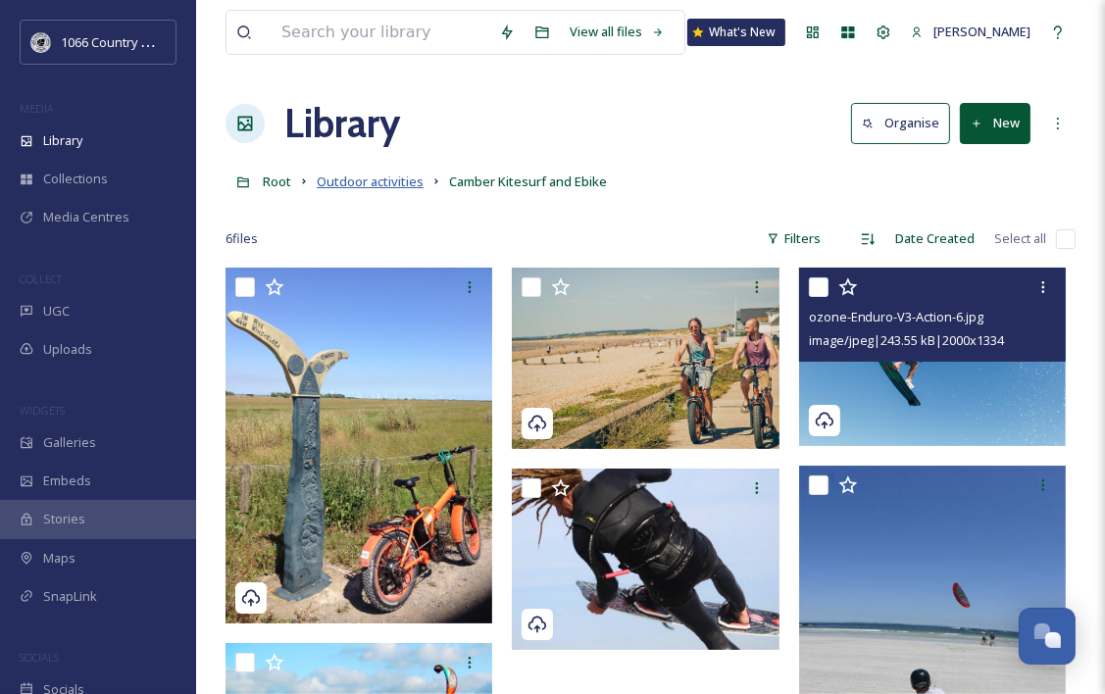
click at [386, 182] on span "Outdoor activities" at bounding box center [370, 182] width 107 height 18
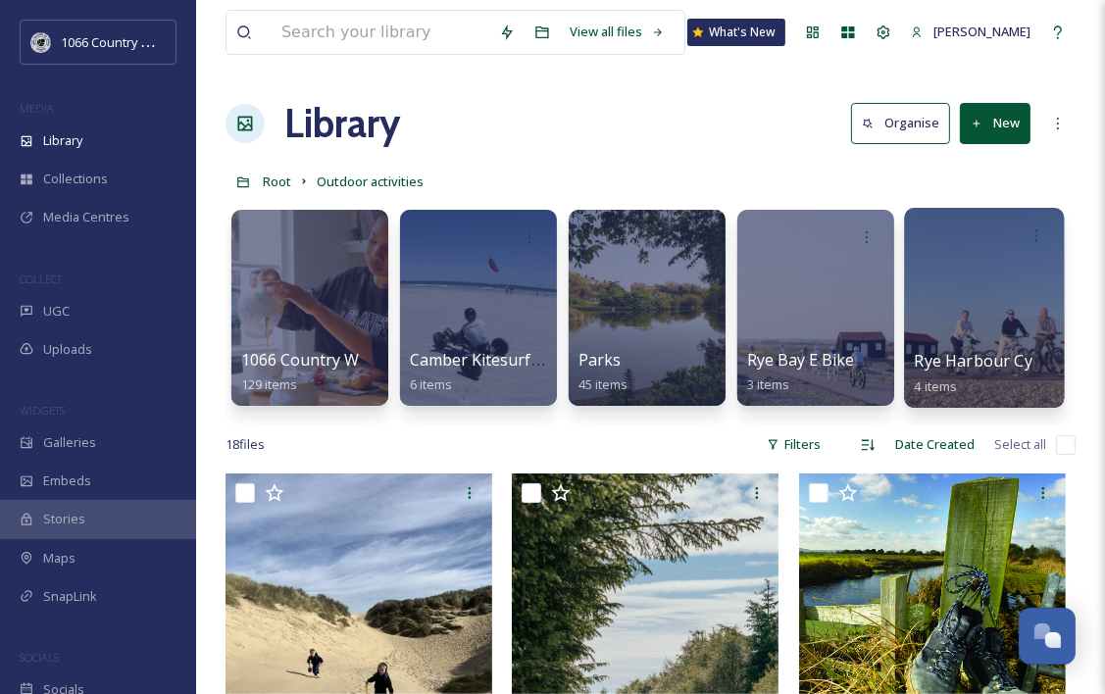
click at [991, 307] on div at bounding box center [984, 308] width 160 height 200
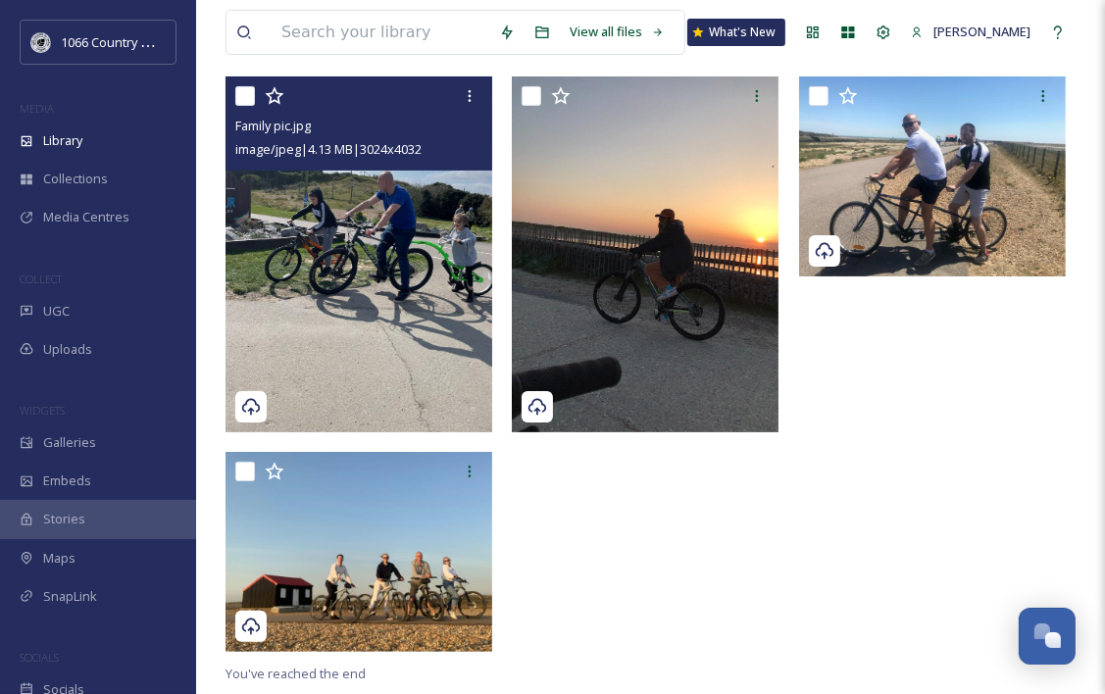
scroll to position [267, 0]
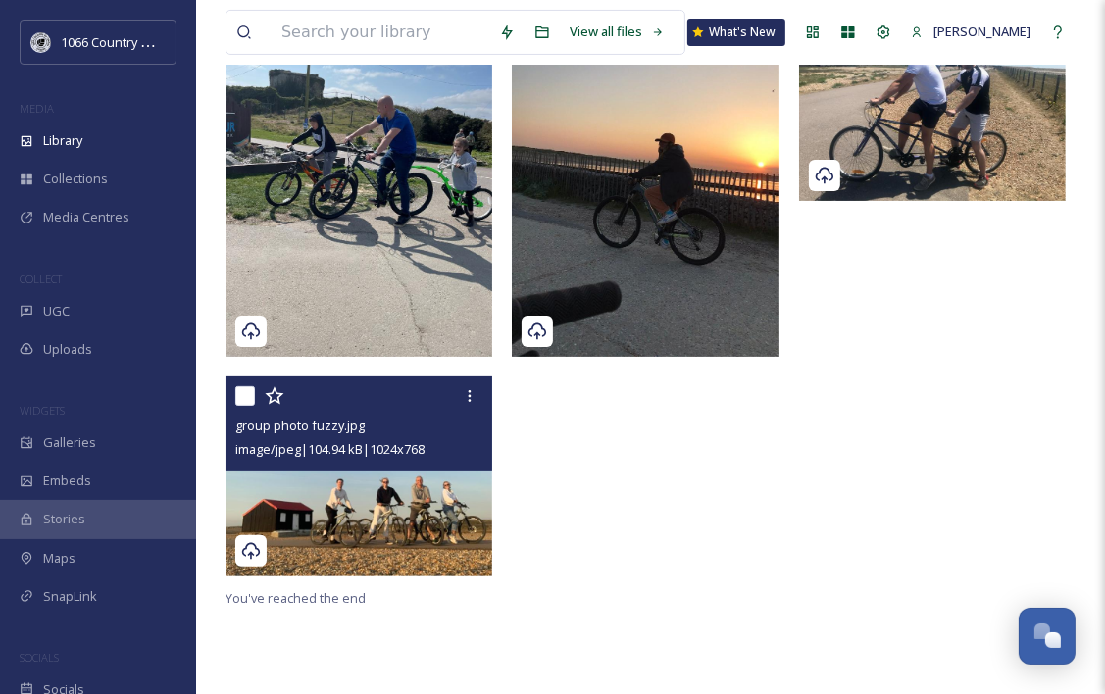
click at [335, 505] on img at bounding box center [358, 476] width 267 height 200
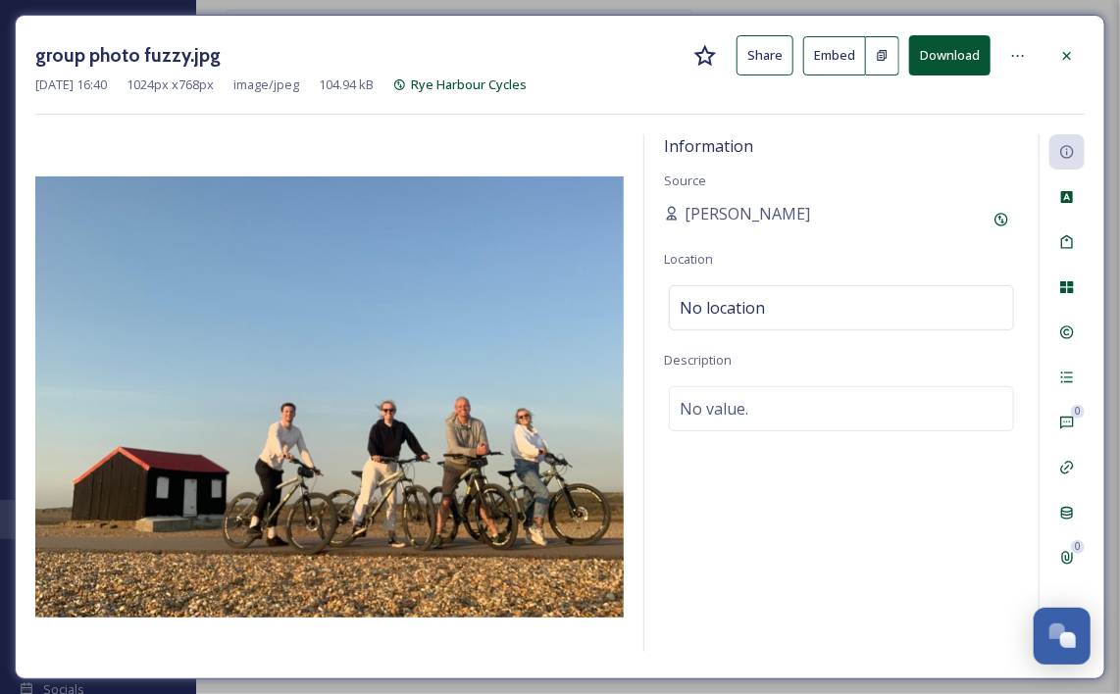
click at [962, 59] on button "Download" at bounding box center [949, 55] width 81 height 40
click at [1061, 59] on icon at bounding box center [1067, 56] width 16 height 16
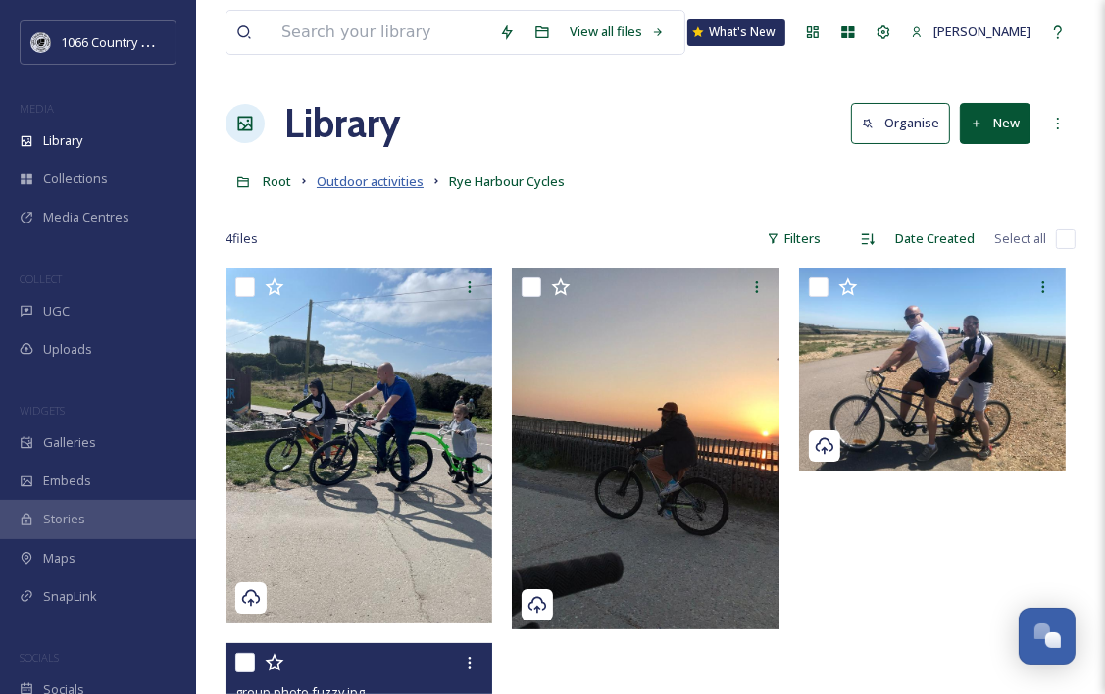
click at [363, 186] on span "Outdoor activities" at bounding box center [370, 182] width 107 height 18
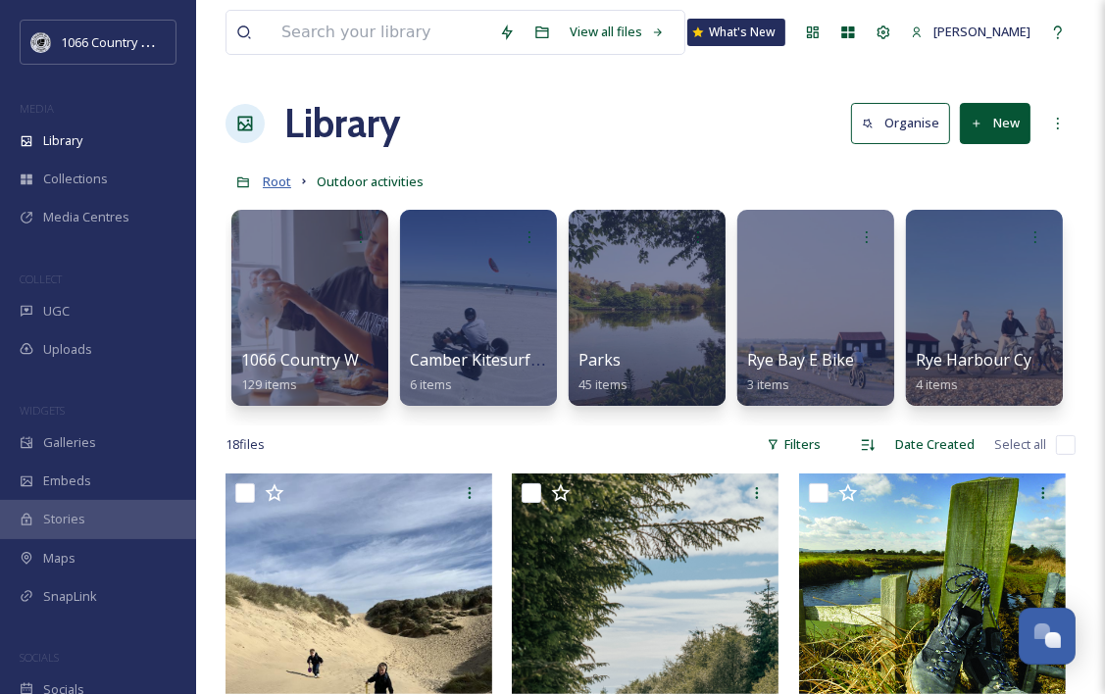
click at [275, 180] on span "Root" at bounding box center [277, 182] width 28 height 18
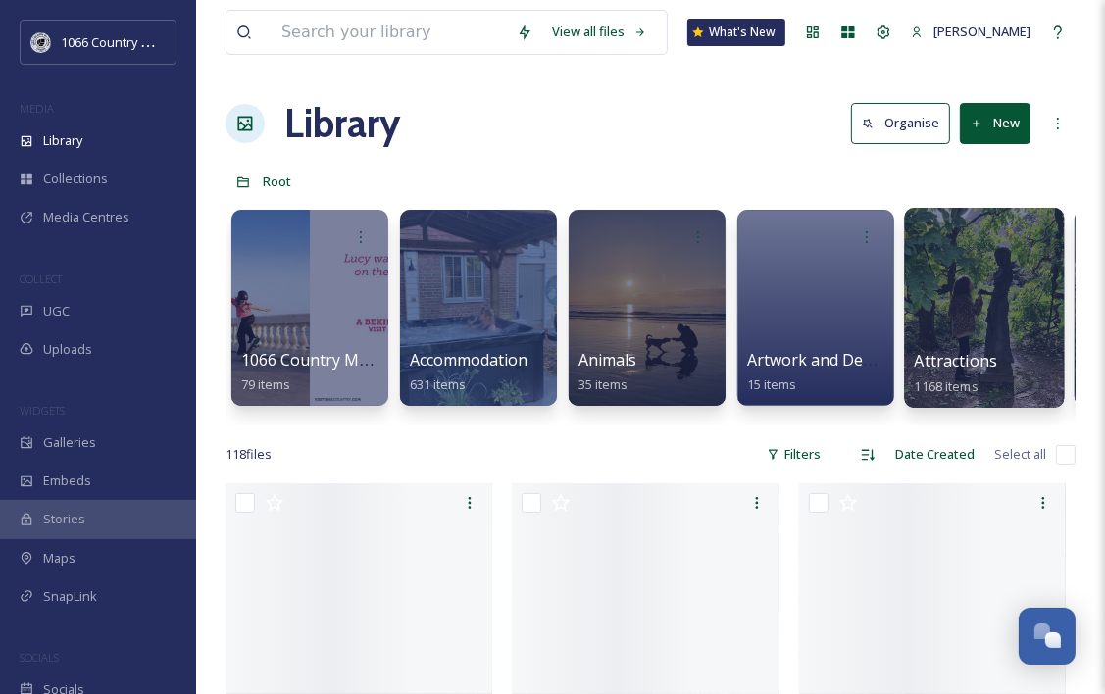
click at [998, 283] on div at bounding box center [984, 308] width 160 height 200
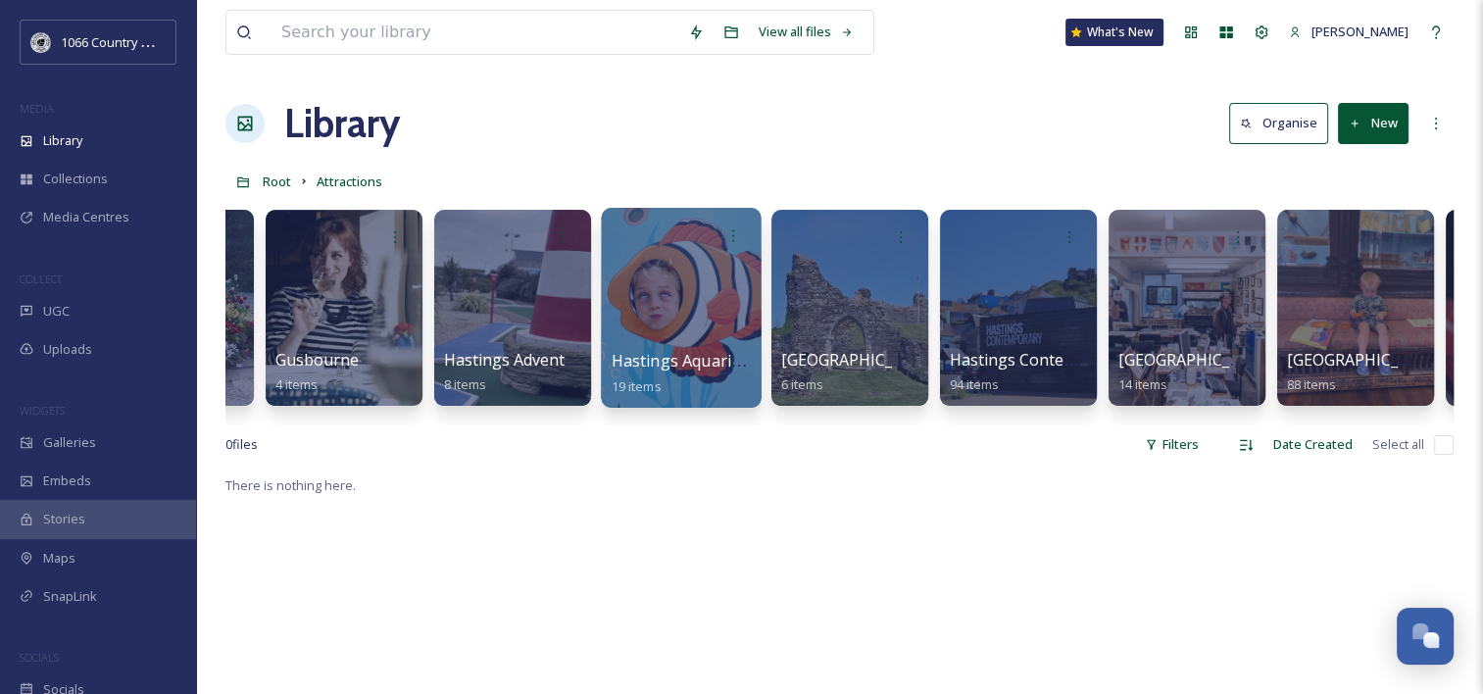
scroll to position [0, 3494]
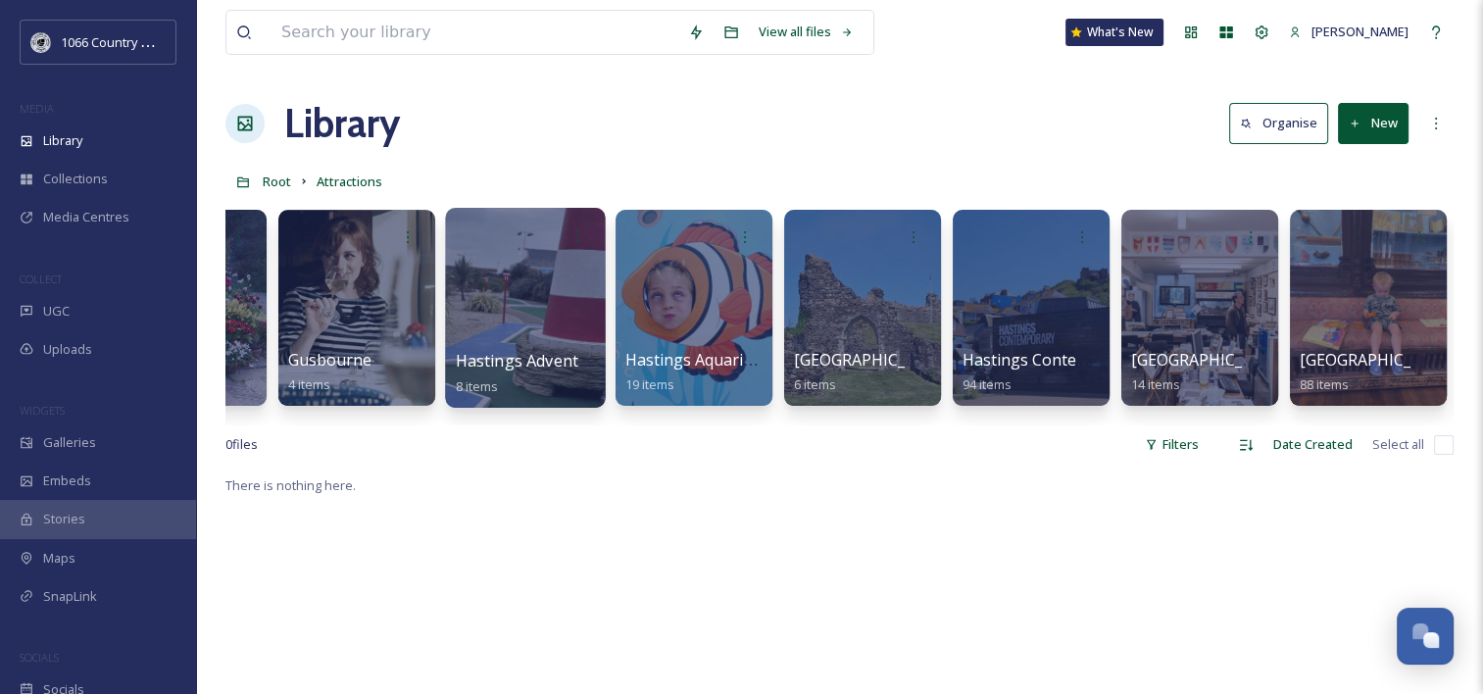
click at [502, 258] on div at bounding box center [525, 308] width 160 height 200
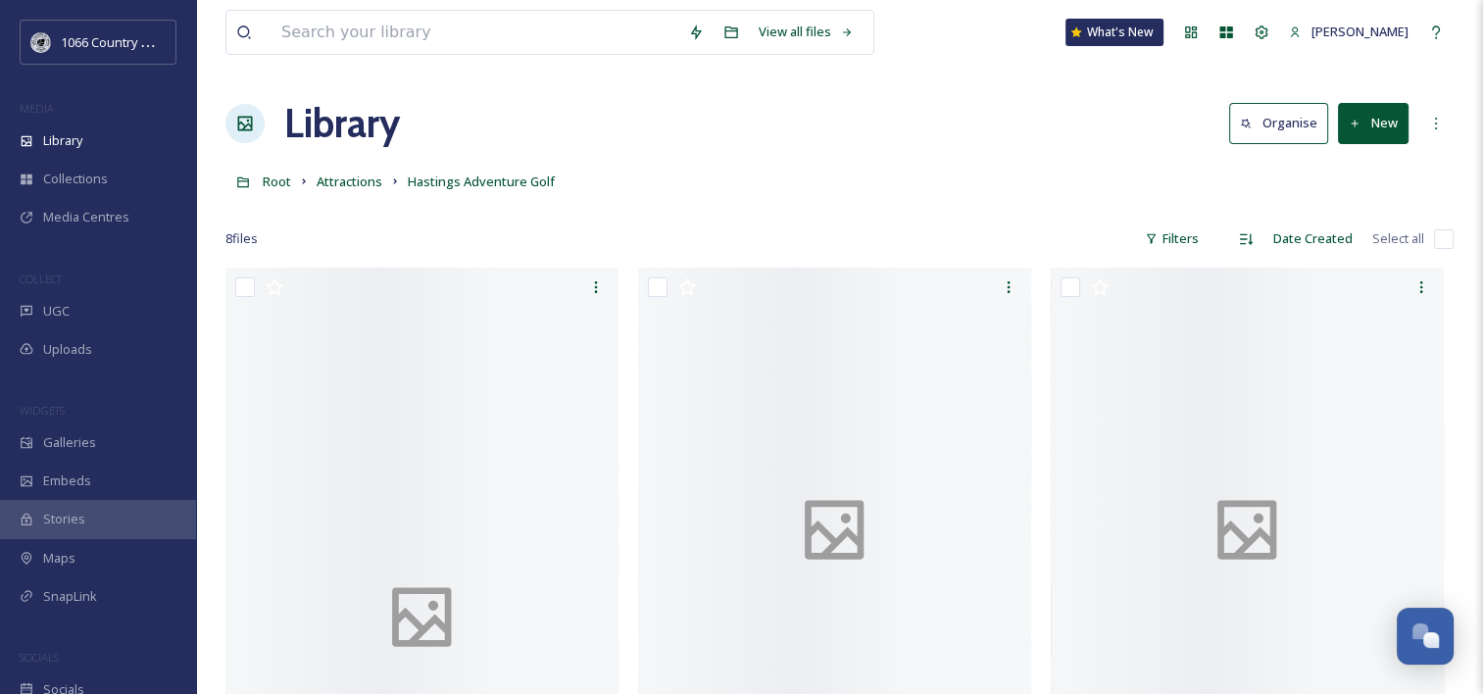
click at [778, 127] on div "Library Organise New" at bounding box center [839, 123] width 1228 height 59
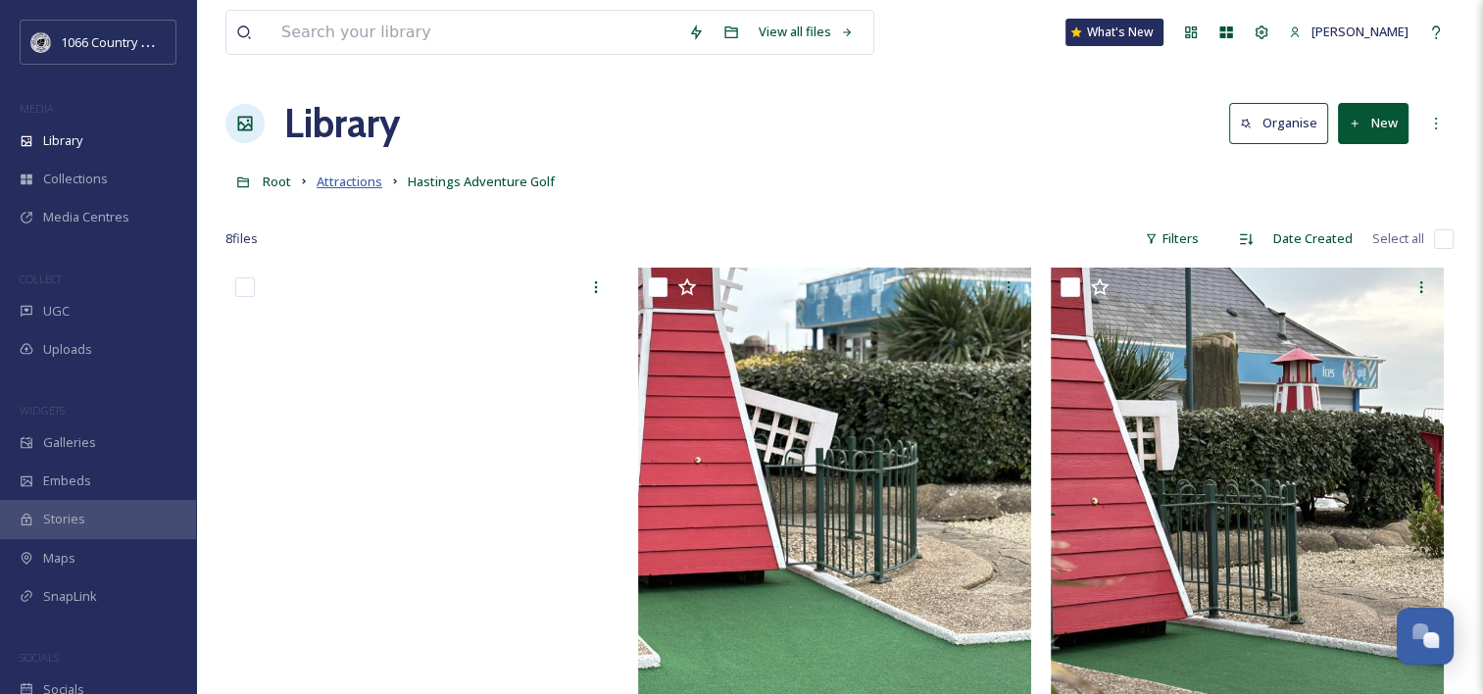
click at [368, 180] on span "Attractions" at bounding box center [350, 182] width 66 height 18
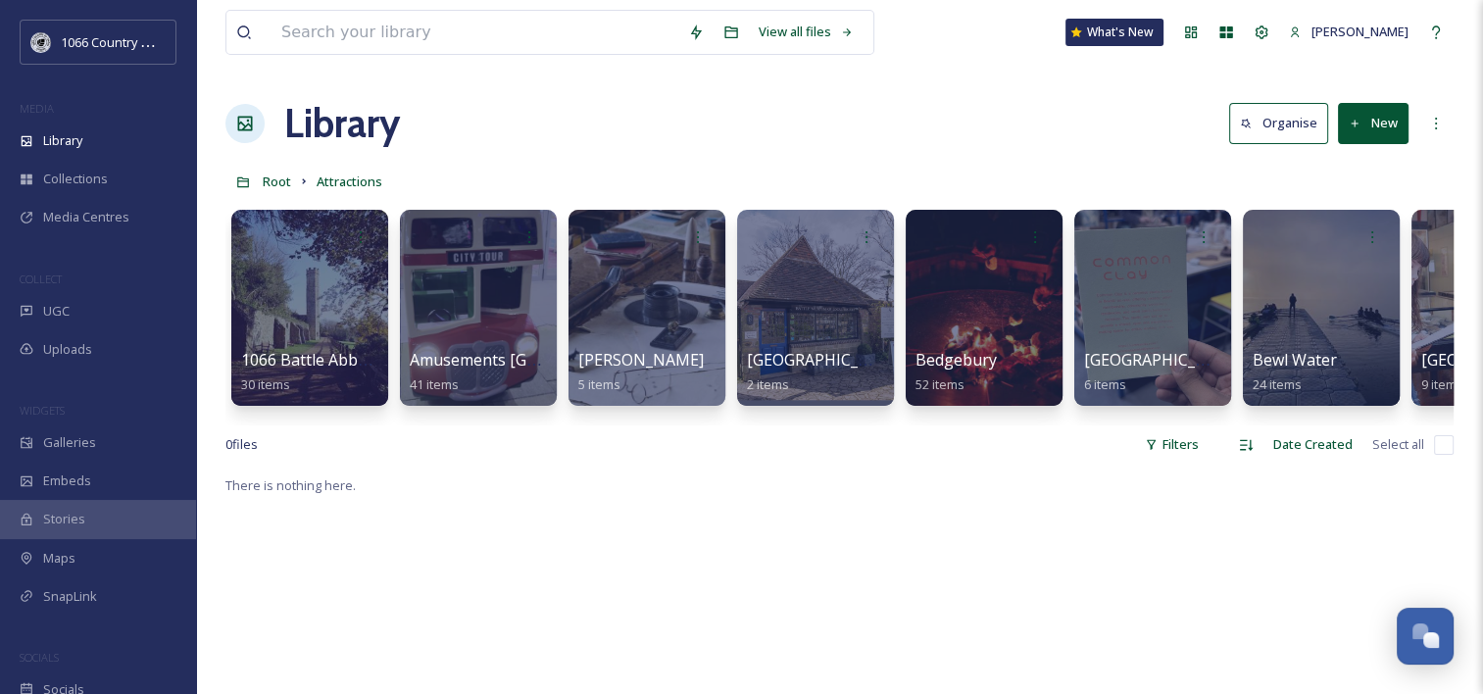
drag, startPoint x: 529, startPoint y: 546, endPoint x: 572, endPoint y: 515, distance: 52.5
click at [264, 180] on span "Root" at bounding box center [277, 182] width 28 height 18
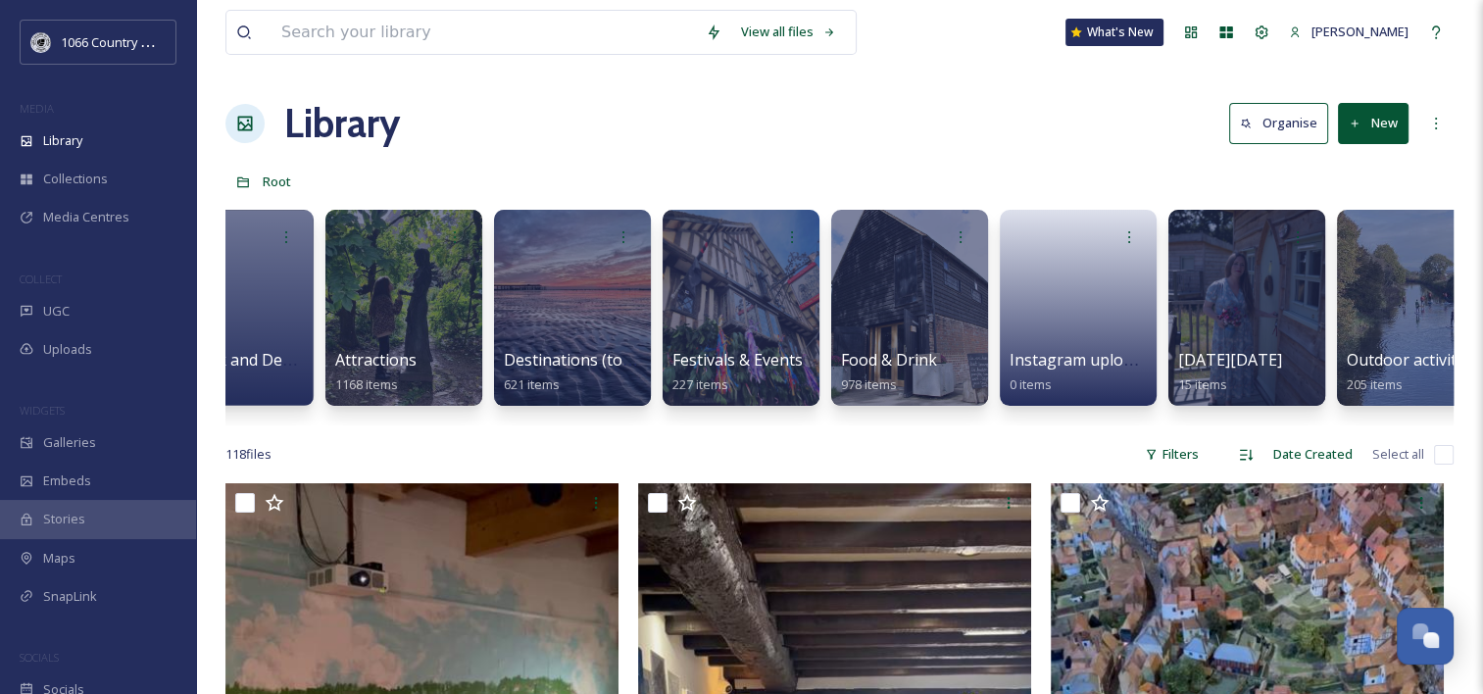
scroll to position [0, 502]
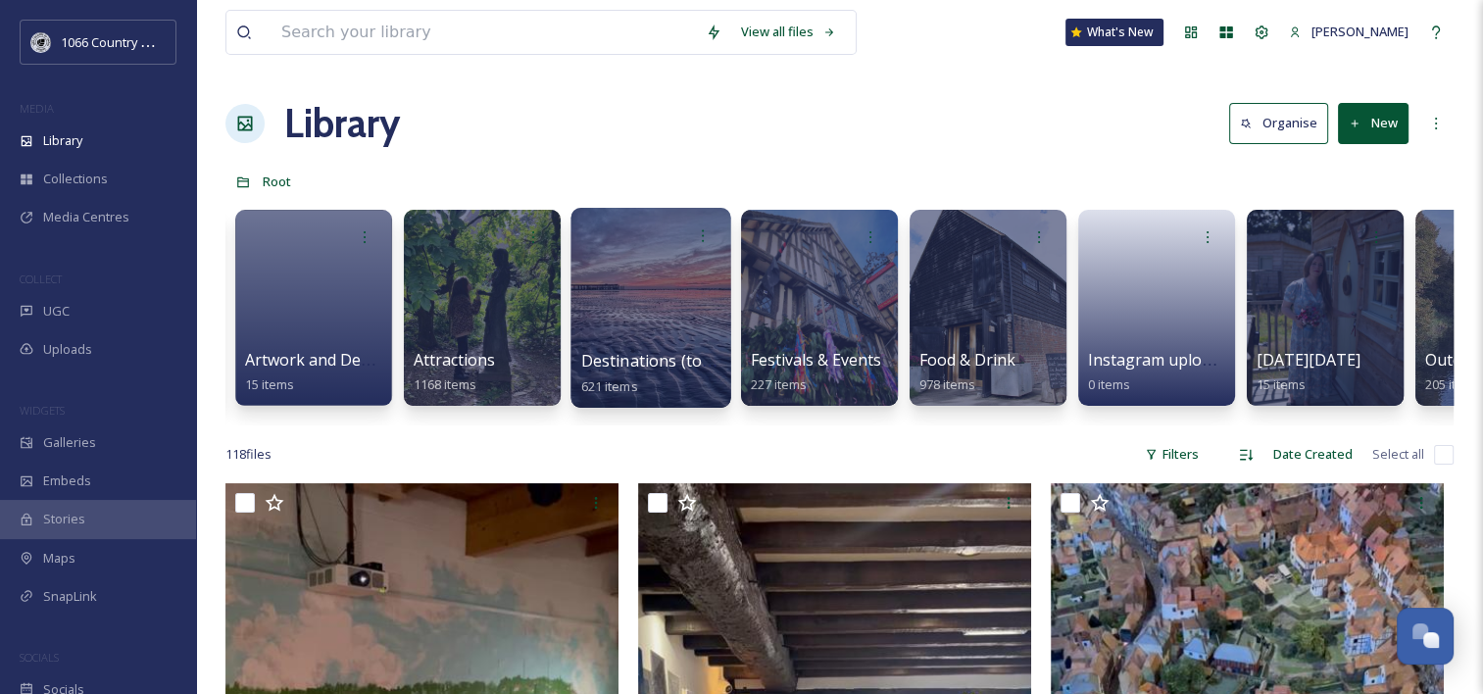
click at [693, 282] on div at bounding box center [651, 308] width 160 height 200
